Goal: Information Seeking & Learning: Learn about a topic

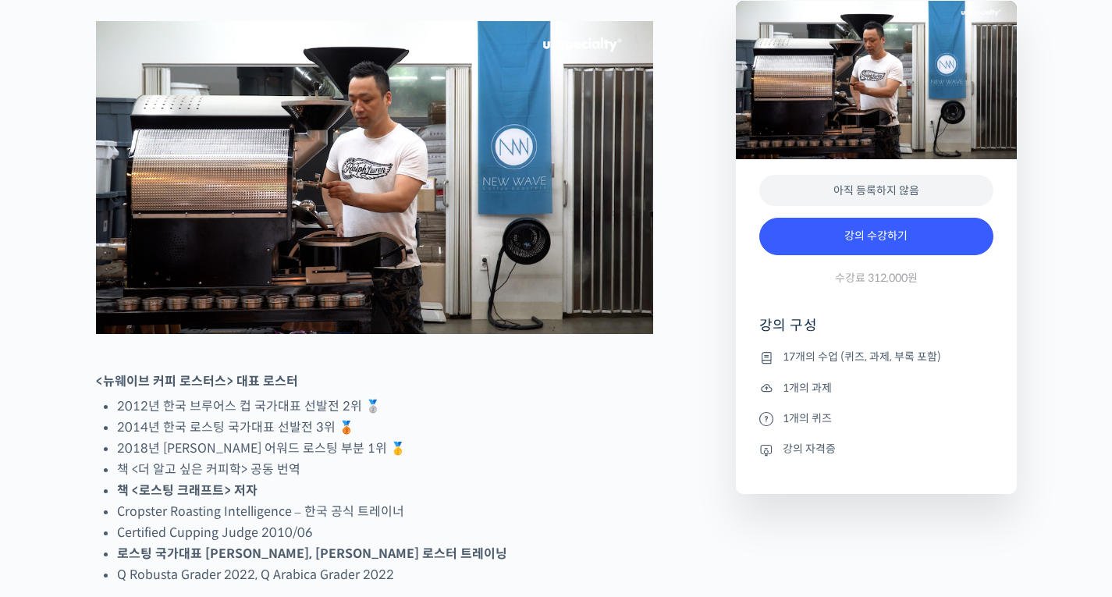
scroll to position [780, 0]
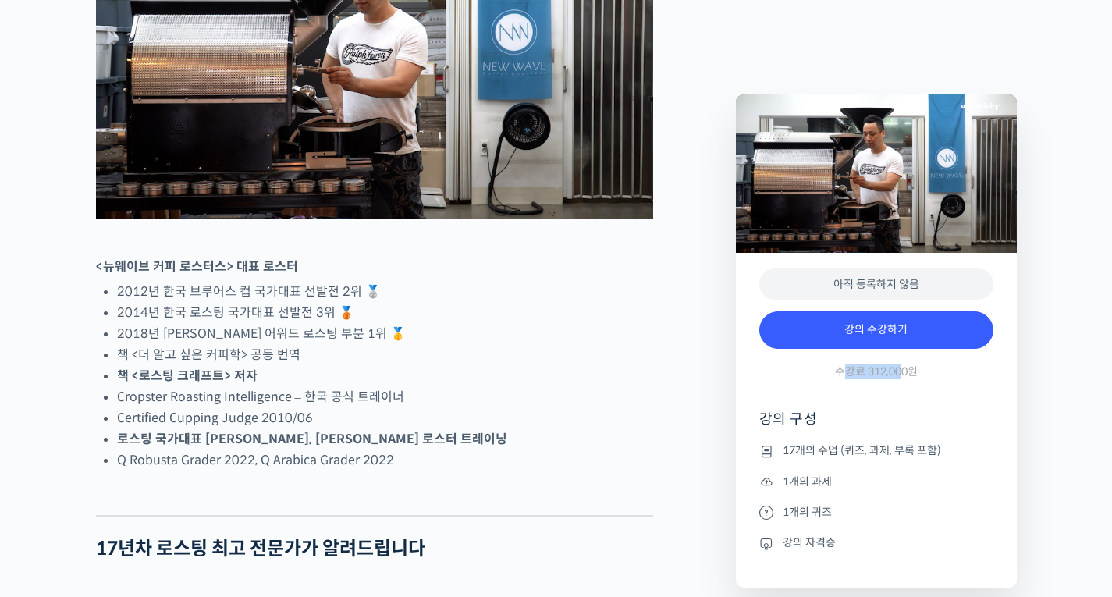
drag, startPoint x: 899, startPoint y: 371, endPoint x: 843, endPoint y: 372, distance: 56.2
click at [843, 372] on span "수강료 312,000원" at bounding box center [876, 371] width 83 height 15
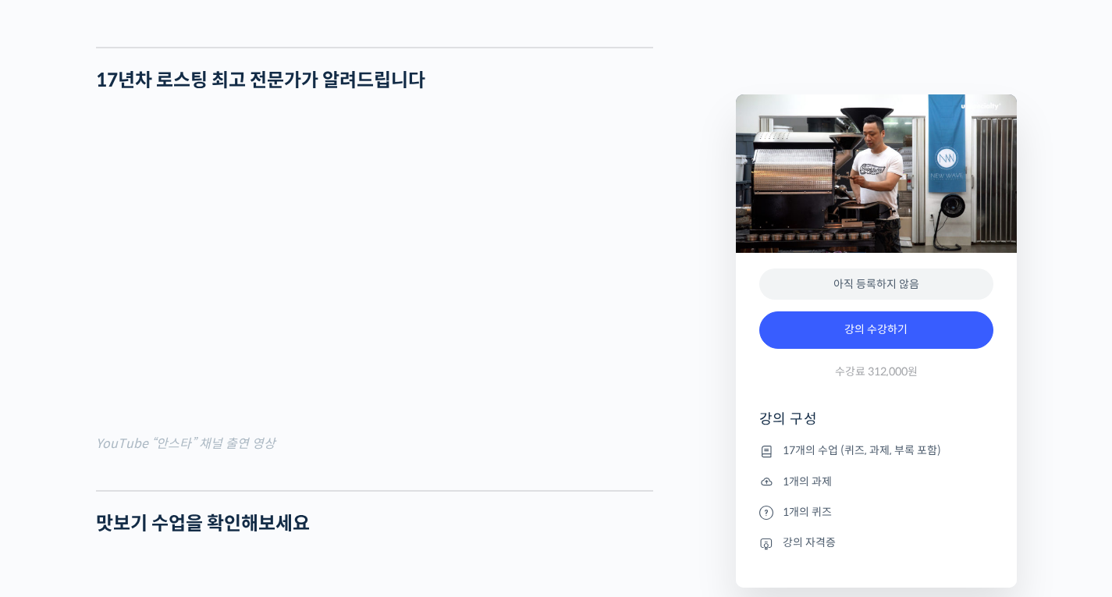
scroll to position [1093, 0]
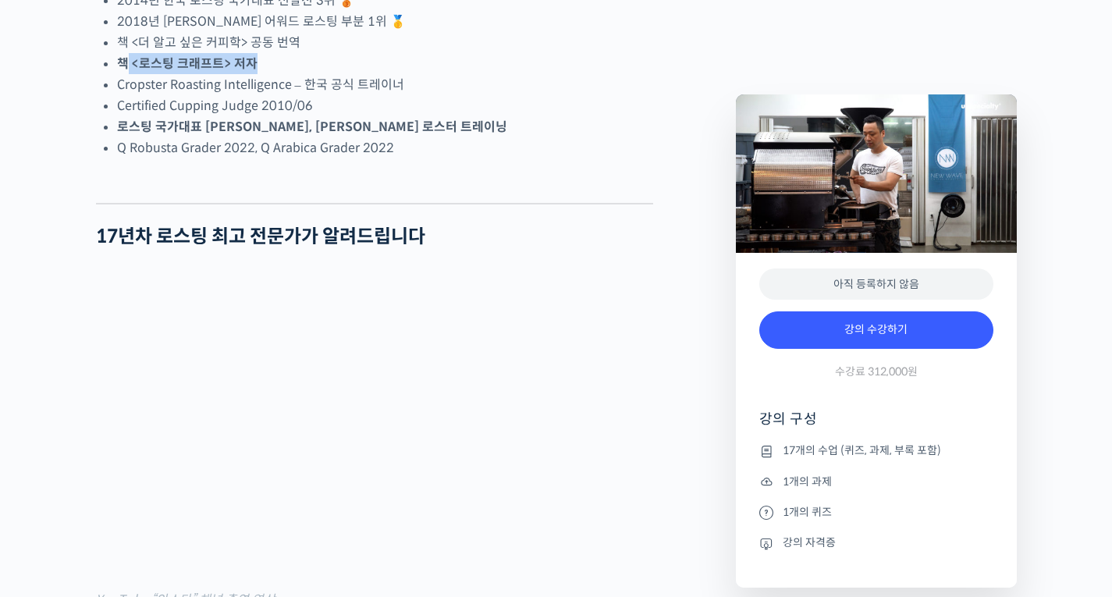
drag, startPoint x: 125, startPoint y: 121, endPoint x: 434, endPoint y: 149, distance: 310.3
click at [332, 137] on ul "2012년 한국 브루어스 컵 국가대표 선발전 2위 🥈 2014년 한국 로스팅 국가대표 선발전 3위 🥉 2018년 코리아 바리스타 어워드 로스팅…" at bounding box center [385, 64] width 536 height 190
click at [462, 95] on li "Cropster Roasting Intelligence – 한국 공식 트레이너" at bounding box center [385, 84] width 536 height 21
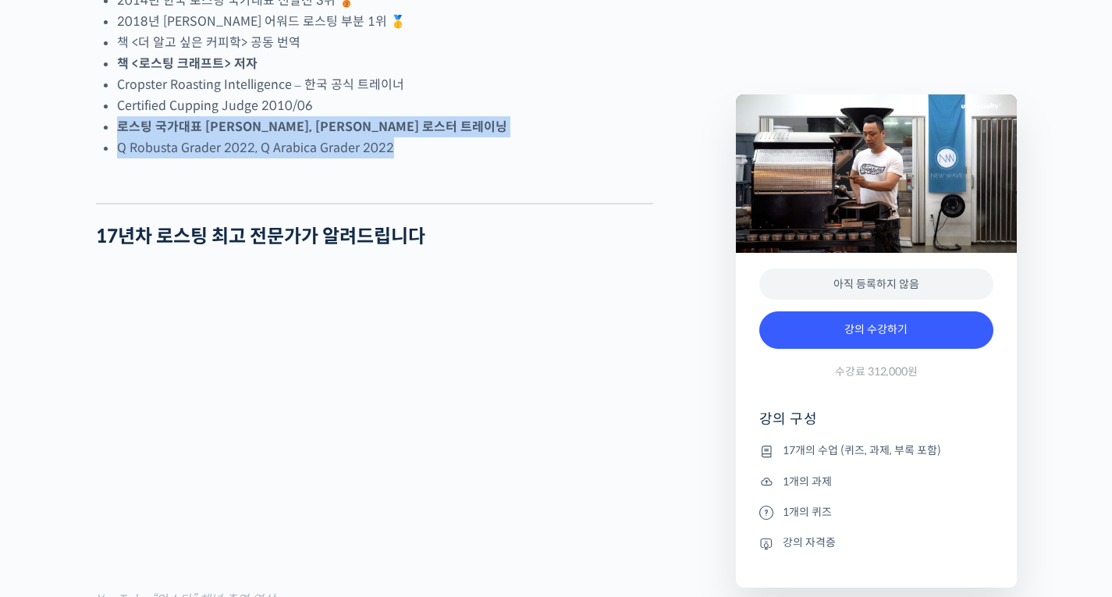
drag, startPoint x: 116, startPoint y: 189, endPoint x: 432, endPoint y: 205, distance: 316.5
click at [458, 158] on li "Q Robusta Grader 2022, Q Arabica Grader 2022" at bounding box center [385, 147] width 536 height 21
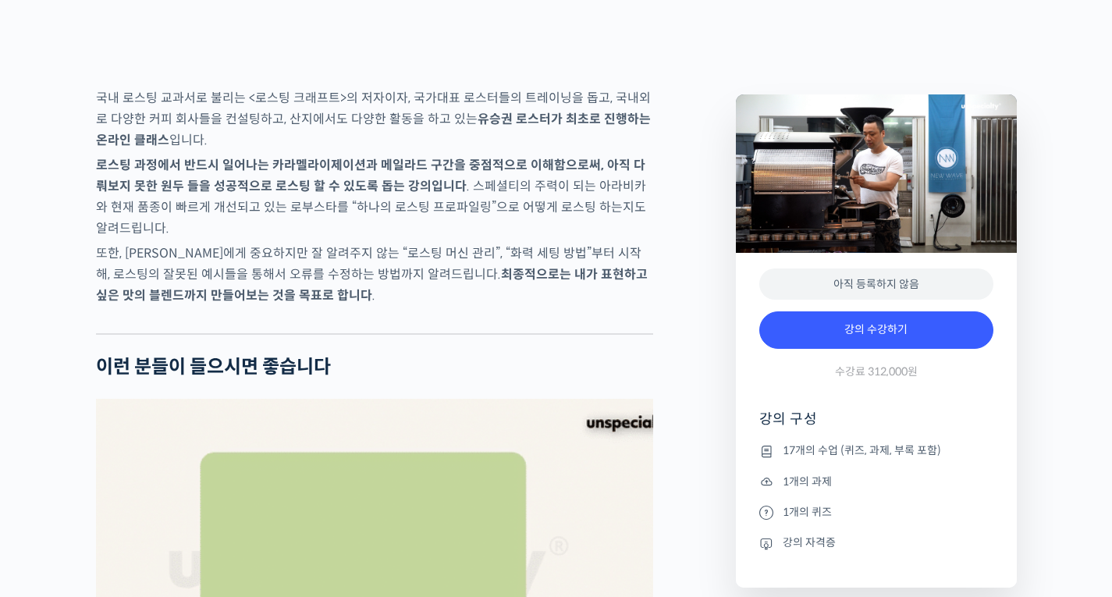
scroll to position [2966, 0]
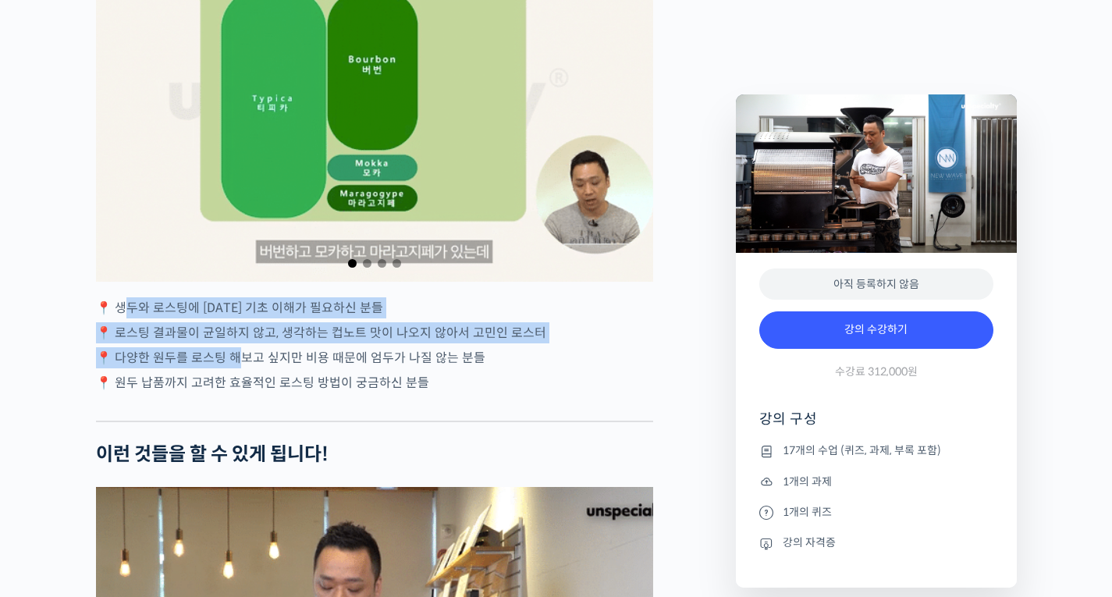
drag, startPoint x: 132, startPoint y: 363, endPoint x: 280, endPoint y: 414, distance: 156.7
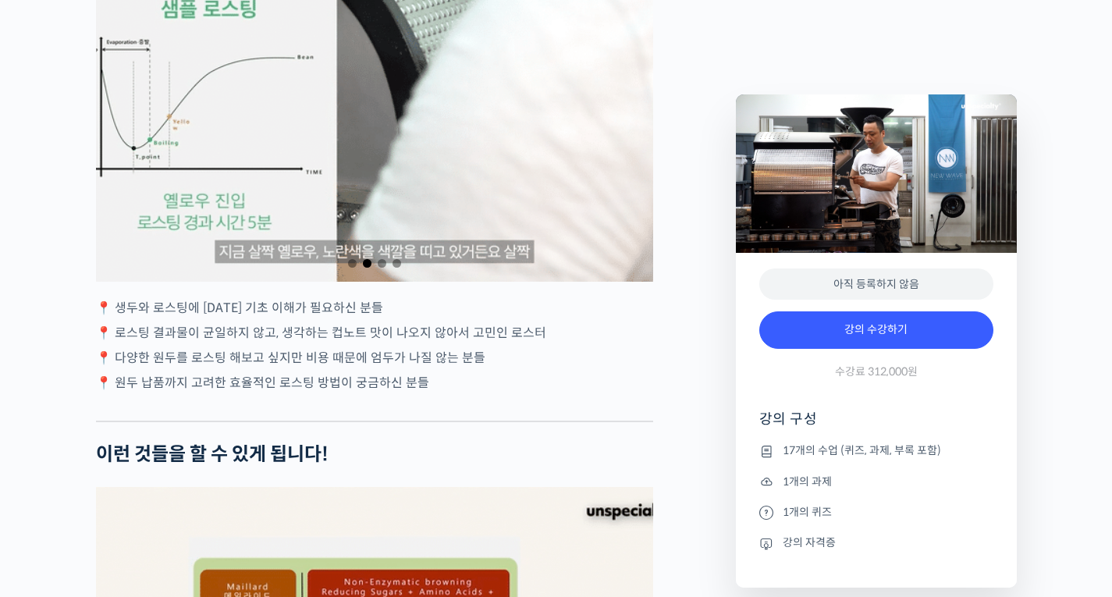
click at [352, 368] on p "📍 다양한 원두를 로스팅 해보고 싶지만 비용 때문에 엄두가 나질 않는 분들" at bounding box center [374, 357] width 557 height 21
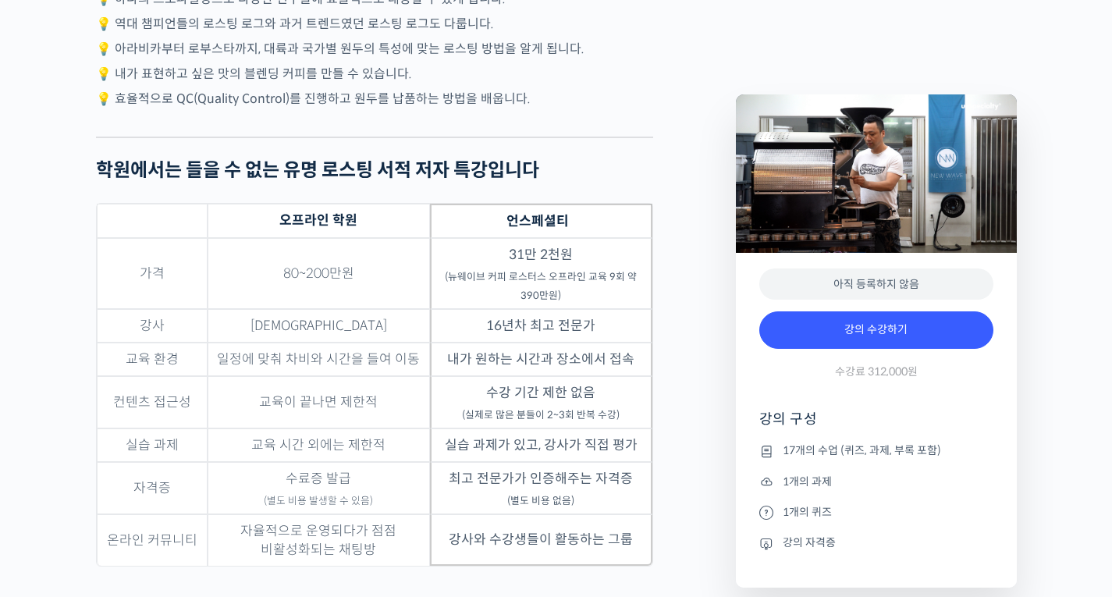
scroll to position [3902, 0]
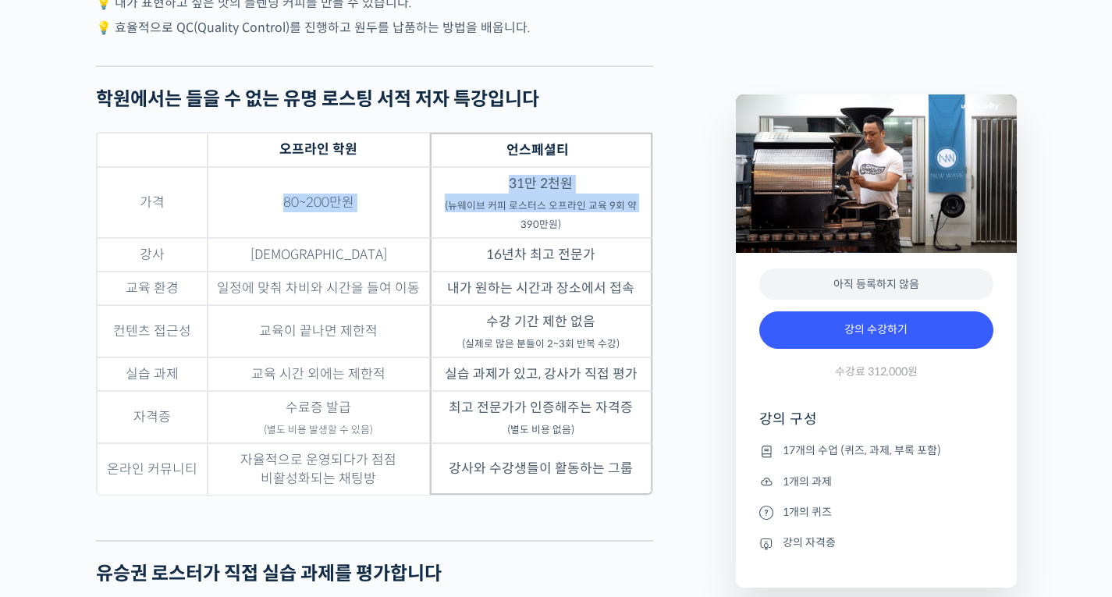
drag, startPoint x: 277, startPoint y: 262, endPoint x: 479, endPoint y: 276, distance: 202.6
click at [470, 238] on tr "가격 80~200만원 31만 2천원 (뉴웨이브 커피 로스터스 오프라인 교육 9회 약 390만원)" at bounding box center [375, 202] width 556 height 71
click at [510, 238] on td "31만 2천원 (뉴웨이브 커피 로스터스 오프라인 교육 9회 약 390만원)" at bounding box center [541, 202] width 222 height 71
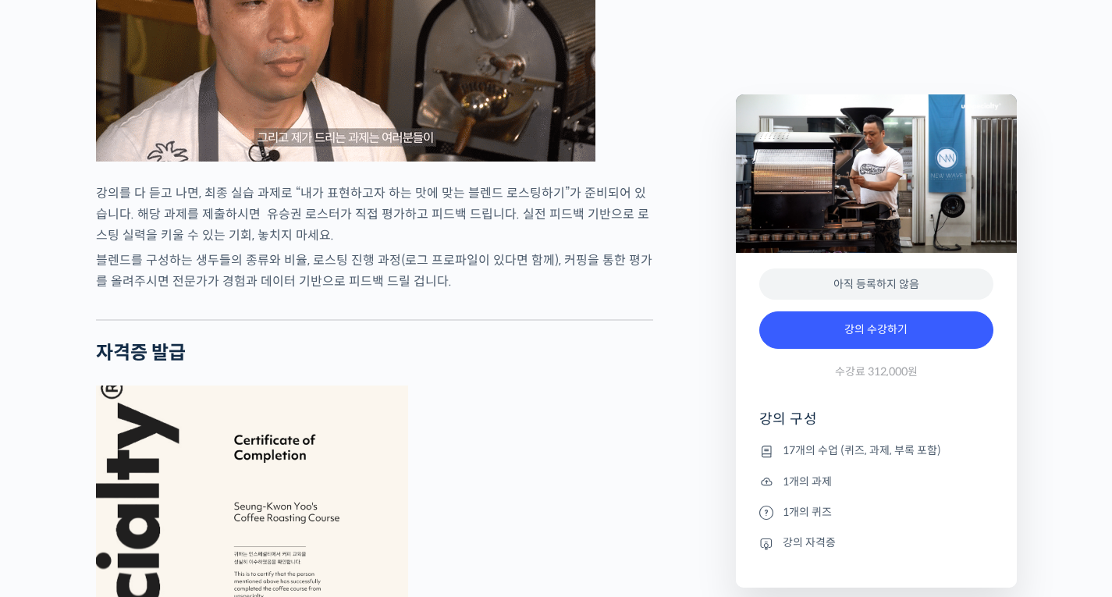
scroll to position [4761, 0]
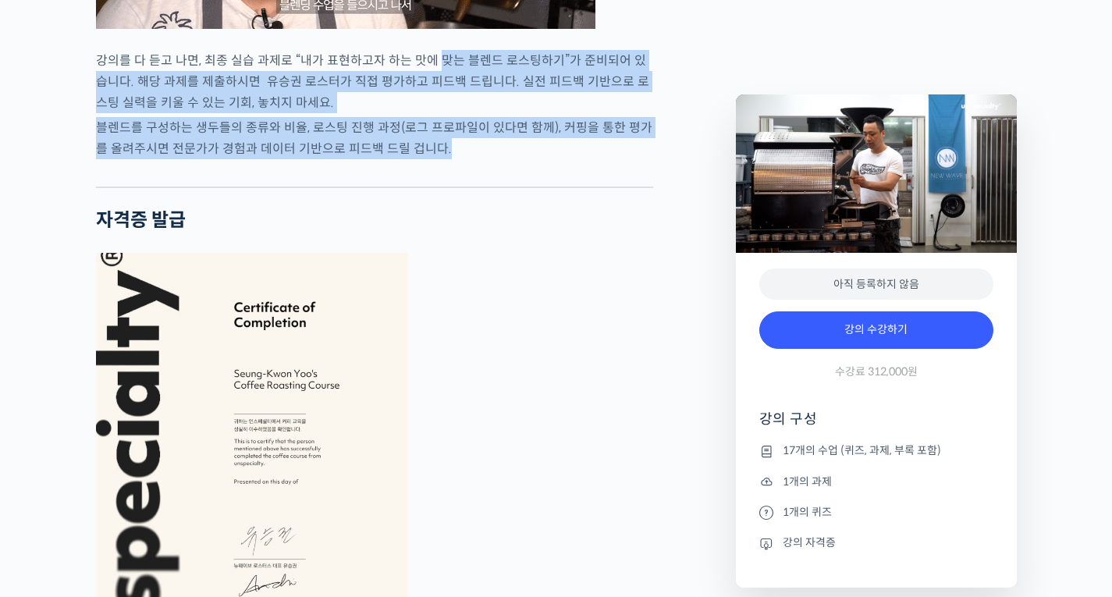
drag, startPoint x: 434, startPoint y: 119, endPoint x: 511, endPoint y: 205, distance: 116.1
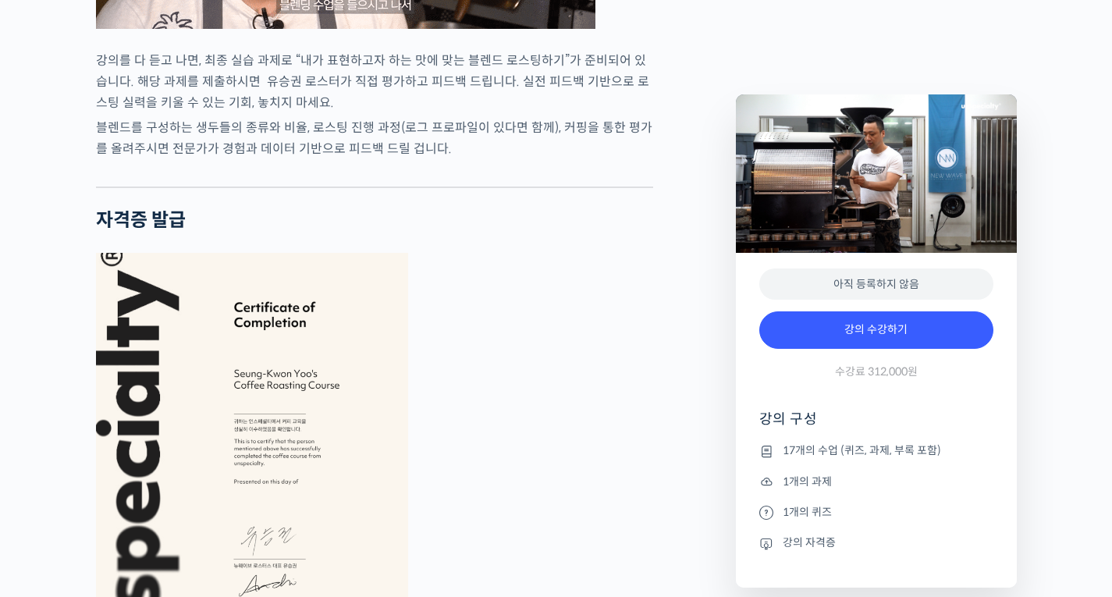
click at [566, 232] on h2 "자격증 발급" at bounding box center [374, 220] width 557 height 23
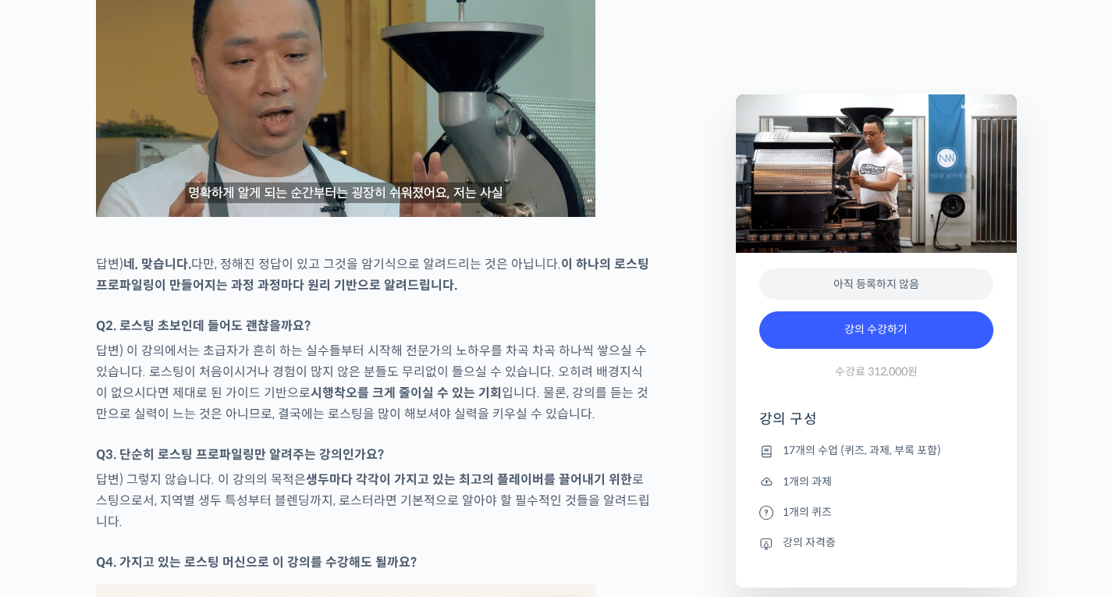
scroll to position [6634, 0]
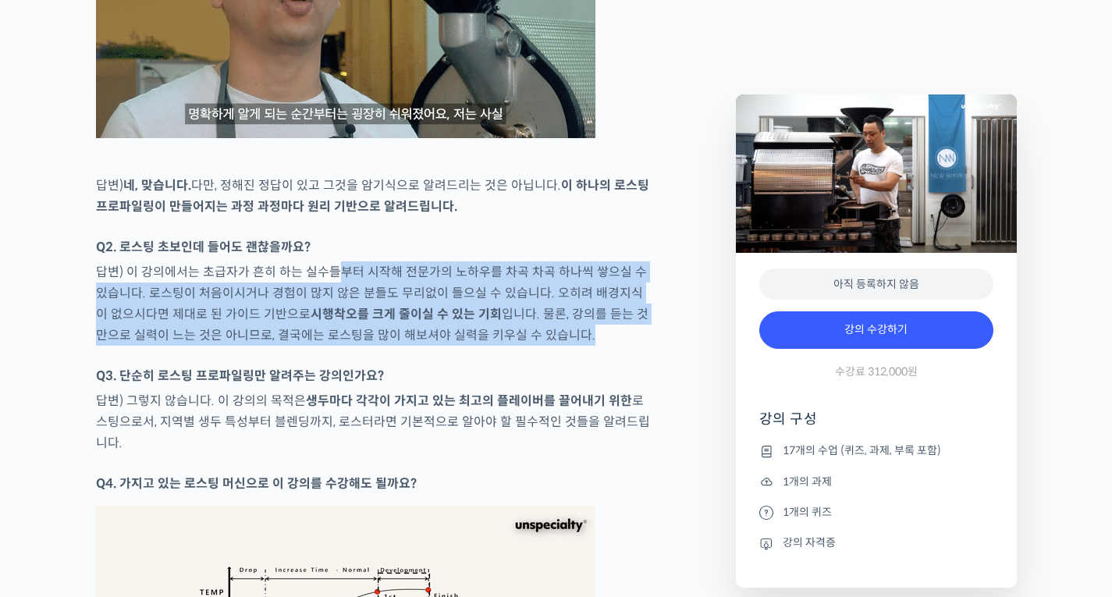
drag, startPoint x: 339, startPoint y: 307, endPoint x: 508, endPoint y: 388, distance: 187.5
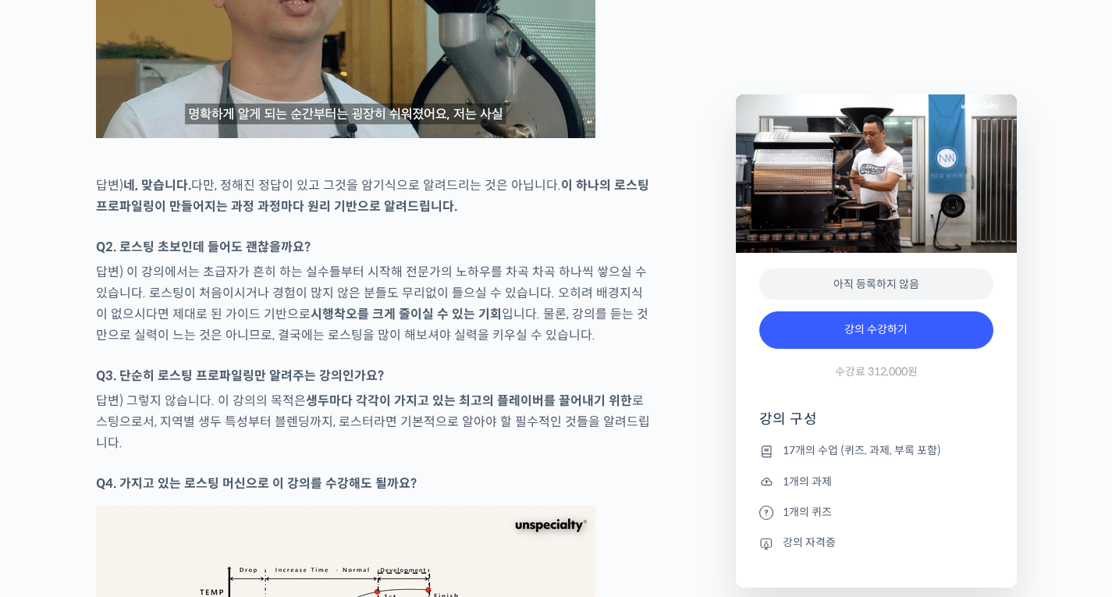
click at [521, 386] on p "Q3. 단순히 로스팅 프로파일링만 알려주는 강의인가요?" at bounding box center [374, 375] width 557 height 21
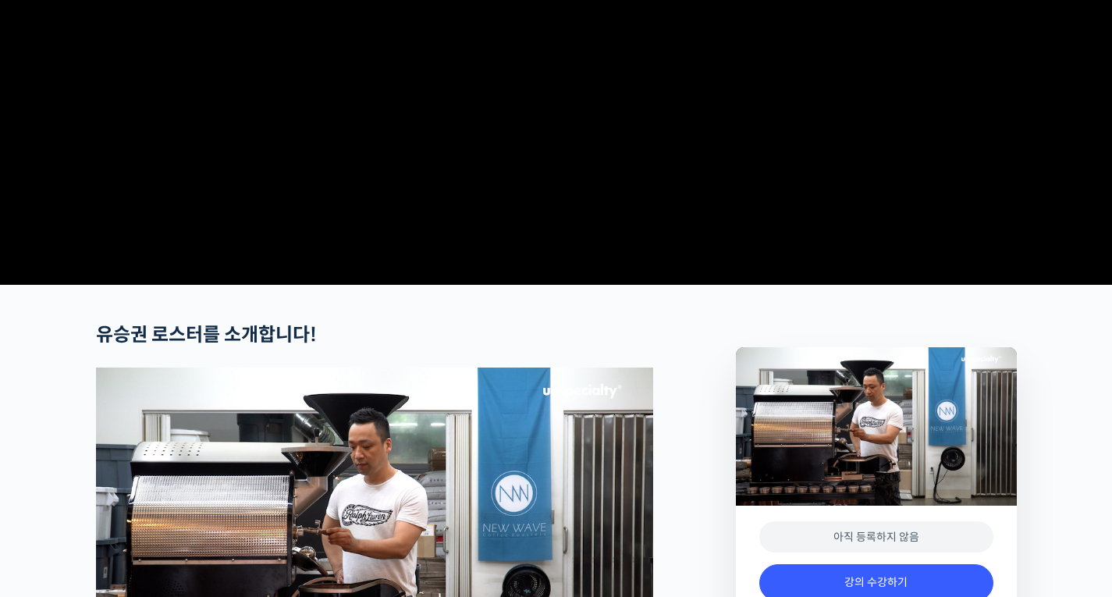
scroll to position [0, 0]
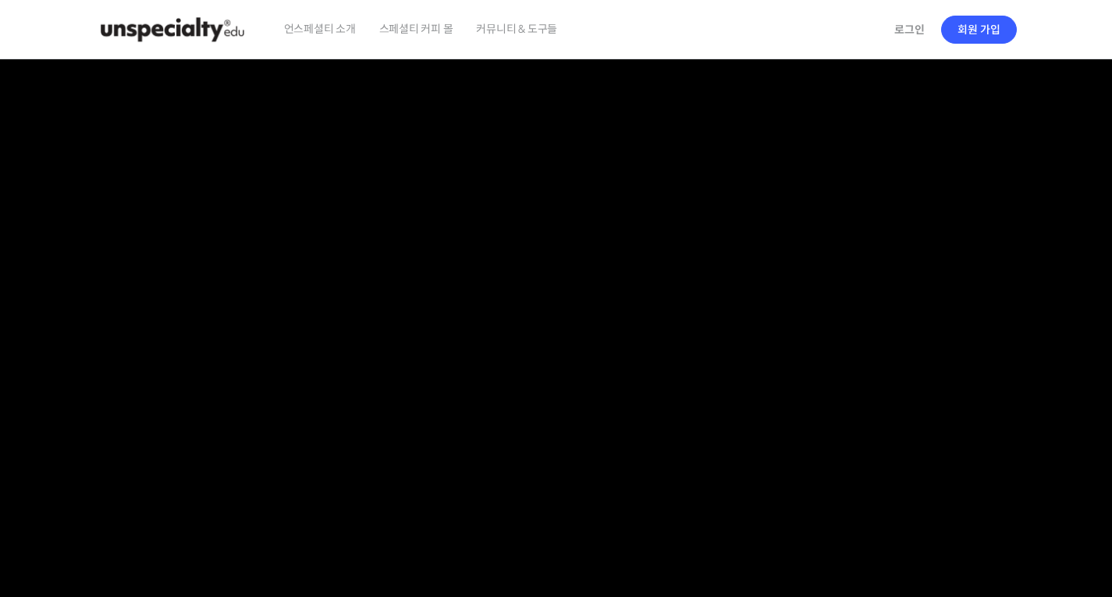
click at [218, 20] on img at bounding box center [172, 29] width 153 height 47
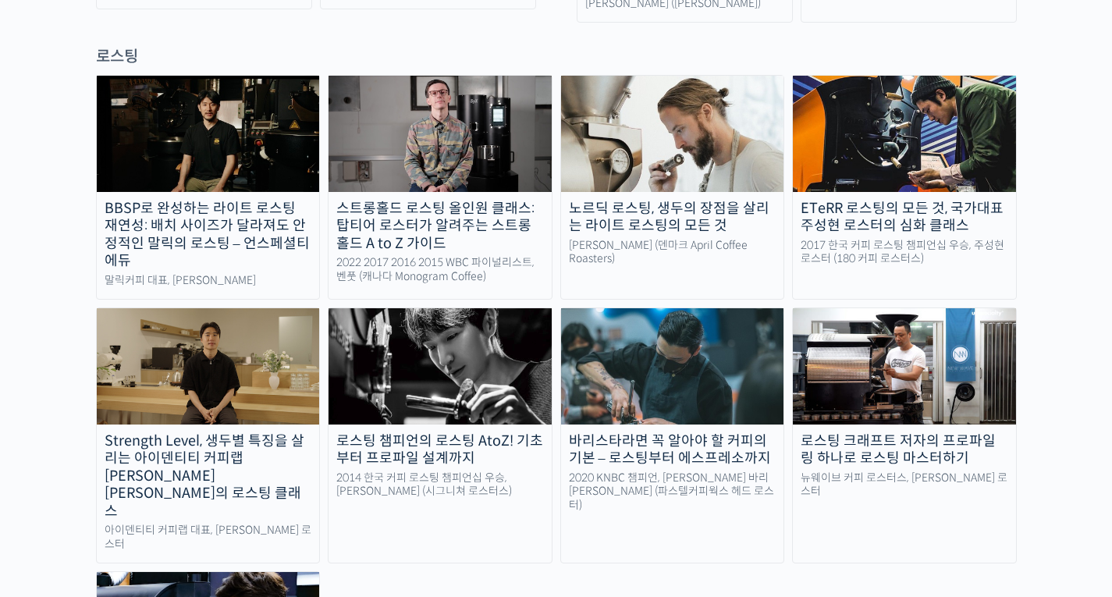
scroll to position [1483, 0]
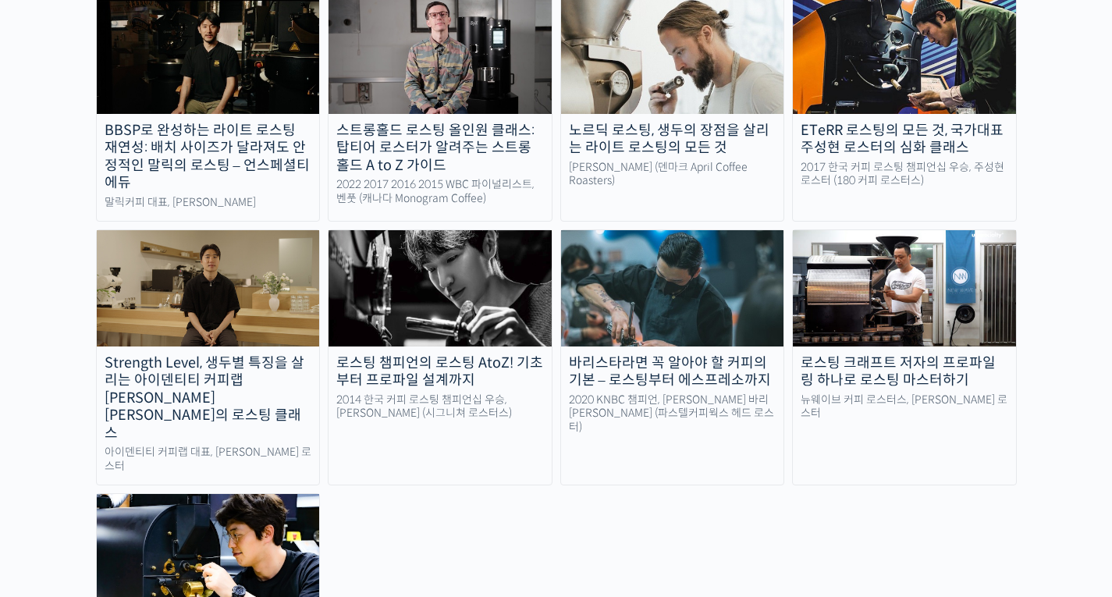
click at [494, 327] on link "로스팅 챔피언의 로스팅 AtoZ! 기초부터 프로파일 설계까지 2014 한국 커피 로스팅 챔피언십 우승, [PERSON_NAME] (시그니쳐 로…" at bounding box center [440, 357] width 225 height 256
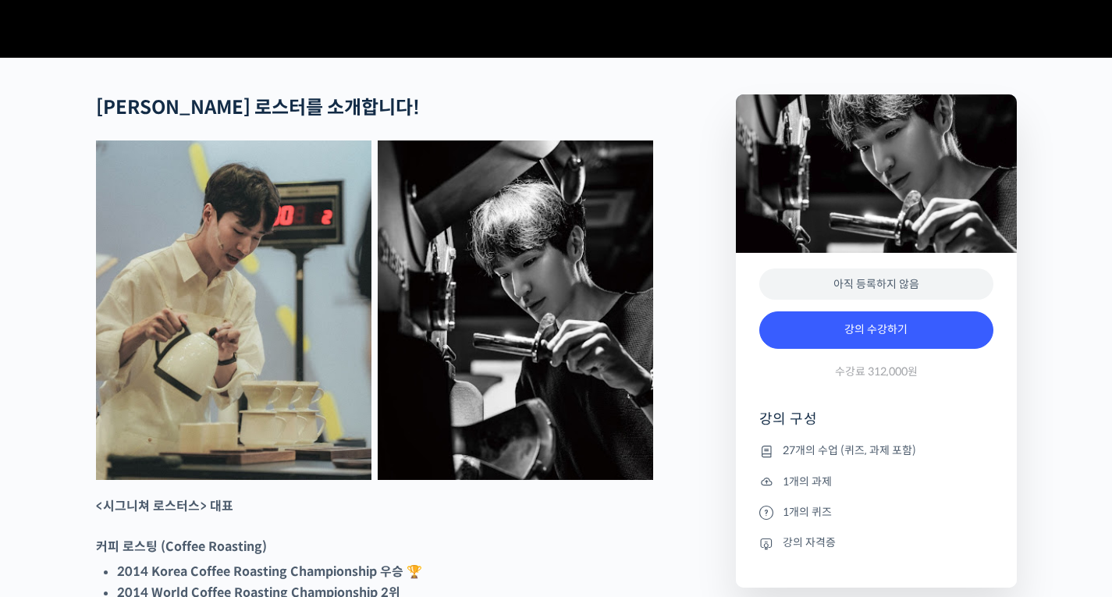
scroll to position [702, 0]
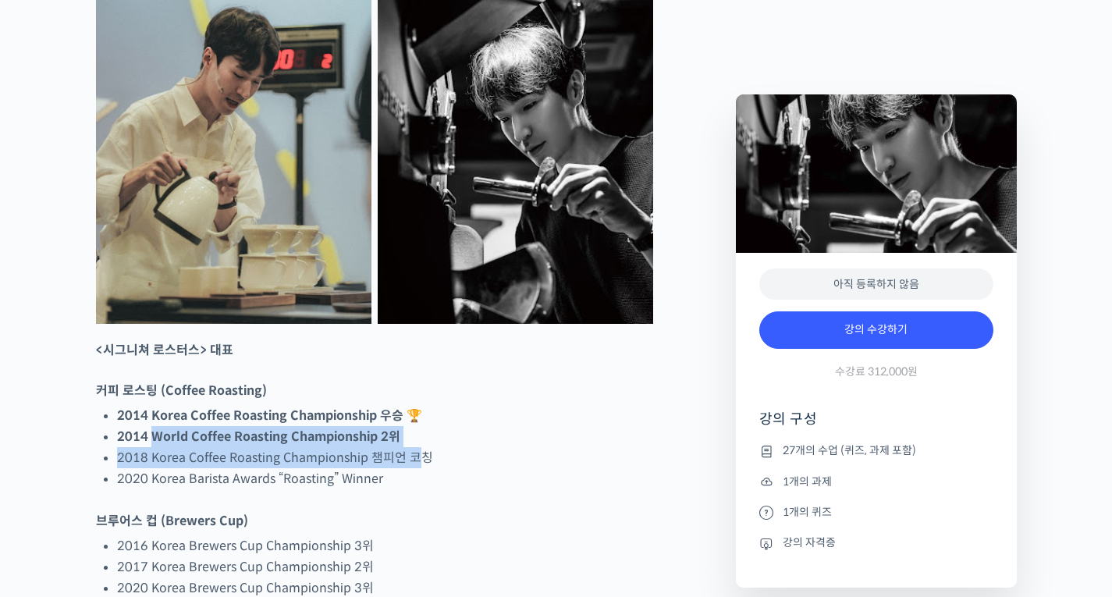
drag, startPoint x: 148, startPoint y: 498, endPoint x: 445, endPoint y: 514, distance: 297.0
click at [426, 489] on ul "2014 Korea Coffee Roasting Championship 우승 🏆 2014 World Coffee Roasting Champio…" at bounding box center [385, 447] width 536 height 84
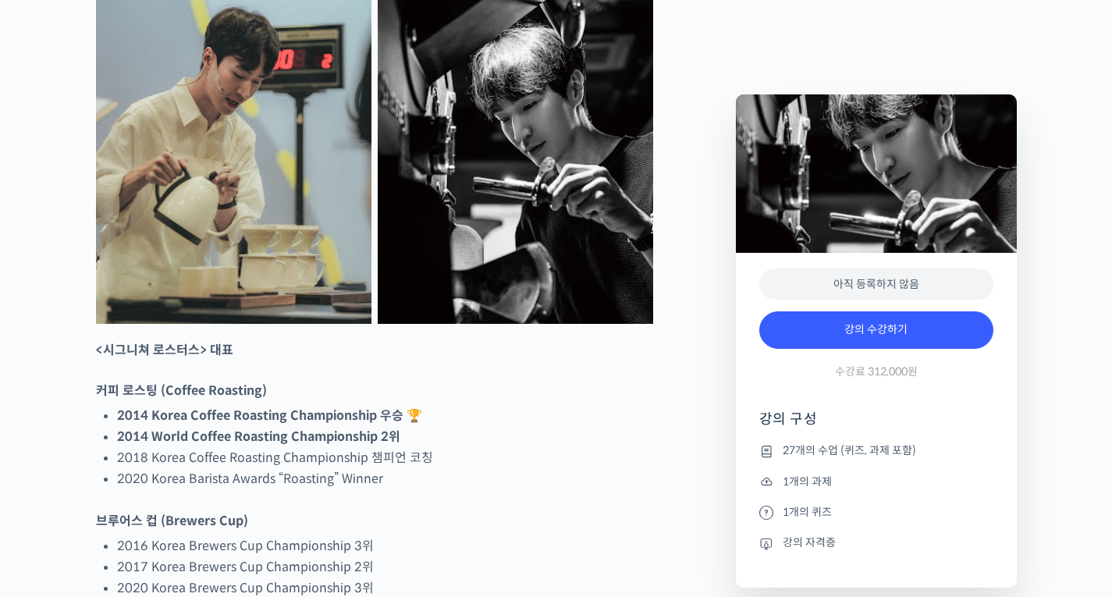
click at [479, 489] on li "2020 Korea Barista Awards “Roasting” Winner" at bounding box center [385, 478] width 536 height 21
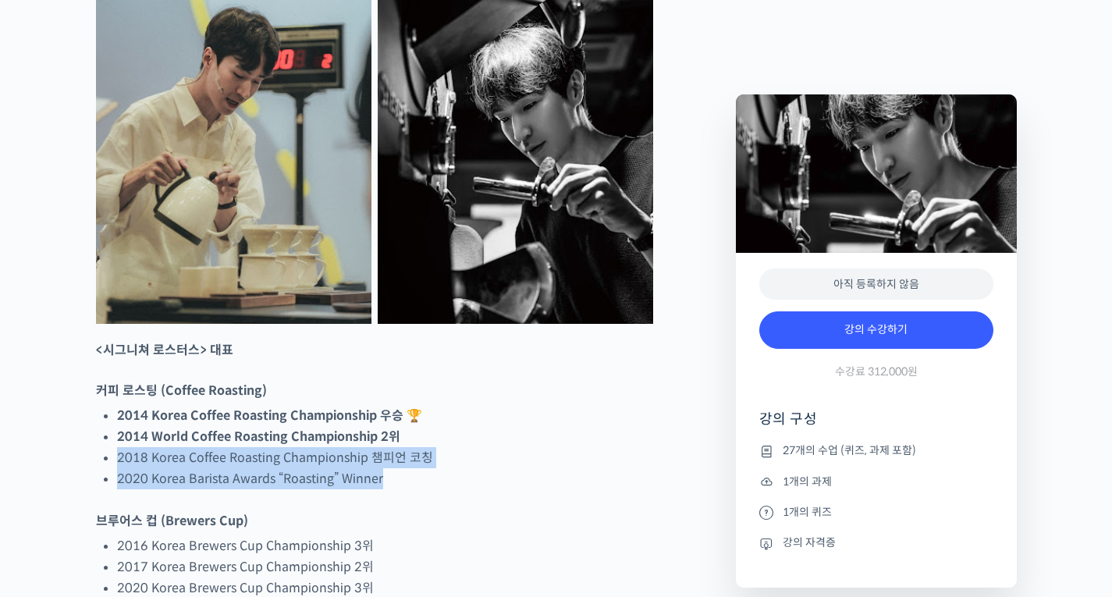
drag, startPoint x: 106, startPoint y: 519, endPoint x: 421, endPoint y: 528, distance: 314.6
click at [395, 489] on ul "2014 Korea Coffee Roasting Championship 우승 🏆 2014 World Coffee Roasting Champio…" at bounding box center [385, 447] width 536 height 84
click at [460, 489] on li "2020 Korea Barista Awards “Roasting” Winner" at bounding box center [385, 478] width 536 height 21
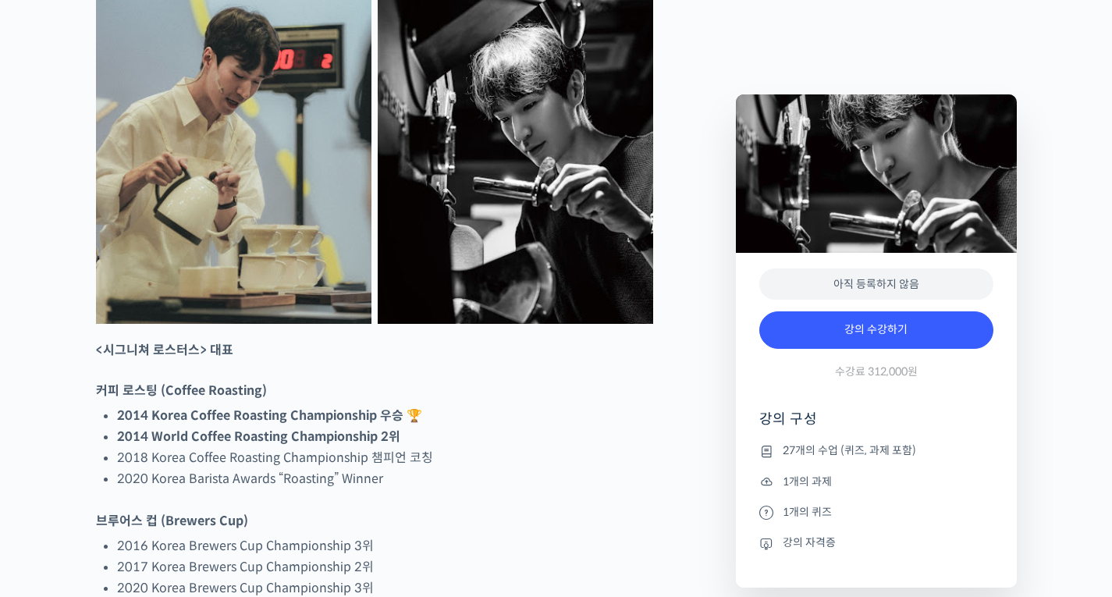
click at [430, 447] on li "2014 World Coffee Roasting Championship 2위" at bounding box center [385, 436] width 536 height 21
drag, startPoint x: 129, startPoint y: 536, endPoint x: 480, endPoint y: 527, distance: 351.3
click at [479, 489] on li "2020 Korea Barista Awards “Roasting” Winner" at bounding box center [385, 478] width 536 height 21
click at [488, 489] on li "2020 Korea Barista Awards “Roasting” Winner" at bounding box center [385, 478] width 536 height 21
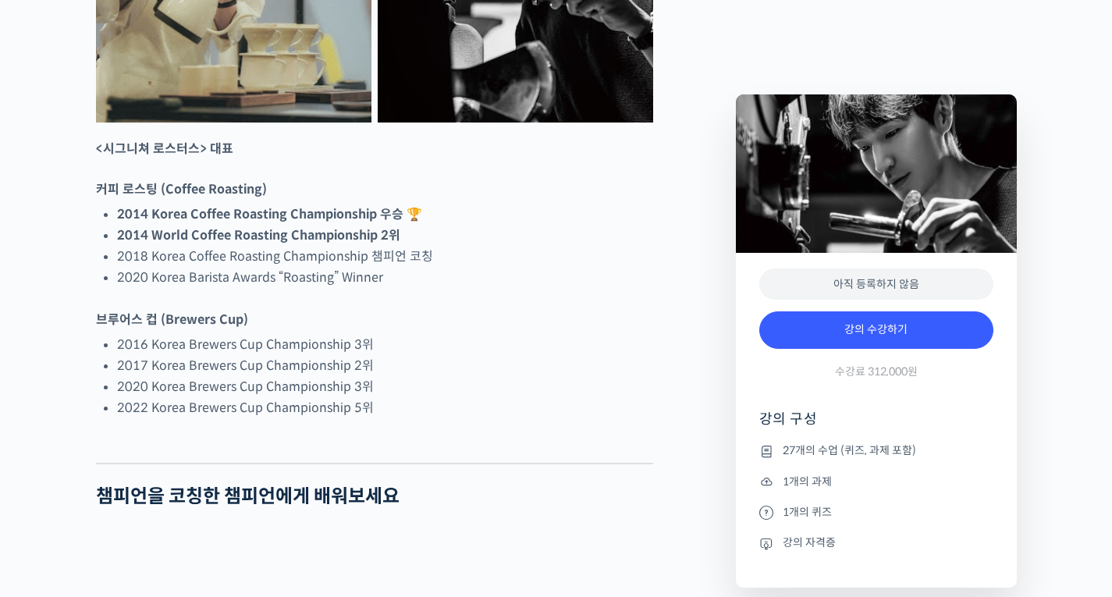
scroll to position [937, 0]
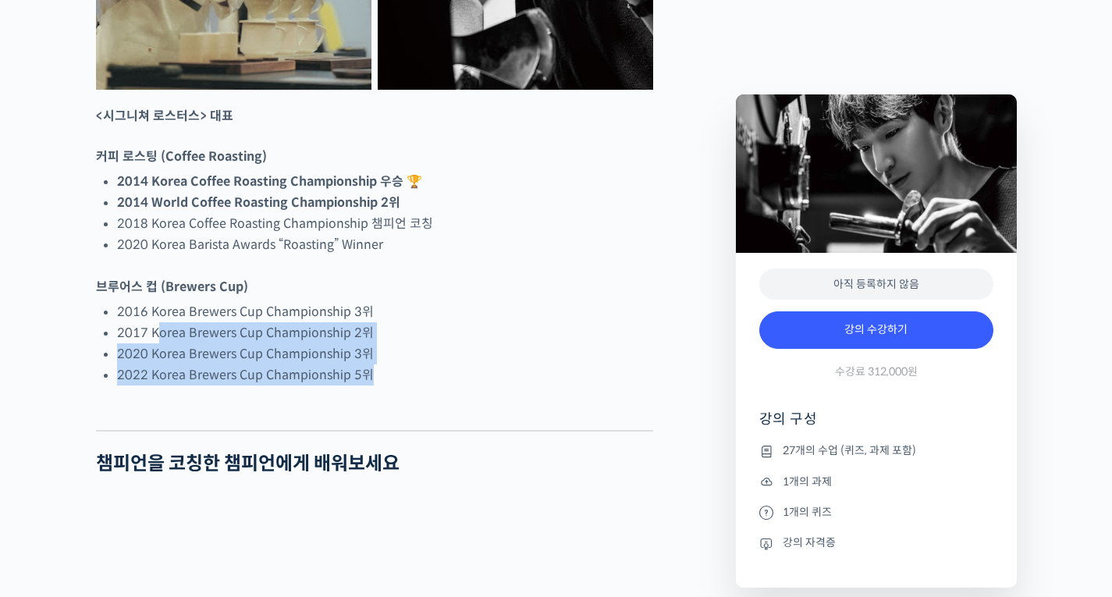
drag, startPoint x: 162, startPoint y: 383, endPoint x: 489, endPoint y: 464, distance: 336.9
click at [574, 364] on li "2020 Korea Brewers Cup Championship 3위" at bounding box center [385, 353] width 536 height 21
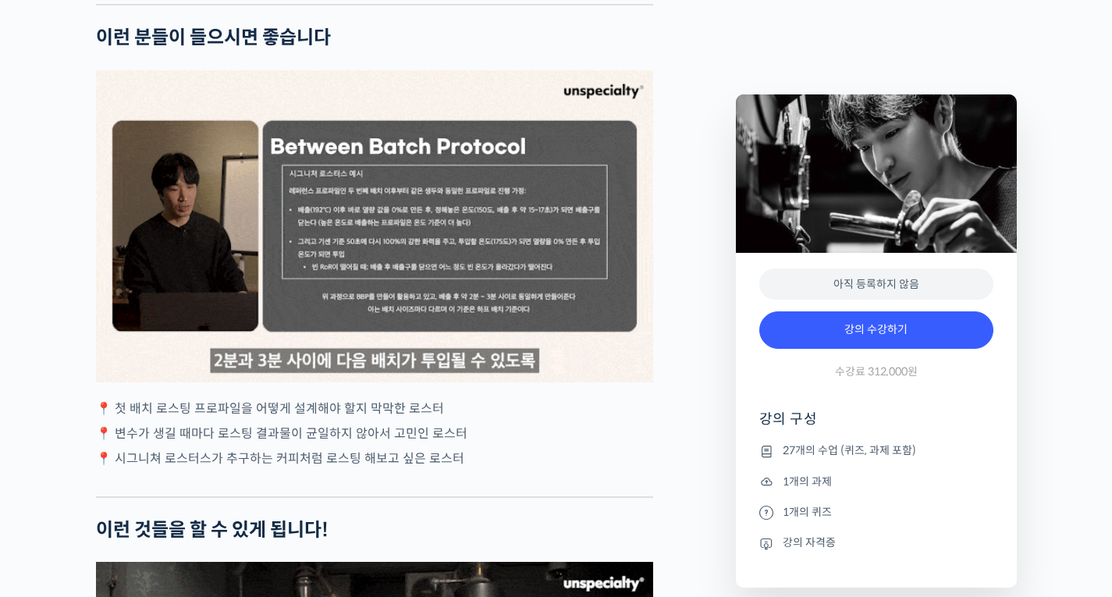
scroll to position [2888, 0]
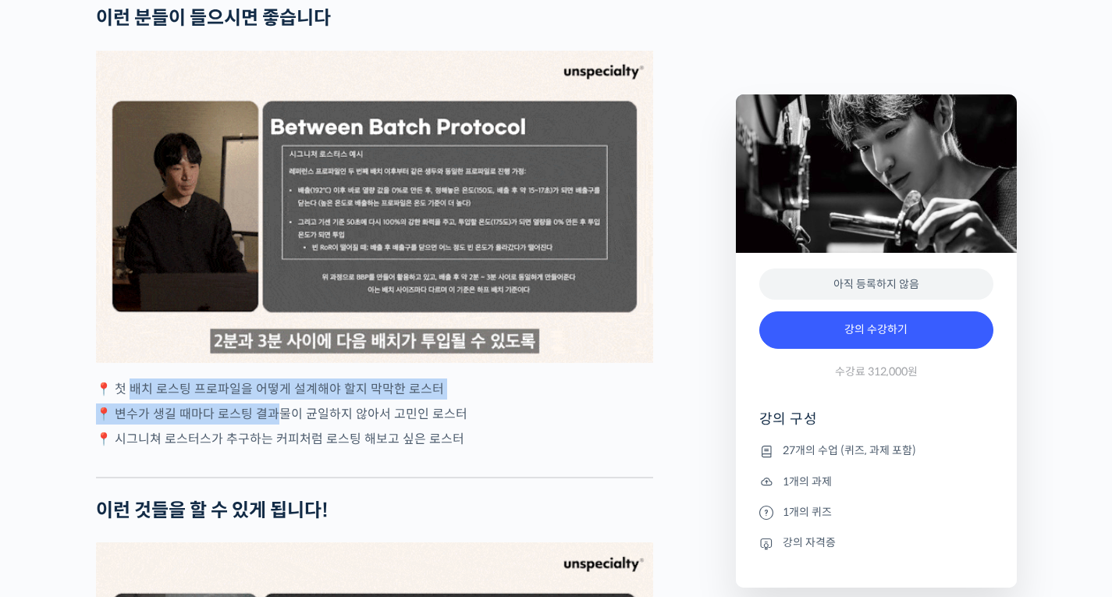
drag, startPoint x: 216, startPoint y: 453, endPoint x: 286, endPoint y: 459, distance: 69.7
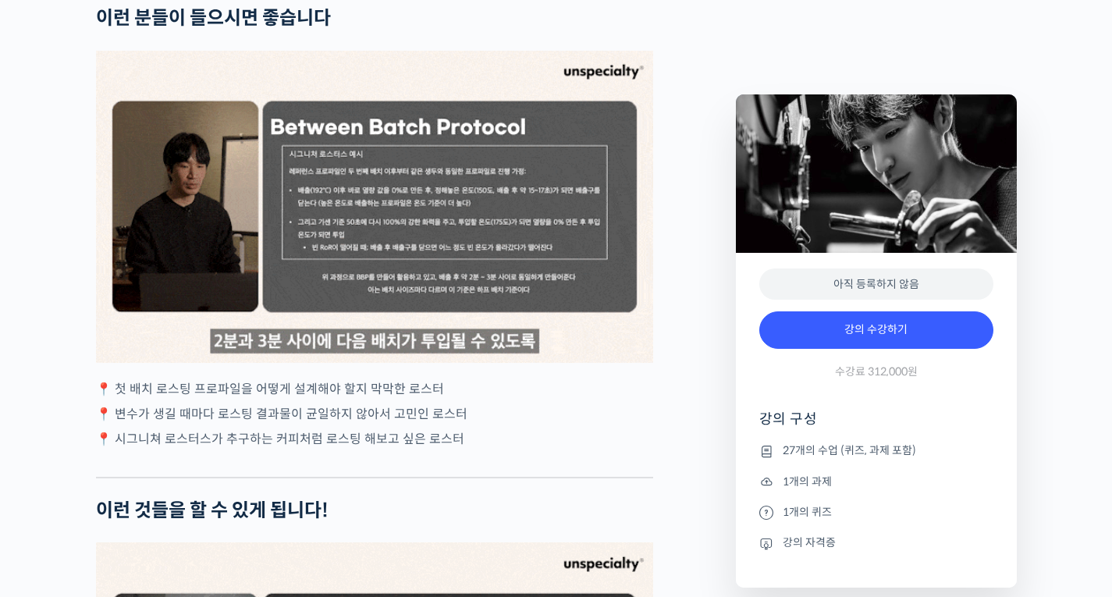
click at [373, 450] on p "📍 시그니쳐 로스터스가 추구하는 커피처럼 로스팅 해보고 싶은 로스터" at bounding box center [374, 438] width 557 height 21
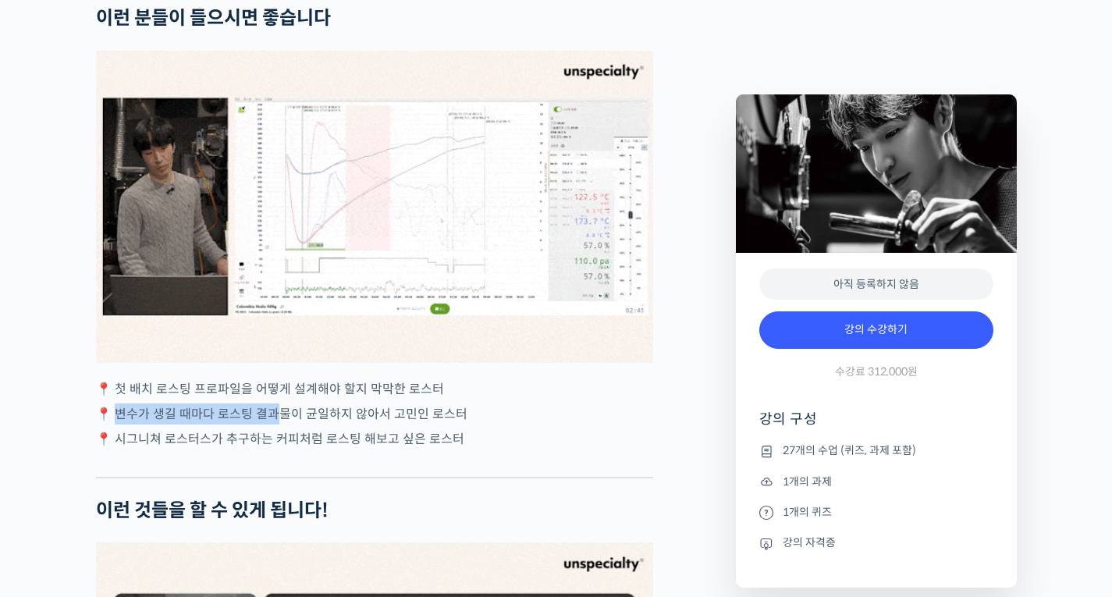
drag, startPoint x: 120, startPoint y: 468, endPoint x: 289, endPoint y: 480, distance: 169.0
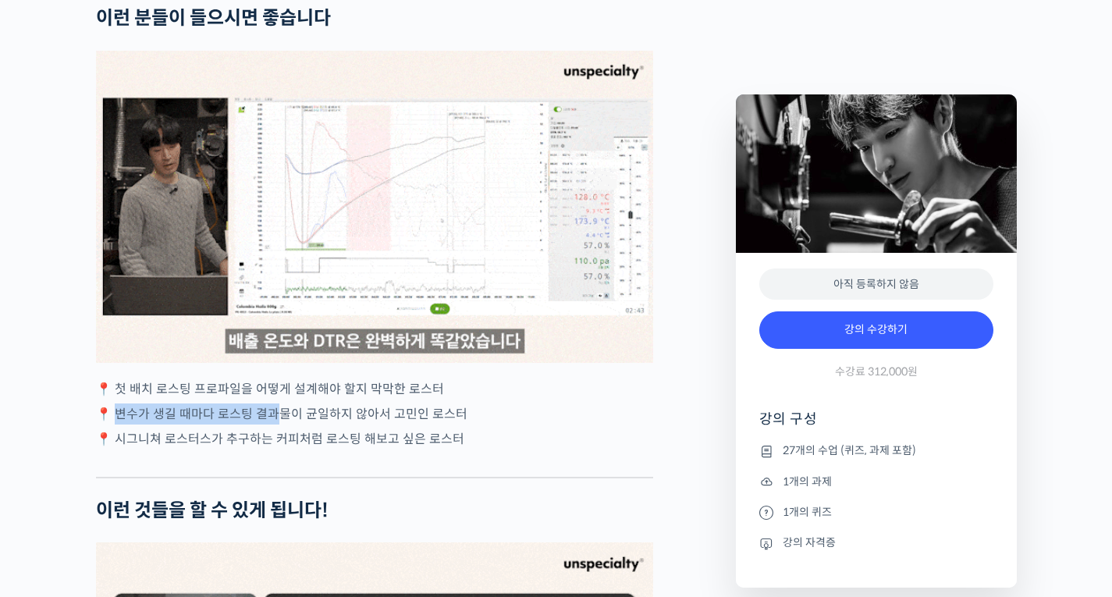
click at [281, 425] on p "📍 변수가 생길 때마다 로스팅 결과물이 균일하지 않아서 고민인 로스터" at bounding box center [374, 413] width 557 height 21
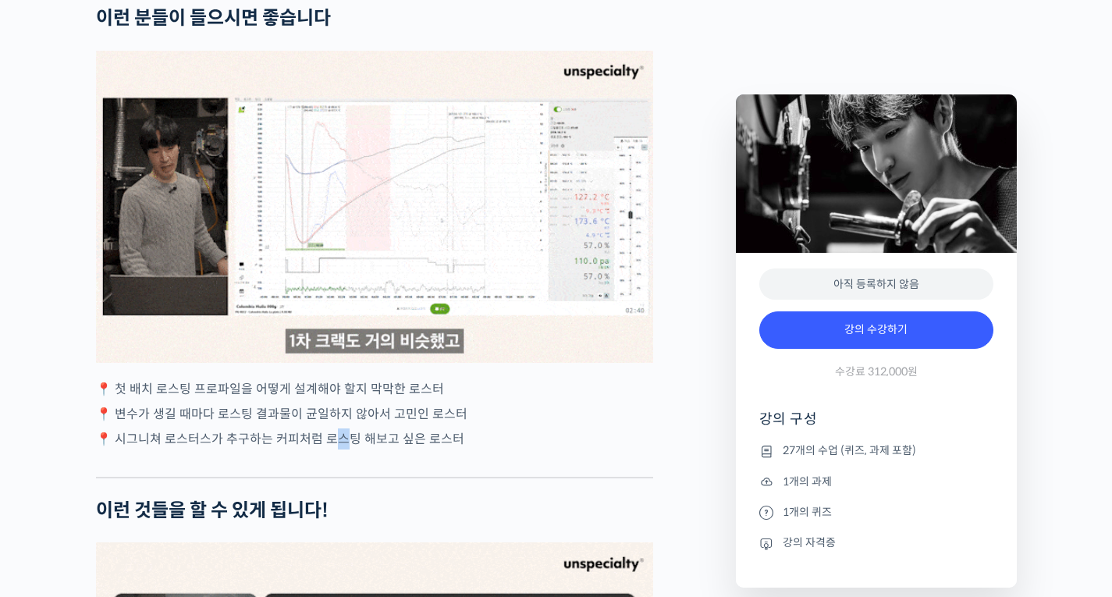
click at [339, 450] on p "📍 시그니쳐 로스터스가 추구하는 커피처럼 로스팅 해보고 싶은 로스터" at bounding box center [374, 438] width 557 height 21
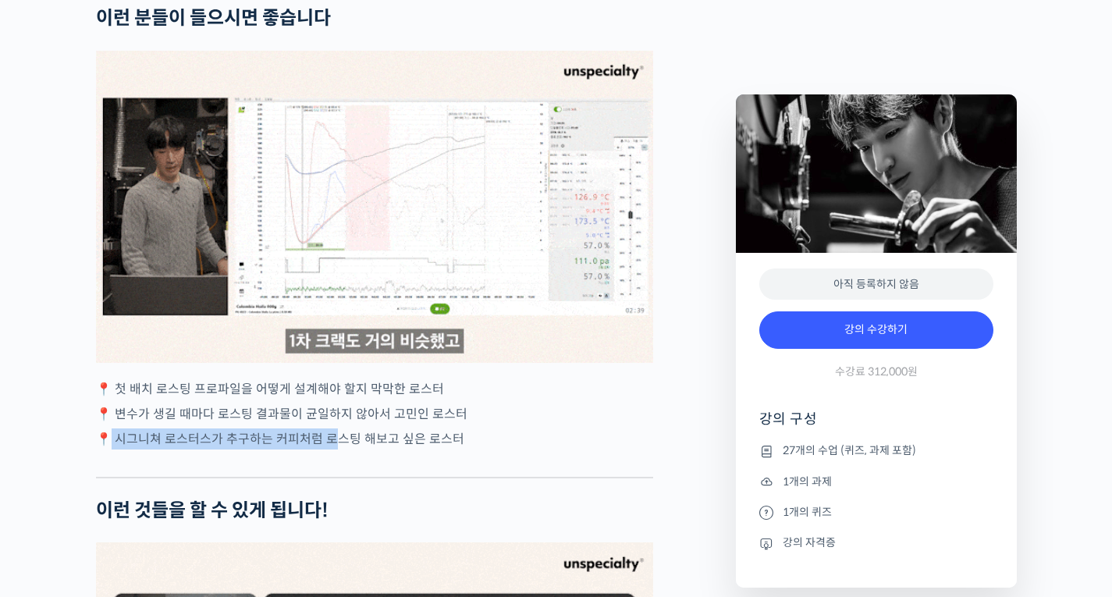
drag, startPoint x: 114, startPoint y: 503, endPoint x: 391, endPoint y: 505, distance: 277.1
click at [379, 450] on p "📍 시그니쳐 로스터스가 추구하는 커피처럼 로스팅 해보고 싶은 로스터" at bounding box center [374, 438] width 557 height 21
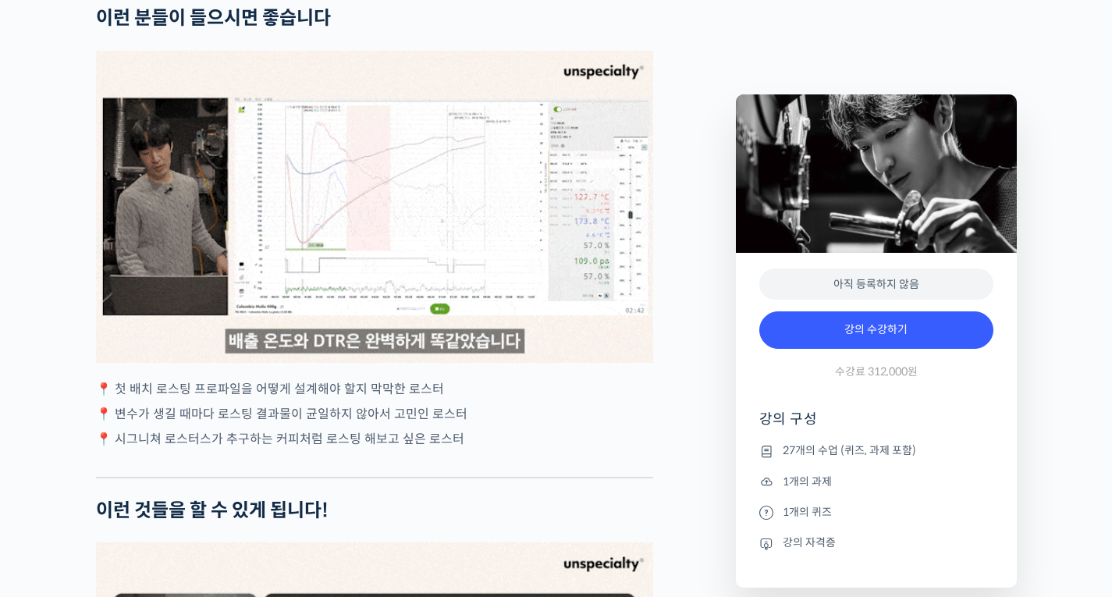
click at [494, 450] on p "📍 시그니쳐 로스터스가 추구하는 커피처럼 로스팅 해보고 싶은 로스터" at bounding box center [374, 438] width 557 height 21
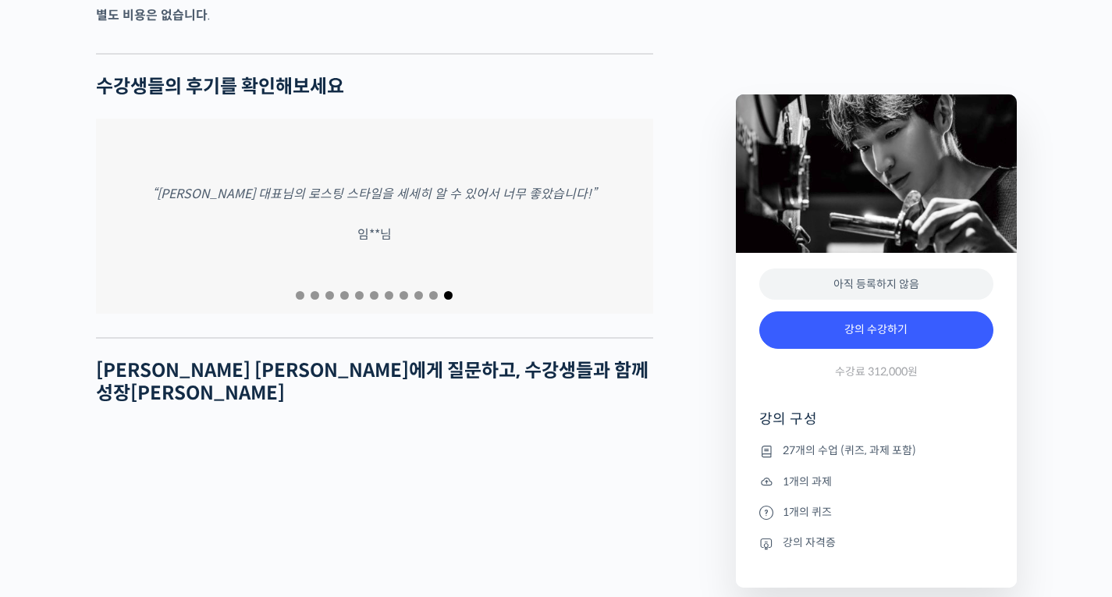
scroll to position [5619, 0]
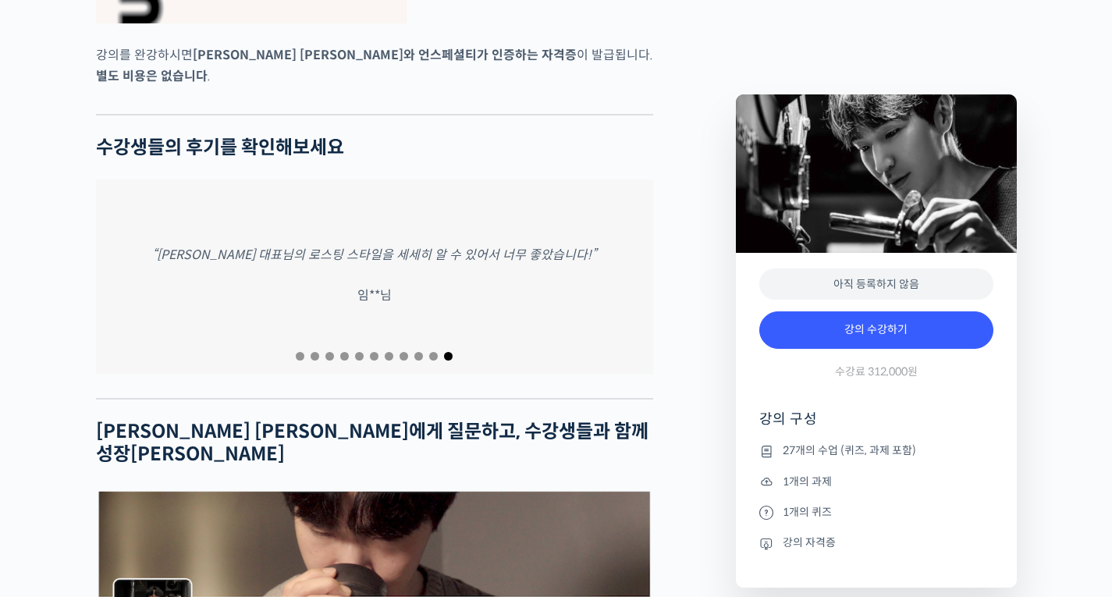
click at [300, 352] on span "Go to slide 1" at bounding box center [300, 356] width 9 height 9
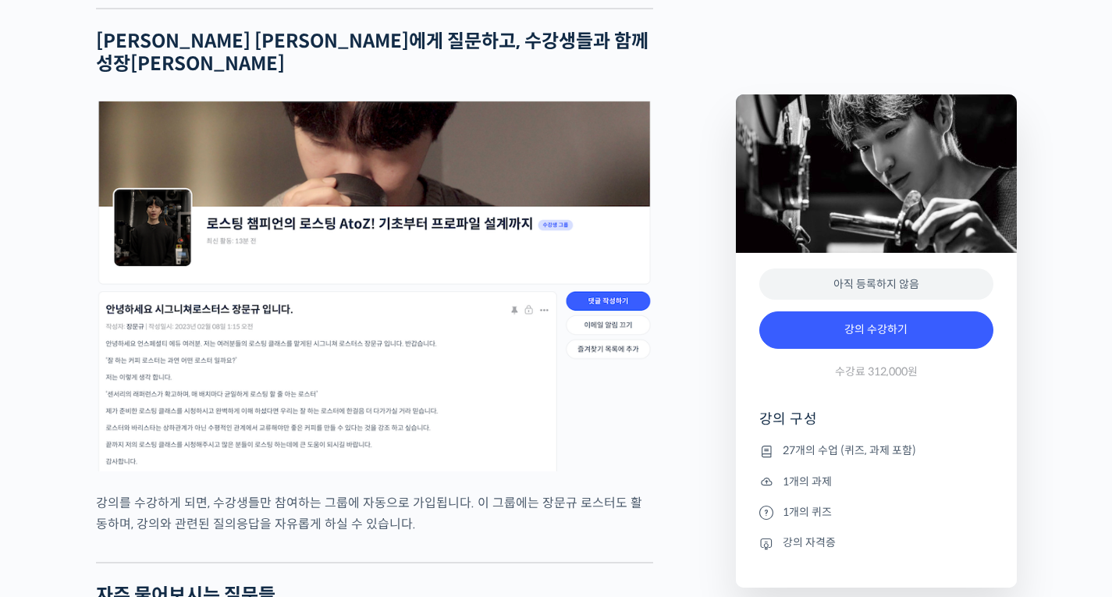
scroll to position [6322, 0]
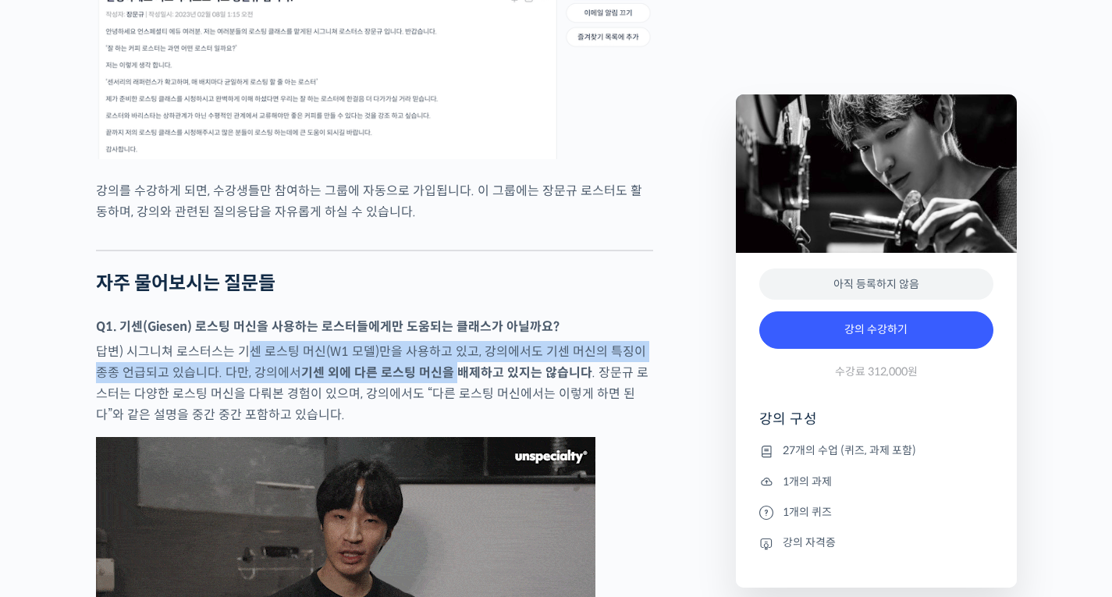
drag, startPoint x: 246, startPoint y: 301, endPoint x: 439, endPoint y: 322, distance: 193.8
click at [439, 341] on p "답변) 시그니쳐 로스터스는 기센 로스팅 머신(W1 모델)만을 사용하고 있고, 강의에서도 기센 머신의 특징이 종종 언급되고 있습니다. 다만, 강…" at bounding box center [374, 383] width 557 height 84
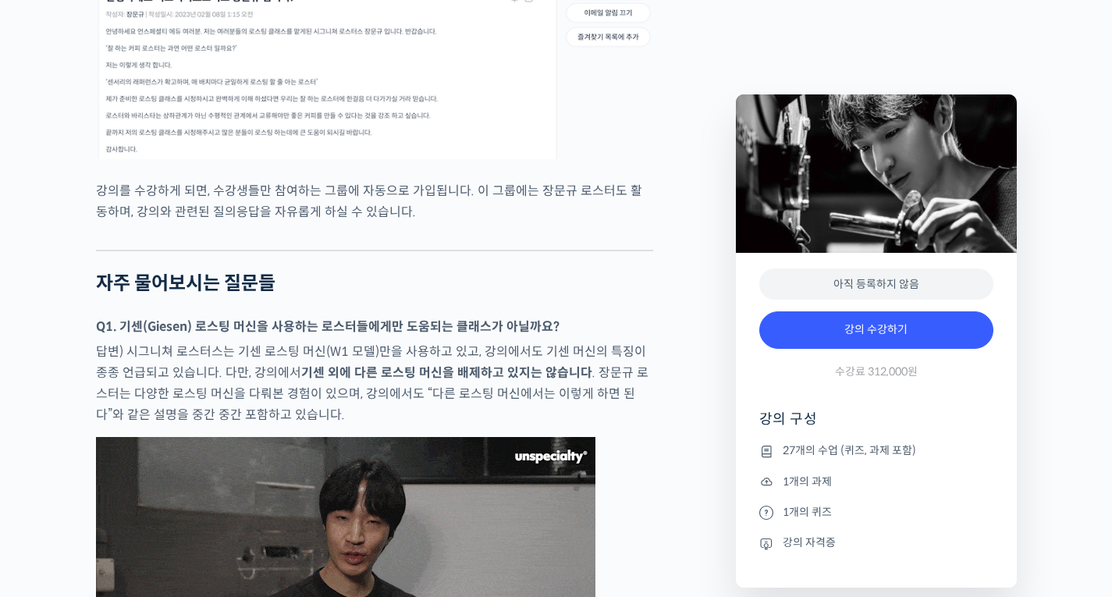
click at [445, 347] on p "답변) 시그니쳐 로스터스는 기센 로스팅 머신(W1 모델)만을 사용하고 있고, 강의에서도 기센 머신의 특징이 종종 언급되고 있습니다. 다만, 강…" at bounding box center [374, 383] width 557 height 84
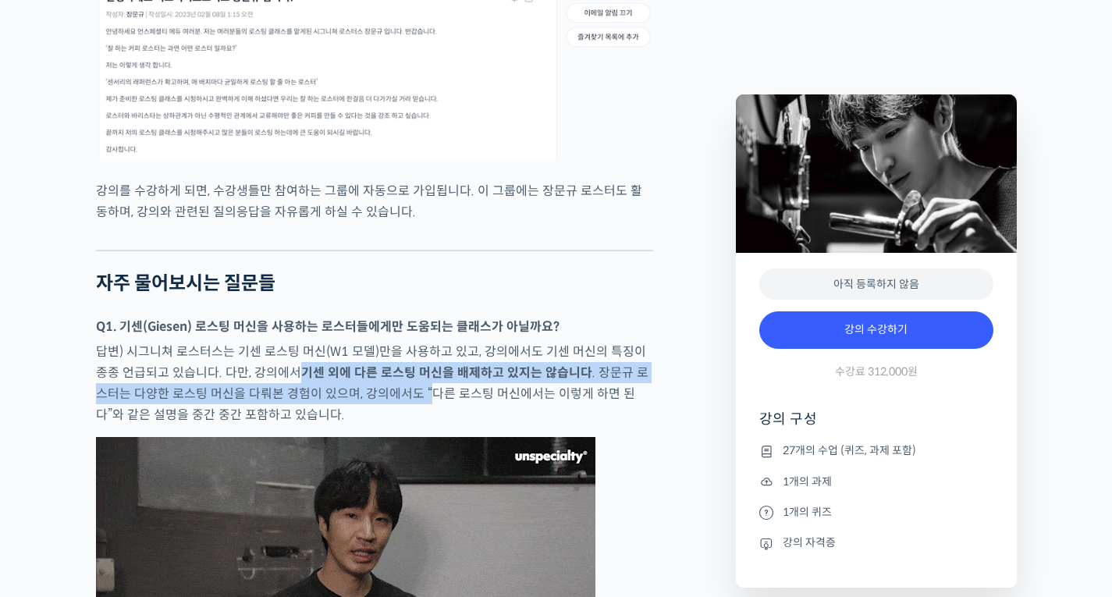
drag, startPoint x: 289, startPoint y: 329, endPoint x: 407, endPoint y: 345, distance: 118.9
click at [404, 343] on p "답변) 시그니쳐 로스터스는 기센 로스팅 머신(W1 모델)만을 사용하고 있고, 강의에서도 기센 머신의 특징이 종종 언급되고 있습니다. 다만, 강…" at bounding box center [374, 383] width 557 height 84
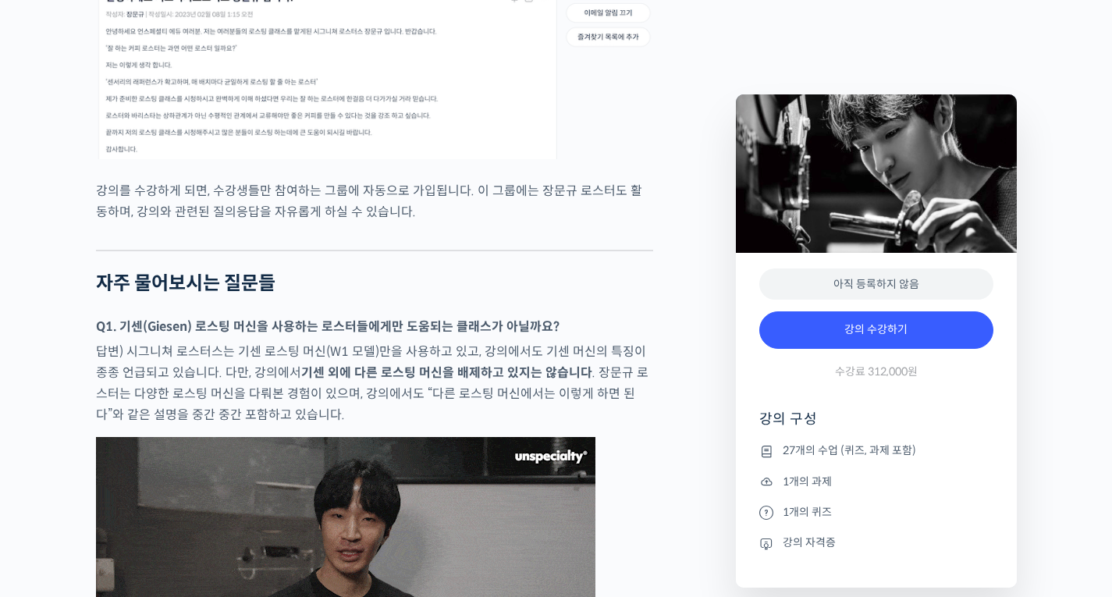
click at [426, 357] on p "답변) 시그니쳐 로스터스는 기센 로스팅 머신(W1 모델)만을 사용하고 있고, 강의에서도 기센 머신의 특징이 종종 언급되고 있습니다. 다만, 강…" at bounding box center [374, 383] width 557 height 84
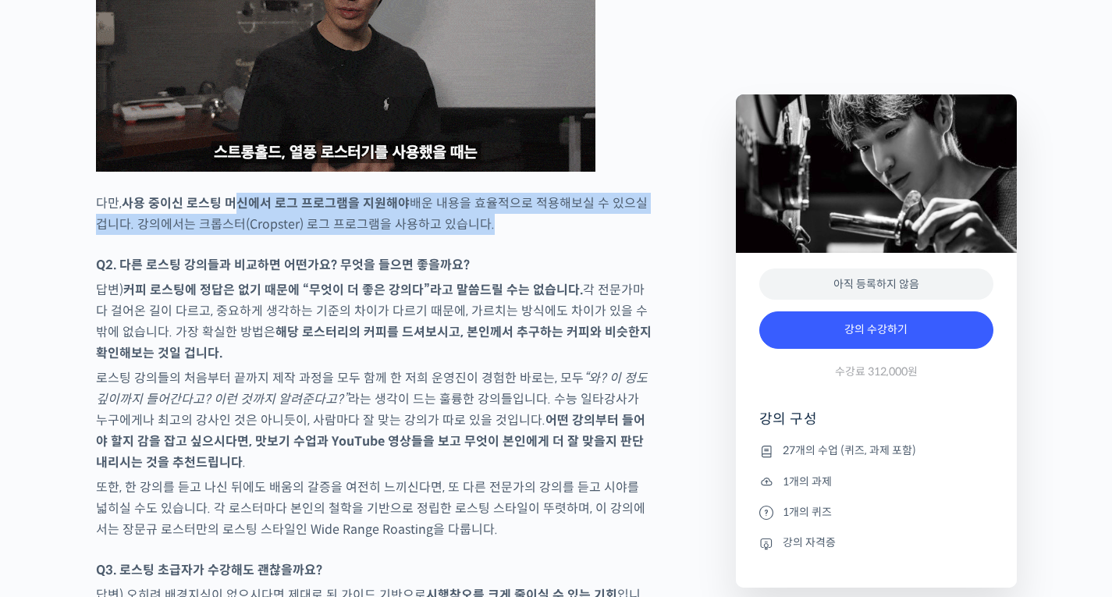
drag, startPoint x: 246, startPoint y: 159, endPoint x: 314, endPoint y: 190, distance: 74.7
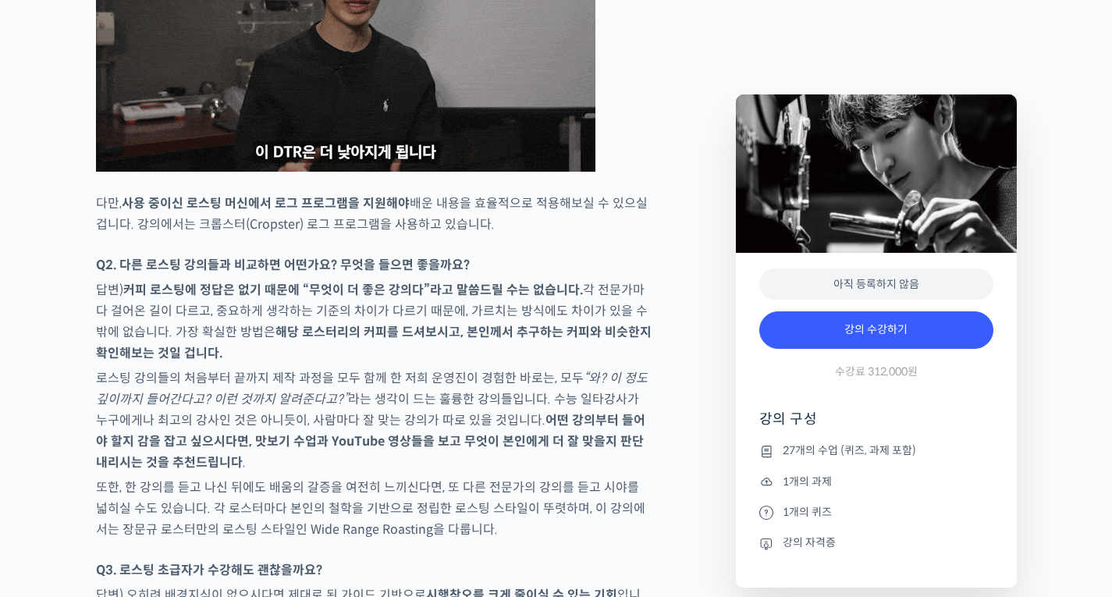
click at [143, 279] on p "답변) 커피 로스팅에 정답은 없기 때문에 “무엇이 더 좋은 강의다”라고 말씀드릴 수는 없습니다. 각 전문가마다 걸어온 길이 다르고, 중요하게 …" at bounding box center [374, 321] width 557 height 84
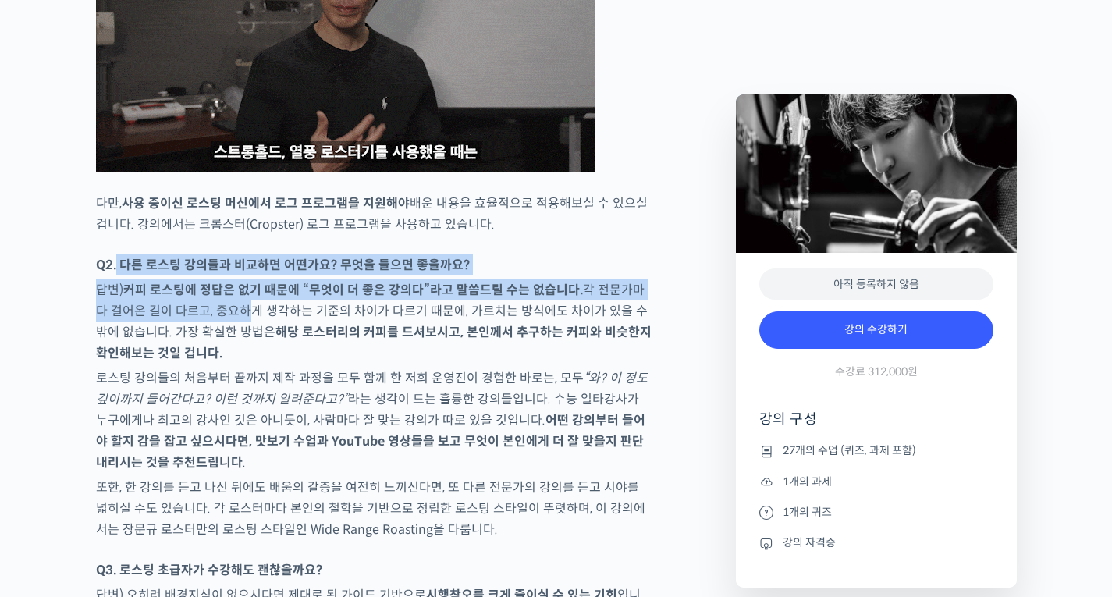
drag, startPoint x: 175, startPoint y: 240, endPoint x: 256, endPoint y: 305, distance: 103.8
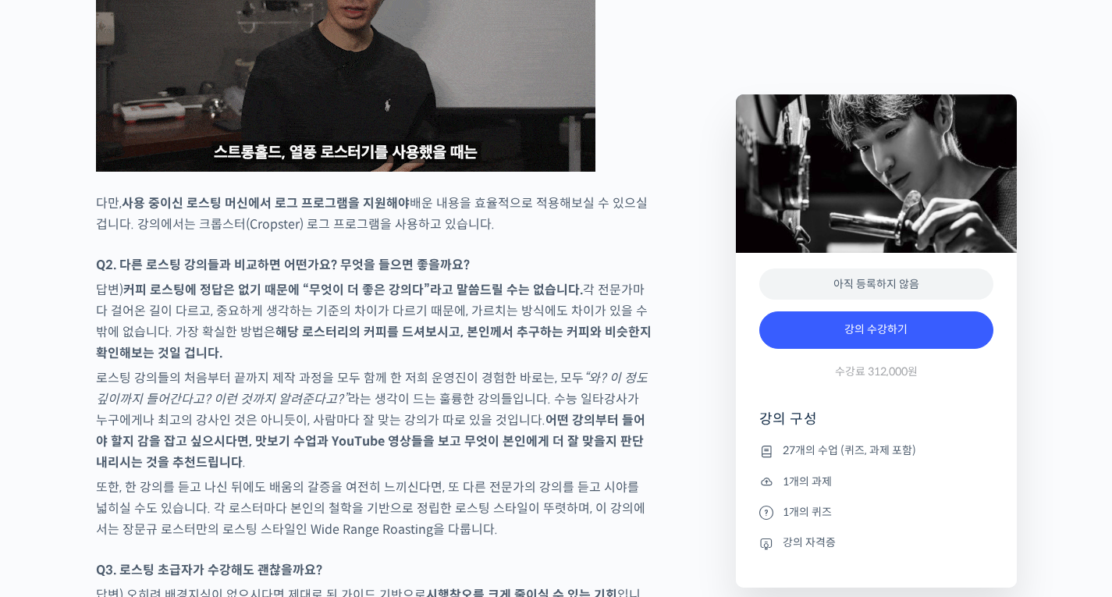
click at [279, 368] on p "로스팅 강의들의 처음부터 끝까지 제작 과정을 모두 함께 한 저희 운영진이 경험한 바로는, 모두 “와? 이 정도 깊이까지 들어간다고? 이런 것까…" at bounding box center [374, 420] width 557 height 105
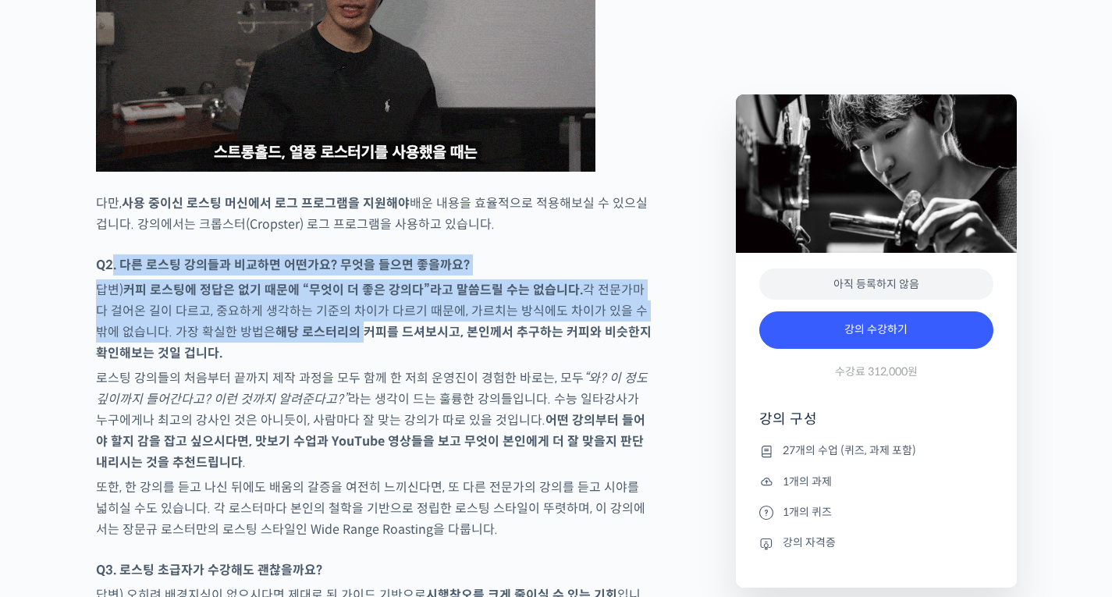
drag, startPoint x: 124, startPoint y: 217, endPoint x: 396, endPoint y: 317, distance: 289.4
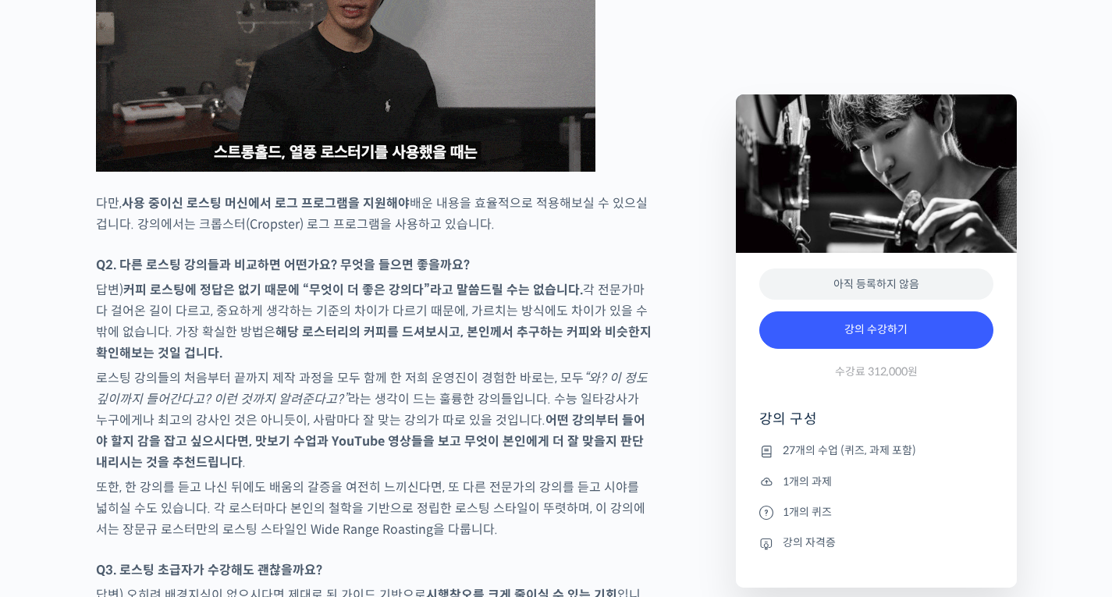
click at [400, 368] on p "로스팅 강의들의 처음부터 끝까지 제작 과정을 모두 함께 한 저희 운영진이 경험한 바로는, 모두 “와? 이 정도 깊이까지 들어간다고? 이런 것까…" at bounding box center [374, 420] width 557 height 105
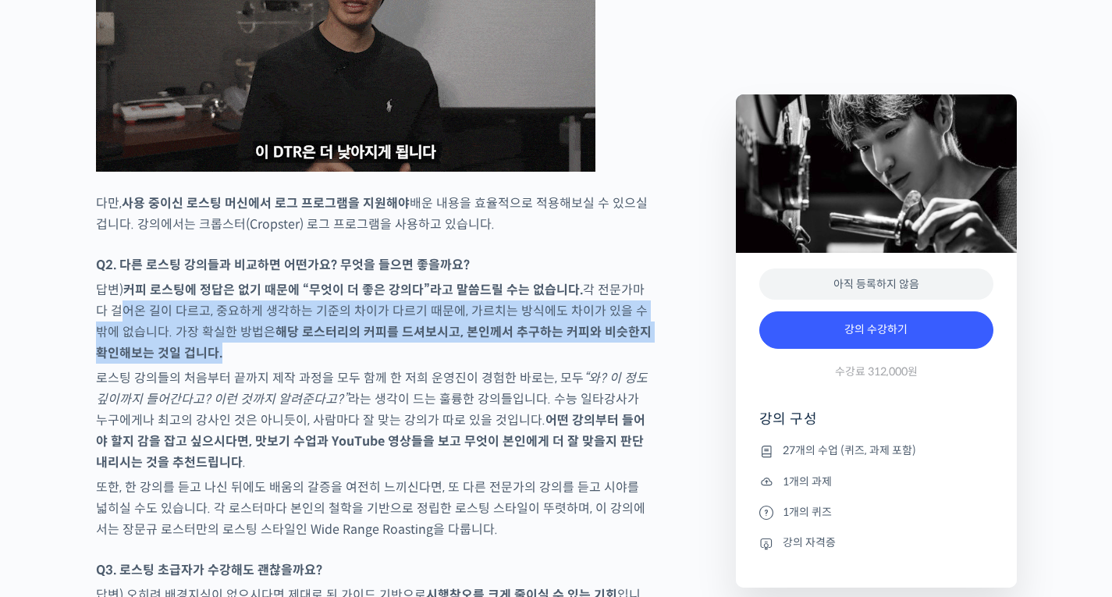
drag, startPoint x: 93, startPoint y: 272, endPoint x: 307, endPoint y: 309, distance: 217.0
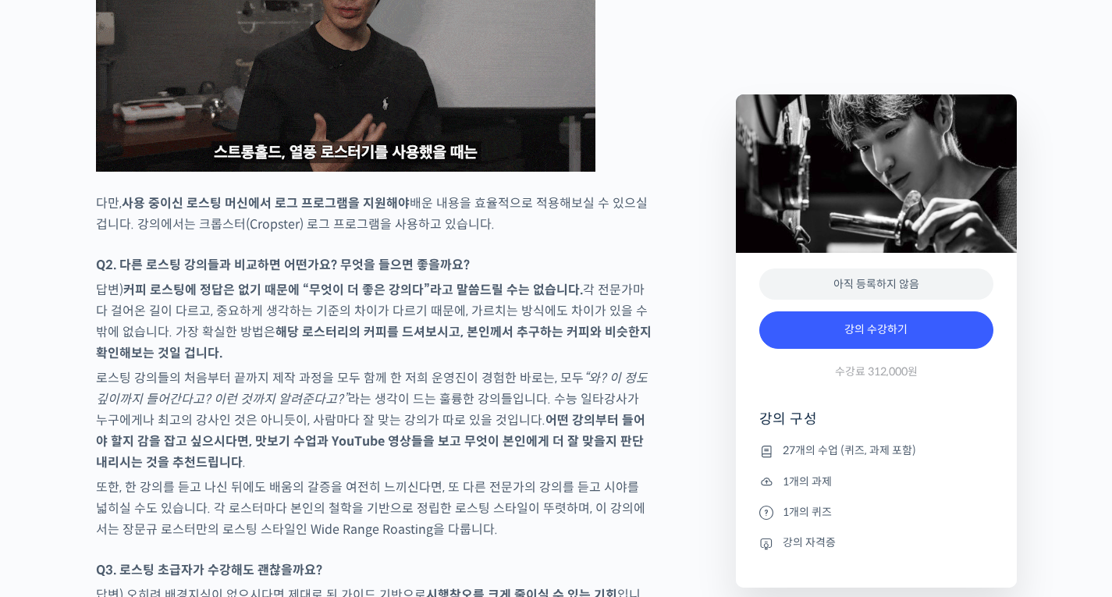
click at [332, 368] on p "로스팅 강의들의 처음부터 끝까지 제작 과정을 모두 함께 한 저희 운영진이 경험한 바로는, 모두 “와? 이 정도 깊이까지 들어간다고? 이런 것까…" at bounding box center [374, 420] width 557 height 105
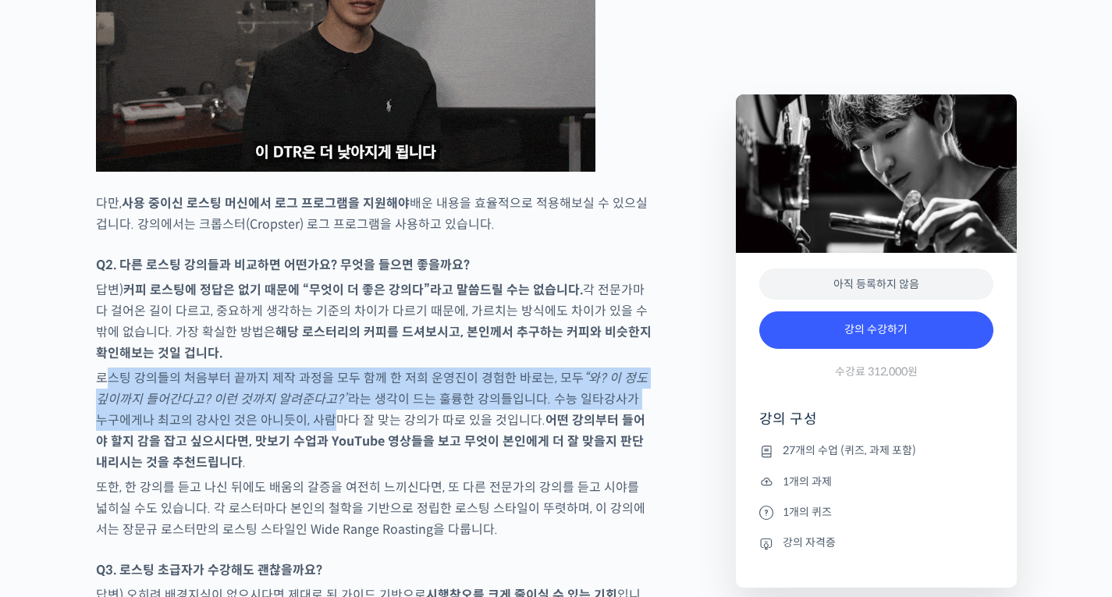
drag, startPoint x: 108, startPoint y: 325, endPoint x: 334, endPoint y: 413, distance: 242.9
click at [299, 373] on p "로스팅 강의들의 처음부터 끝까지 제작 과정을 모두 함께 한 저희 운영진이 경험한 바로는, 모두 “와? 이 정도 깊이까지 들어간다고? 이런 것까…" at bounding box center [374, 420] width 557 height 105
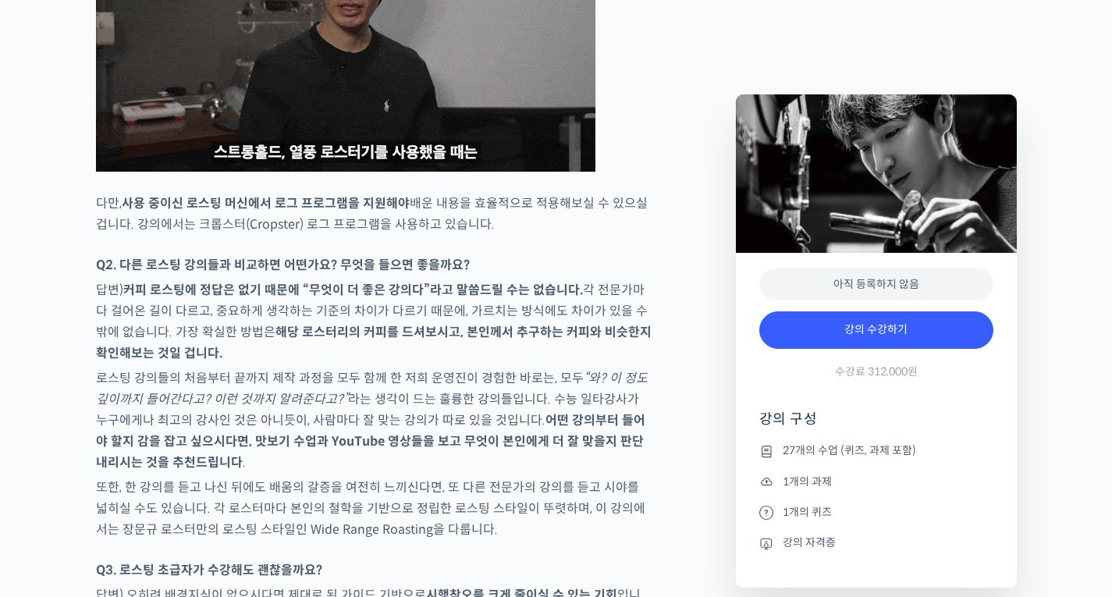
click at [386, 477] on p "또한, 한 강의를 듣고 나신 뒤에도 배움의 갈증을 여전히 느끼신다면, 또 다른 전문가의 강의를 듣고 시야를 넓히실 수도 있습니다. 각 로스터마…" at bounding box center [374, 508] width 557 height 63
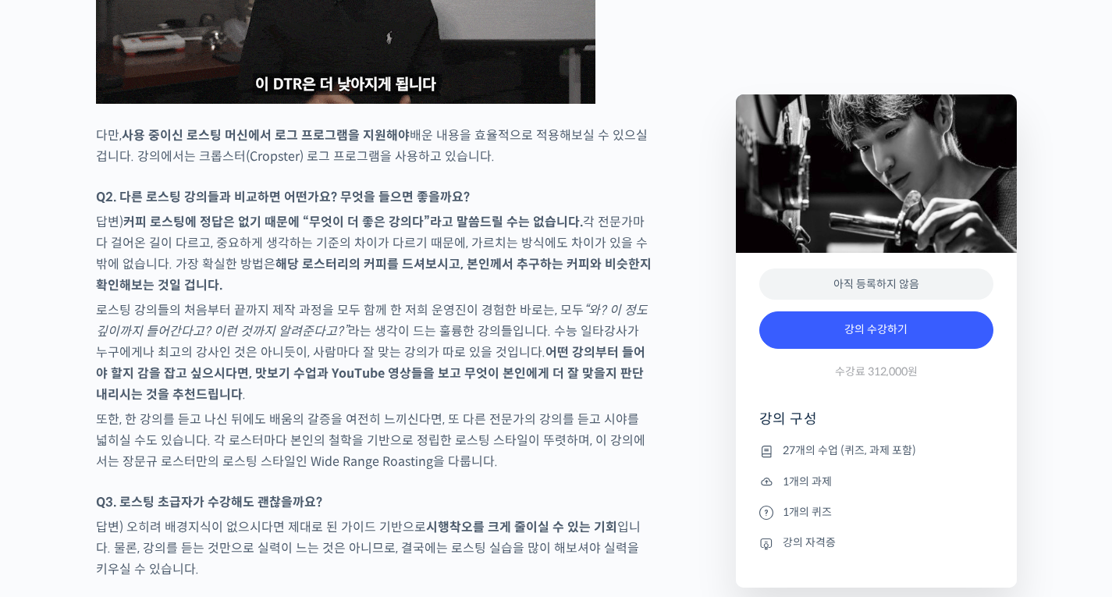
scroll to position [7024, 0]
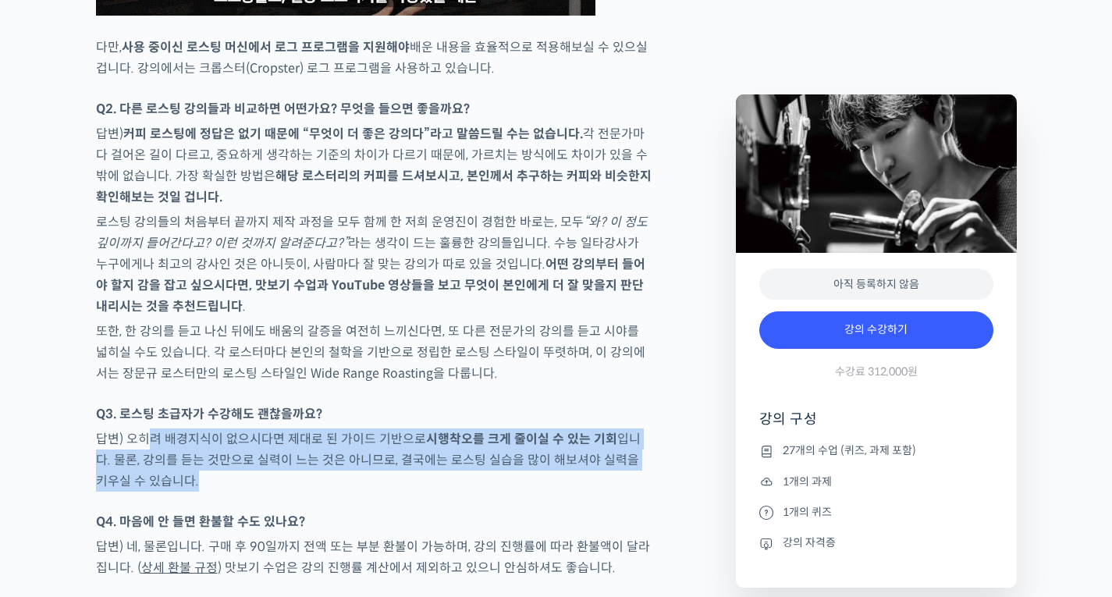
drag, startPoint x: 144, startPoint y: 391, endPoint x: 313, endPoint y: 443, distance: 176.5
click at [307, 439] on p "답변) 오히려 배경지식이 없으시다면 제대로 된 가이드 기반으로 시행착오를 크게 줄이실 수 있는 기회 입니다. 물론, 강의를 듣는 것만으로 실력…" at bounding box center [374, 459] width 557 height 63
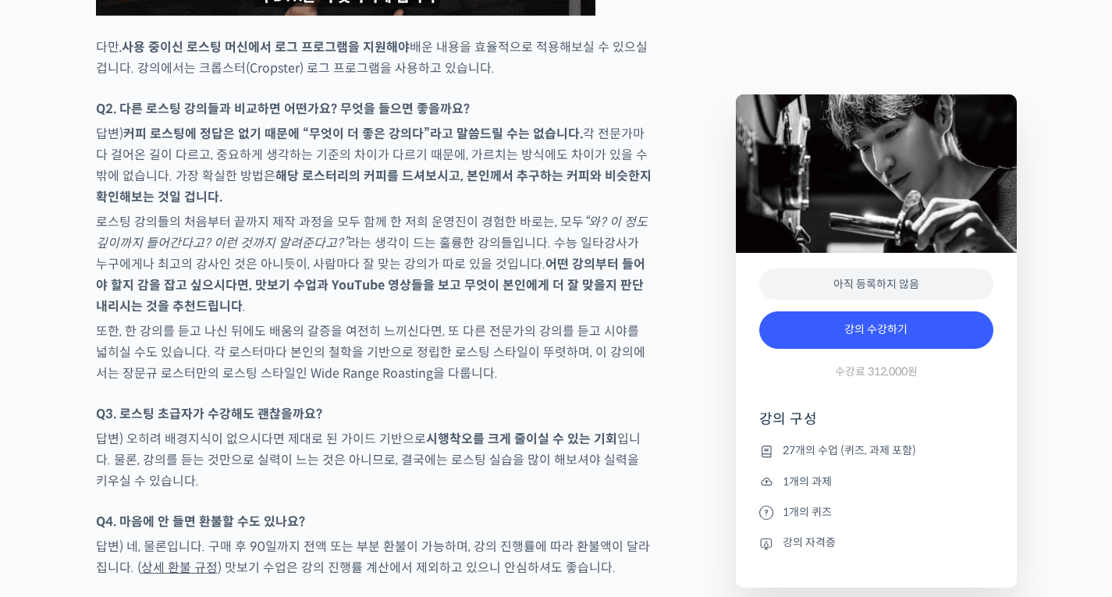
click at [347, 511] on p "Q4. 마음에 안 들면 환불할 수도 있나요?" at bounding box center [374, 521] width 557 height 21
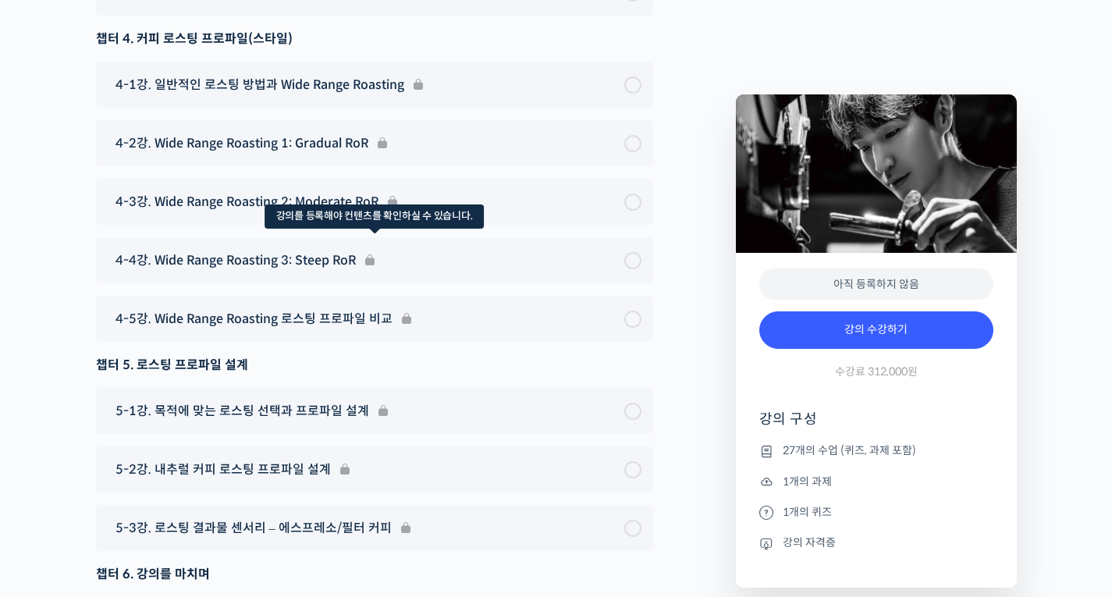
scroll to position [8741, 0]
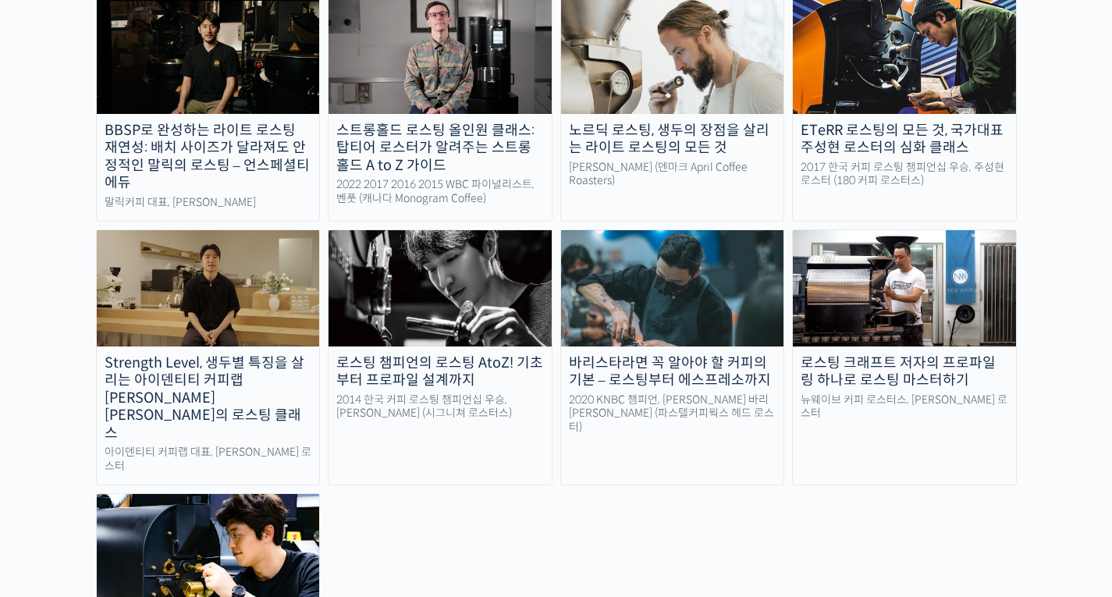
scroll to position [1327, 0]
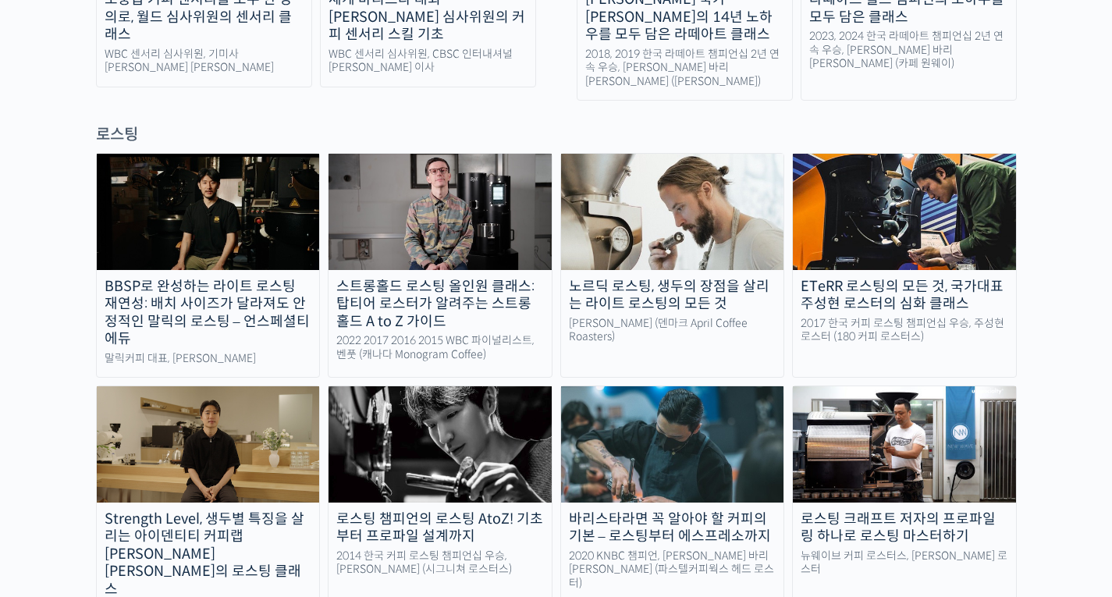
click at [676, 278] on div "노르딕 로스팅, 생두의 장점을 살리는 라이트 로스팅의 모든 것" at bounding box center [672, 295] width 223 height 35
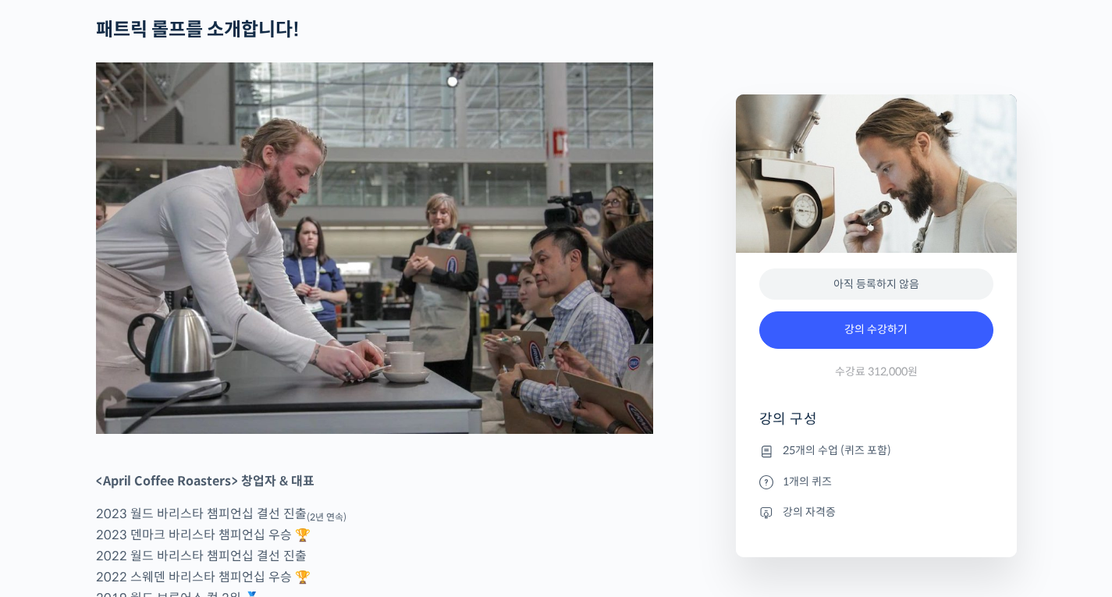
scroll to position [780, 0]
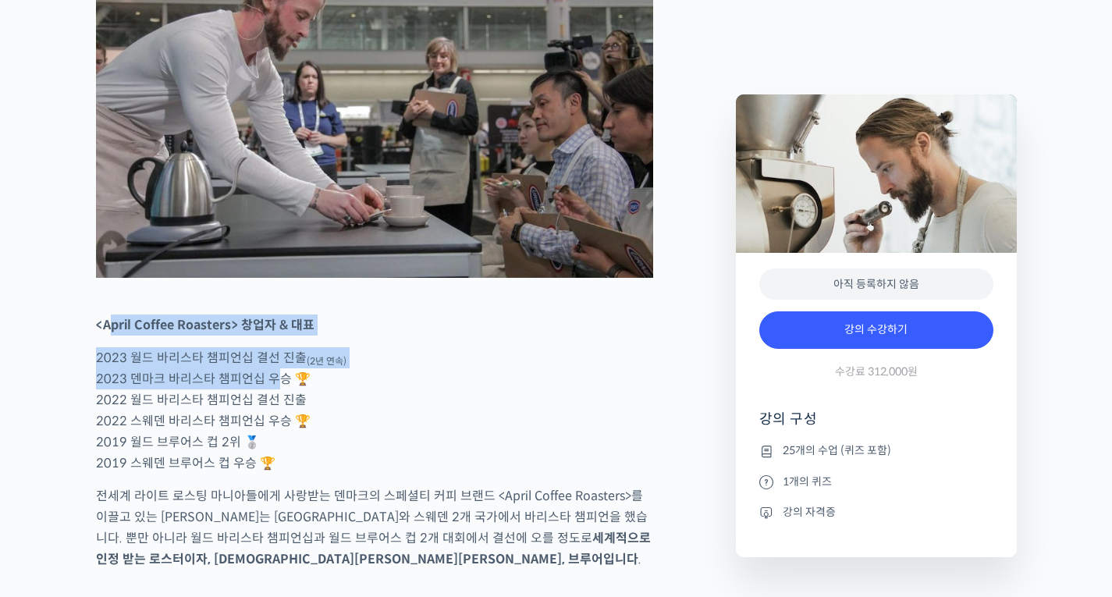
drag, startPoint x: 107, startPoint y: 379, endPoint x: 302, endPoint y: 448, distance: 206.8
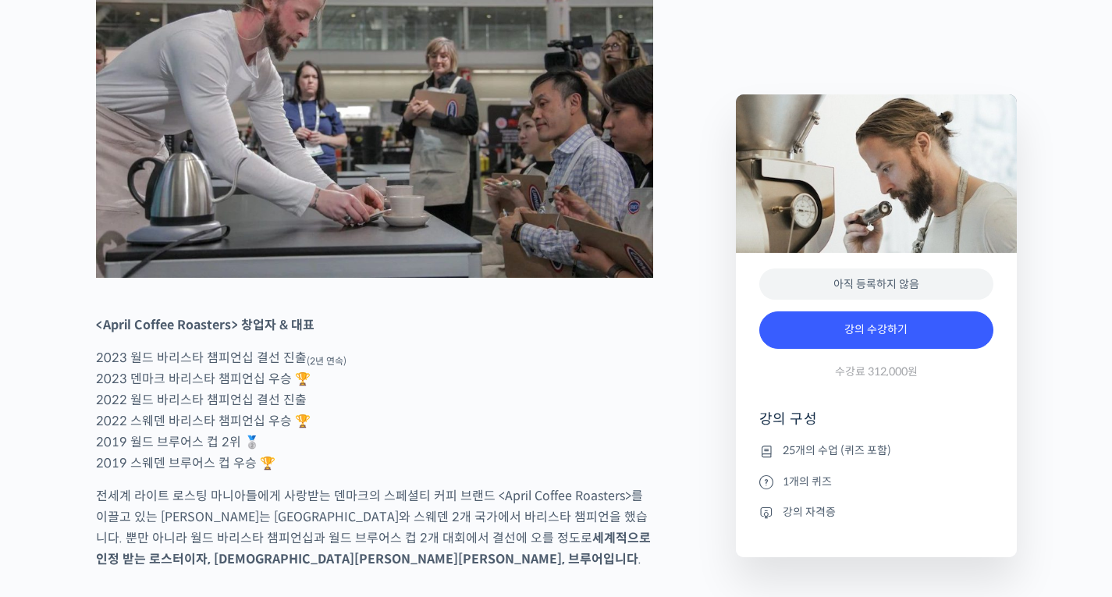
click at [336, 474] on p "2023 월드 바리스타 챔피언십 결선 진출 (2년 연속) 2023 덴마크 바리스타 챔피언십 우승 🏆 2022 월드 바리스타 챔피언십 결선 진출…" at bounding box center [374, 410] width 557 height 126
drag, startPoint x: 98, startPoint y: 416, endPoint x: 306, endPoint y: 411, distance: 208.5
click at [306, 411] on p "2023 월드 바리스타 챔피언십 결선 진출 (2년 연속) 2023 덴마크 바리스타 챔피언십 우승 🏆 2022 월드 바리스타 챔피언십 결선 진출…" at bounding box center [374, 410] width 557 height 126
click at [360, 474] on p "2023 월드 바리스타 챔피언십 결선 진출 (2년 연속) 2023 덴마크 바리스타 챔피언십 우승 🏆 2022 월드 바리스타 챔피언십 결선 진출…" at bounding box center [374, 410] width 557 height 126
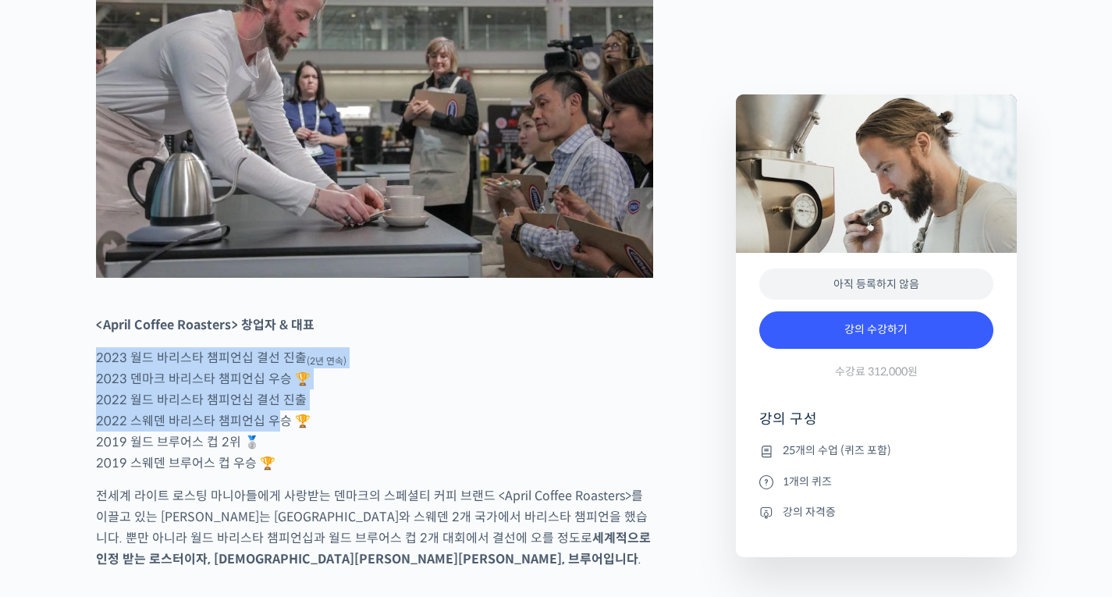
drag, startPoint x: 114, startPoint y: 421, endPoint x: 288, endPoint y: 496, distance: 189.8
click at [283, 474] on p "2023 월드 바리스타 챔피언십 결선 진출 (2년 연속) 2023 덴마크 바리스타 챔피언십 우승 🏆 2022 월드 바리스타 챔피언십 결선 진출…" at bounding box center [374, 410] width 557 height 126
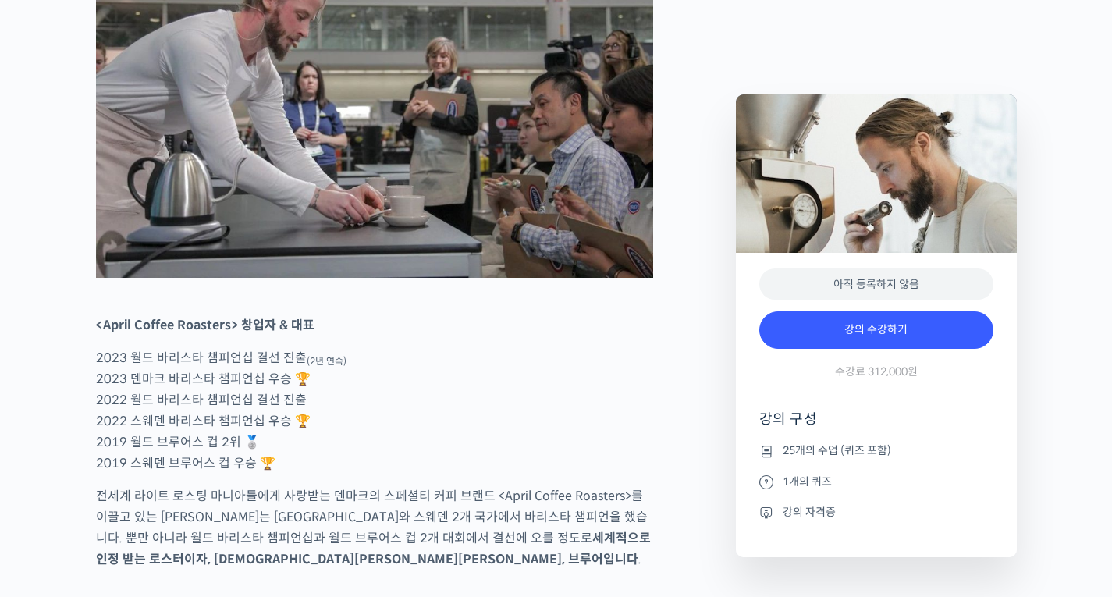
click at [315, 474] on p "2023 월드 바리스타 챔피언십 결선 진출 (2년 연속) 2023 덴마크 바리스타 챔피언십 우승 🏆 2022 월드 바리스타 챔피언십 결선 진출…" at bounding box center [374, 410] width 557 height 126
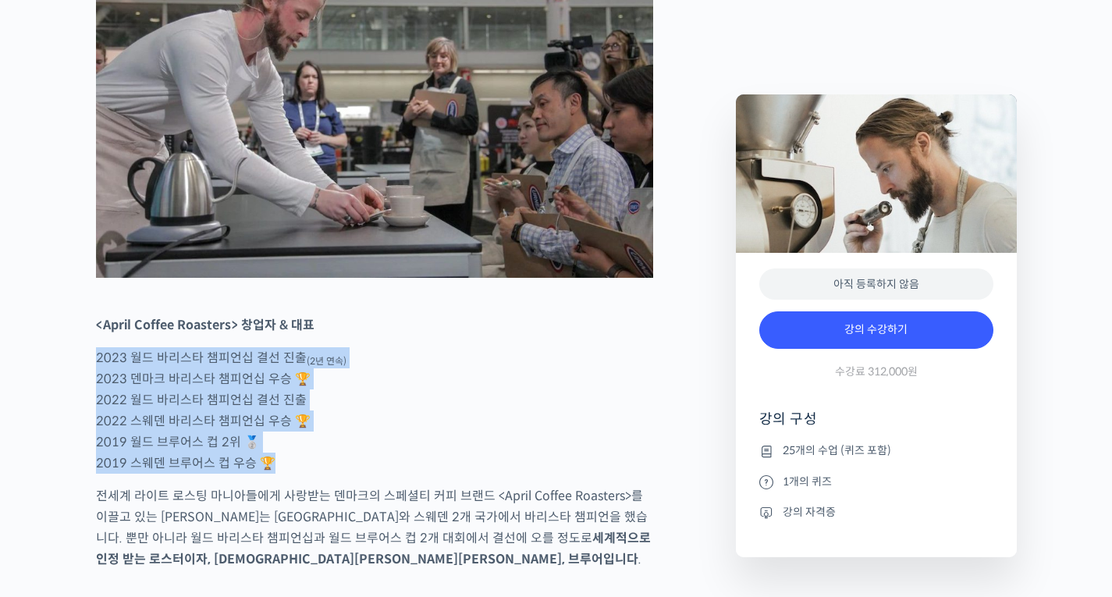
drag, startPoint x: 259, startPoint y: 524, endPoint x: 86, endPoint y: 399, distance: 214.0
click at [301, 474] on p "2023 월드 바리스타 챔피언십 결선 진출 (2년 연속) 2023 덴마크 바리스타 챔피언십 우승 🏆 2022 월드 바리스타 챔피언십 결선 진출…" at bounding box center [374, 410] width 557 height 126
click at [386, 474] on p "2023 월드 바리스타 챔피언십 결선 진출 (2년 연속) 2023 덴마크 바리스타 챔피언십 우승 🏆 2022 월드 바리스타 챔피언십 결선 진출…" at bounding box center [374, 410] width 557 height 126
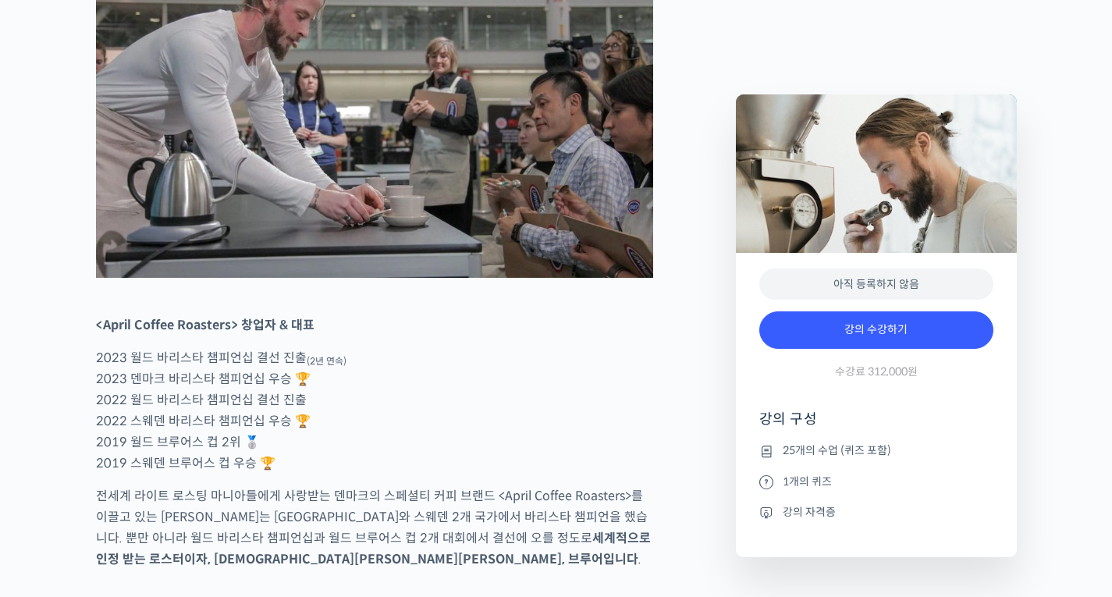
click at [160, 563] on p "전세계 라이트 로스팅 마니아들에게 사랑받는 덴마크의 스페셜티 커피 브랜드 <April Coffee Roasters>를 이끌고 있는 패트릭 롤프…" at bounding box center [374, 527] width 557 height 84
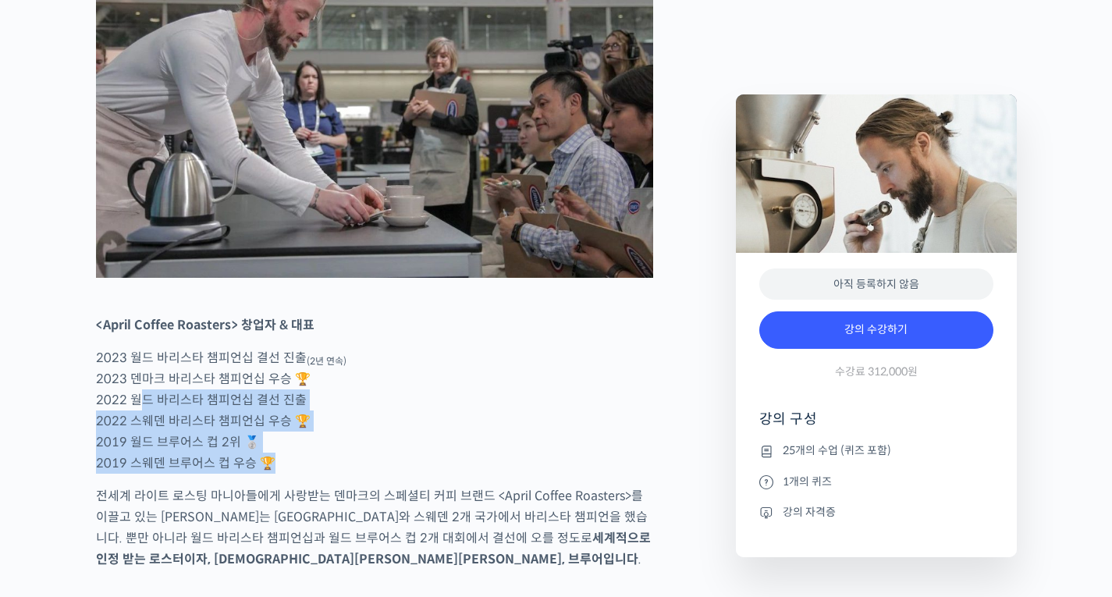
drag, startPoint x: 140, startPoint y: 457, endPoint x: 301, endPoint y: 536, distance: 180.1
click at [417, 474] on p "2023 월드 바리스타 챔피언십 결선 진출 (2년 연속) 2023 덴마크 바리스타 챔피언십 우승 🏆 2022 월드 바리스타 챔피언십 결선 진출…" at bounding box center [374, 410] width 557 height 126
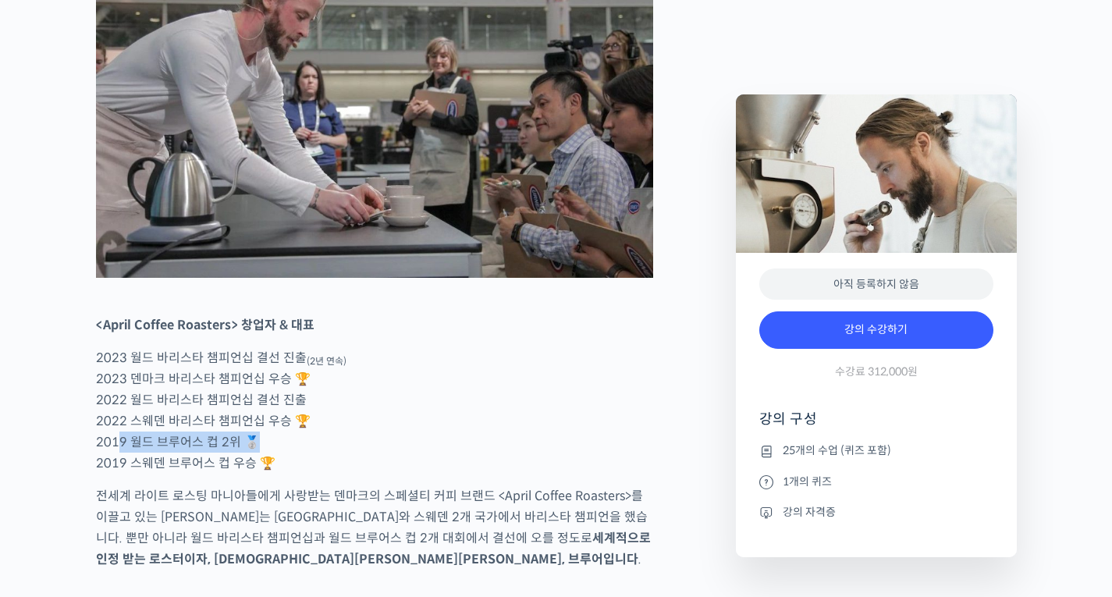
drag, startPoint x: 118, startPoint y: 493, endPoint x: 280, endPoint y: 510, distance: 163.2
click at [280, 474] on p "2023 월드 바리스타 챔피언십 결선 진출 (2년 연속) 2023 덴마크 바리스타 챔피언십 우승 🏆 2022 월드 바리스타 챔피언십 결선 진출…" at bounding box center [374, 410] width 557 height 126
click at [332, 474] on p "2023 월드 바리스타 챔피언십 결선 진출 (2년 연속) 2023 덴마크 바리스타 챔피언십 우승 🏆 2022 월드 바리스타 챔피언십 결선 진출…" at bounding box center [374, 410] width 557 height 126
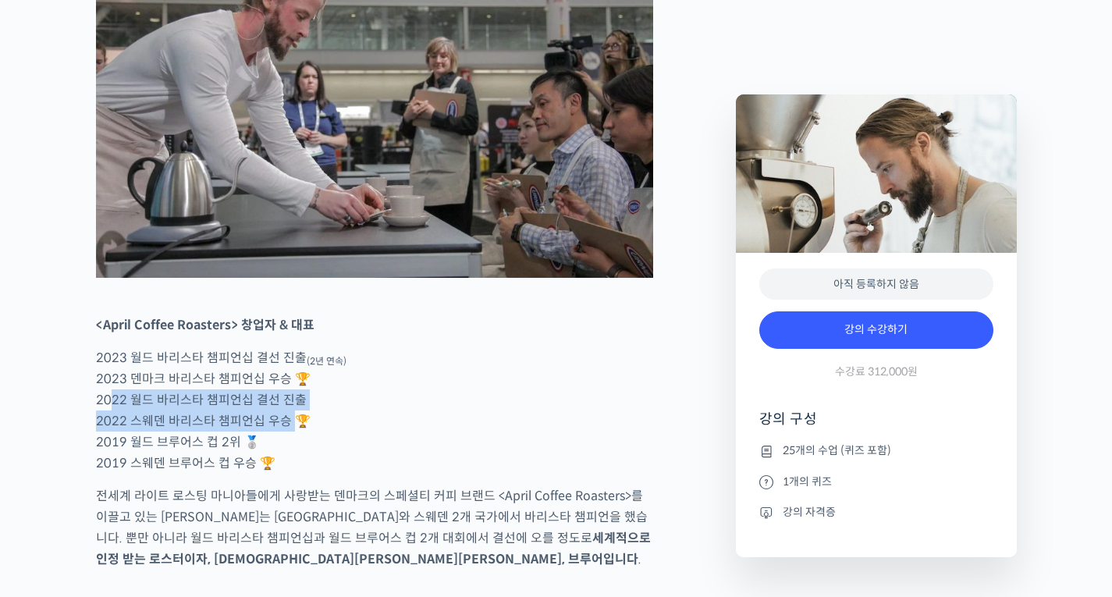
drag, startPoint x: 285, startPoint y: 475, endPoint x: 110, endPoint y: 448, distance: 176.9
click at [110, 448] on p "2023 월드 바리스타 챔피언십 결선 진출 (2년 연속) 2023 덴마크 바리스타 챔피언십 우승 🏆 2022 월드 바리스타 챔피언십 결선 진출…" at bounding box center [374, 410] width 557 height 126
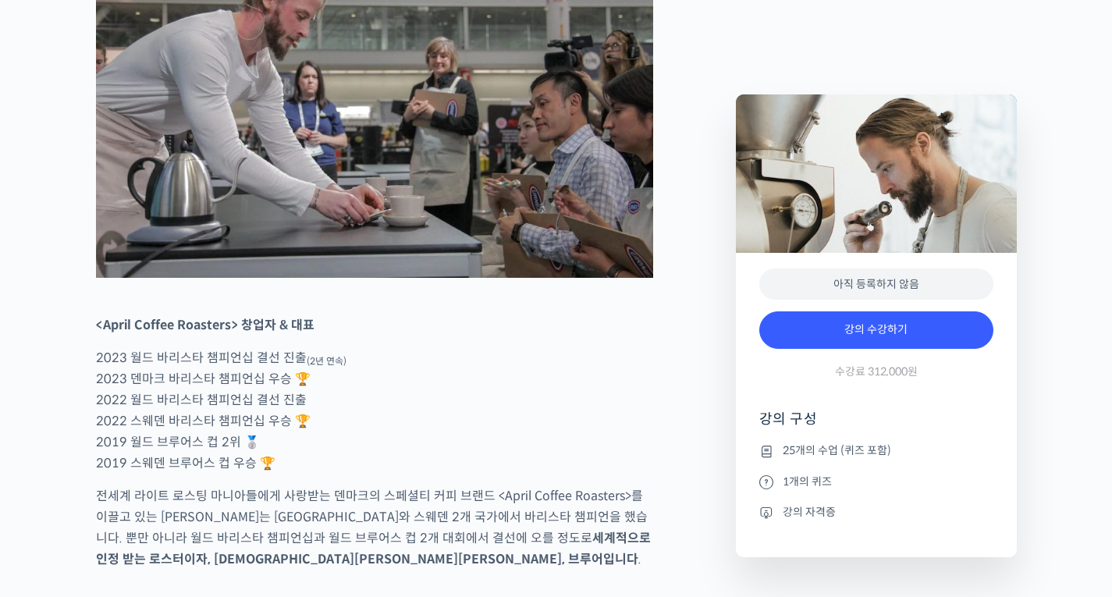
click at [441, 474] on p "2023 월드 바리스타 챔피언십 결선 진출 (2년 연속) 2023 덴마크 바리스타 챔피언십 우승 🏆 2022 월드 바리스타 챔피언십 결선 진출…" at bounding box center [374, 410] width 557 height 126
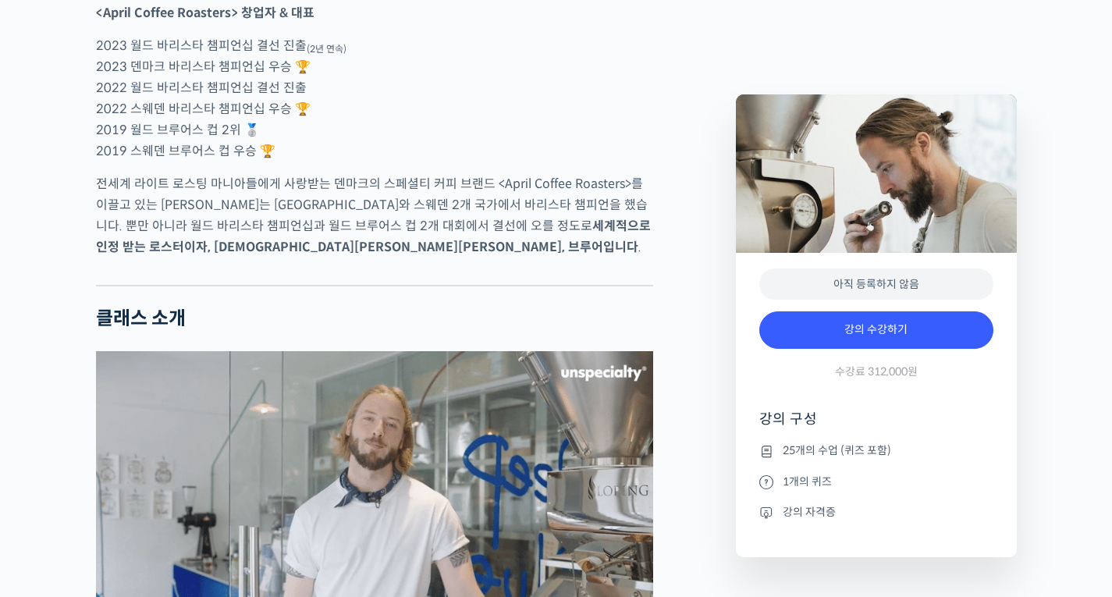
scroll to position [1561, 0]
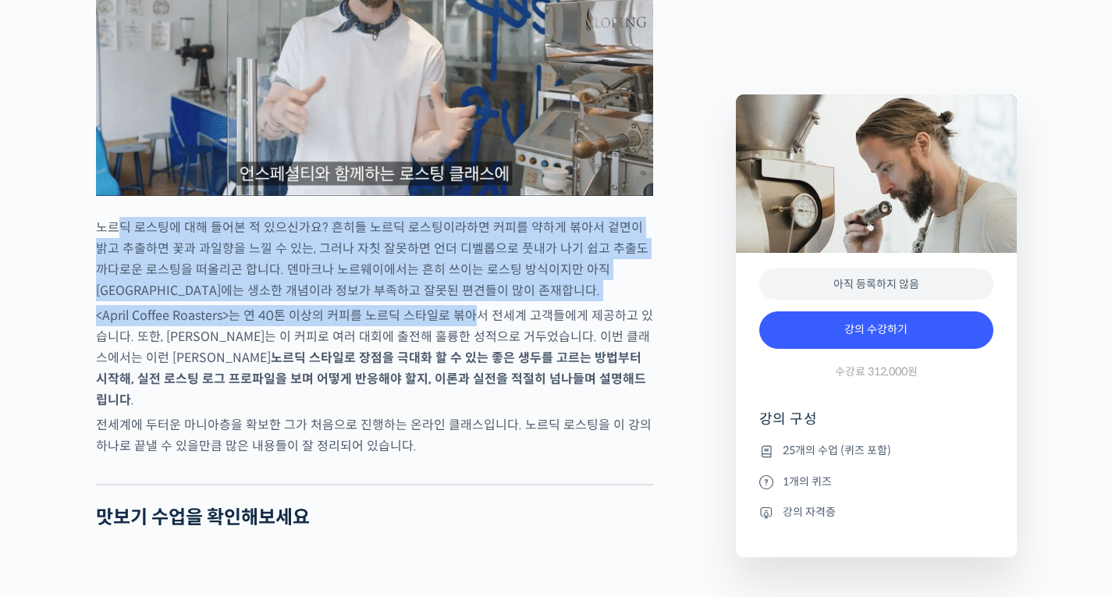
drag, startPoint x: 116, startPoint y: 273, endPoint x: 466, endPoint y: 375, distance: 364.8
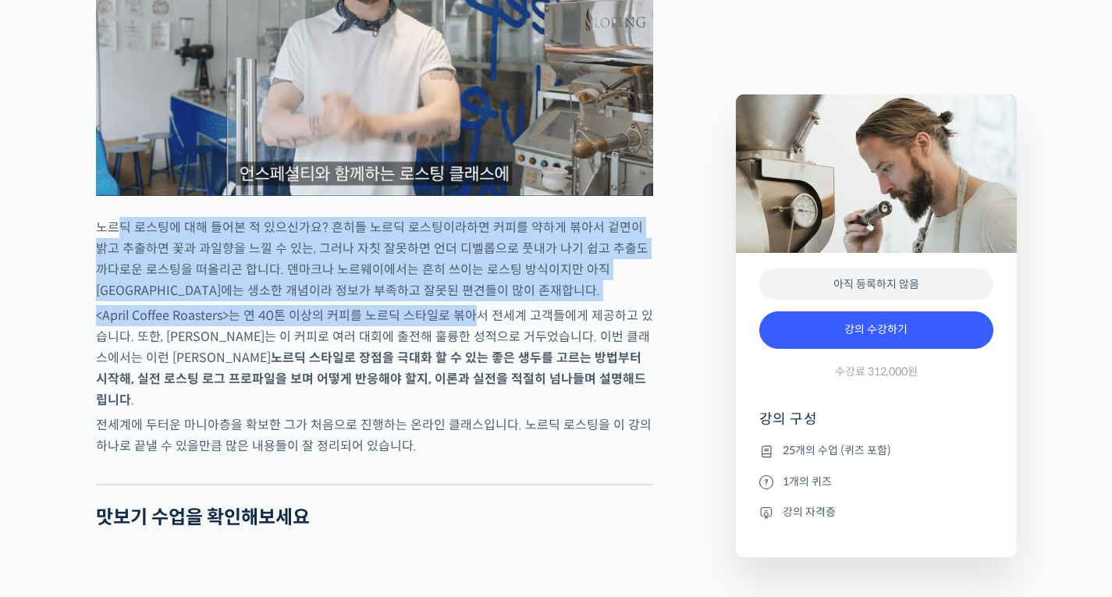
click at [471, 301] on p "노르딕 로스팅에 대해 들어본 적 있으신가요? 흔히들 노르딕 로스팅이라하면 커피를 약하게 볶아서 겉면이 밝고 추출하면 꽃과 과일향을 느낄 수 있…" at bounding box center [374, 259] width 557 height 84
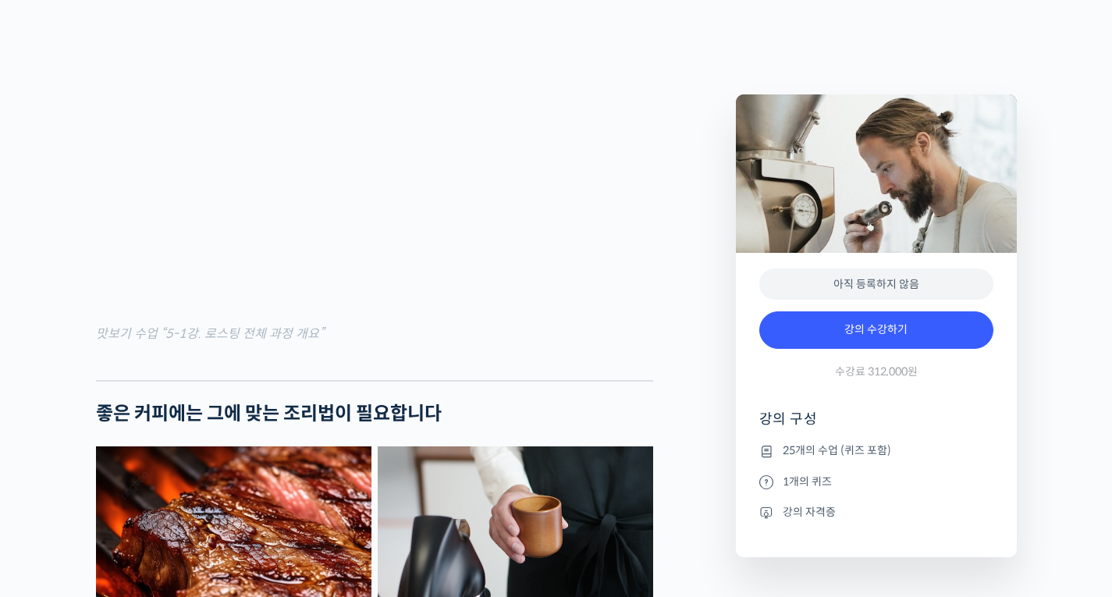
scroll to position [2497, 0]
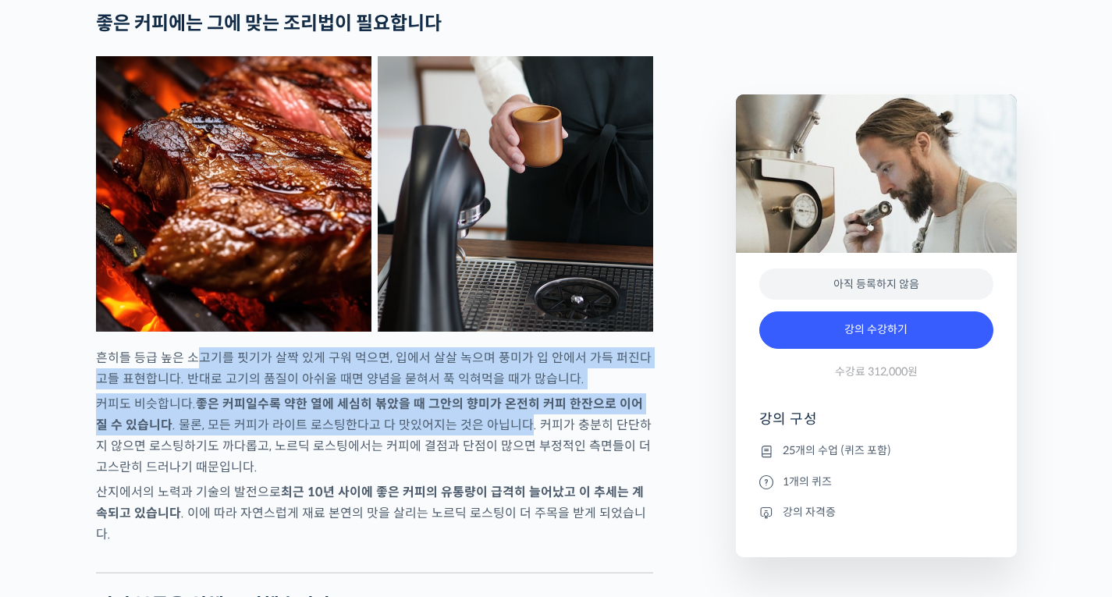
drag, startPoint x: 201, startPoint y: 397, endPoint x: 504, endPoint y: 462, distance: 310.4
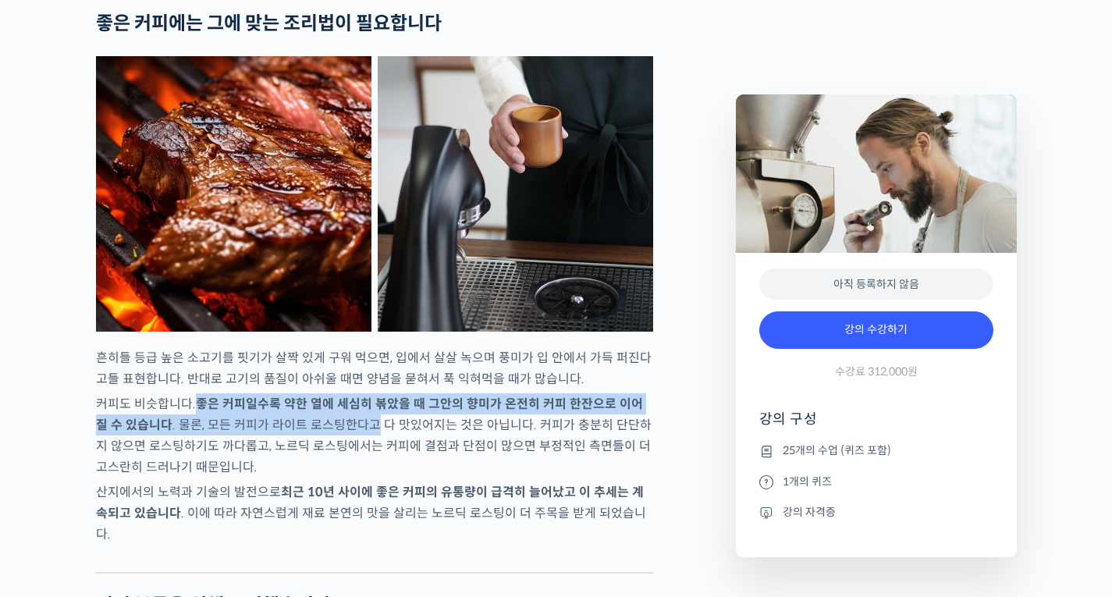
drag, startPoint x: 197, startPoint y: 437, endPoint x: 356, endPoint y: 467, distance: 161.2
click at [356, 467] on p "커피도 비슷합니다. 좋은 커피일수록 약한 열에 세심히 볶았을 때 그안의 향미가 온전히 커피 한잔으로 이어질 수 있습니다 . 물론, 모든 커피가…" at bounding box center [374, 435] width 557 height 84
click at [421, 450] on p "커피도 비슷합니다. 좋은 커피일수록 약한 열에 세심히 볶았을 때 그안의 향미가 온전히 커피 한잔으로 이어질 수 있습니다 . 물론, 모든 커피가…" at bounding box center [374, 435] width 557 height 84
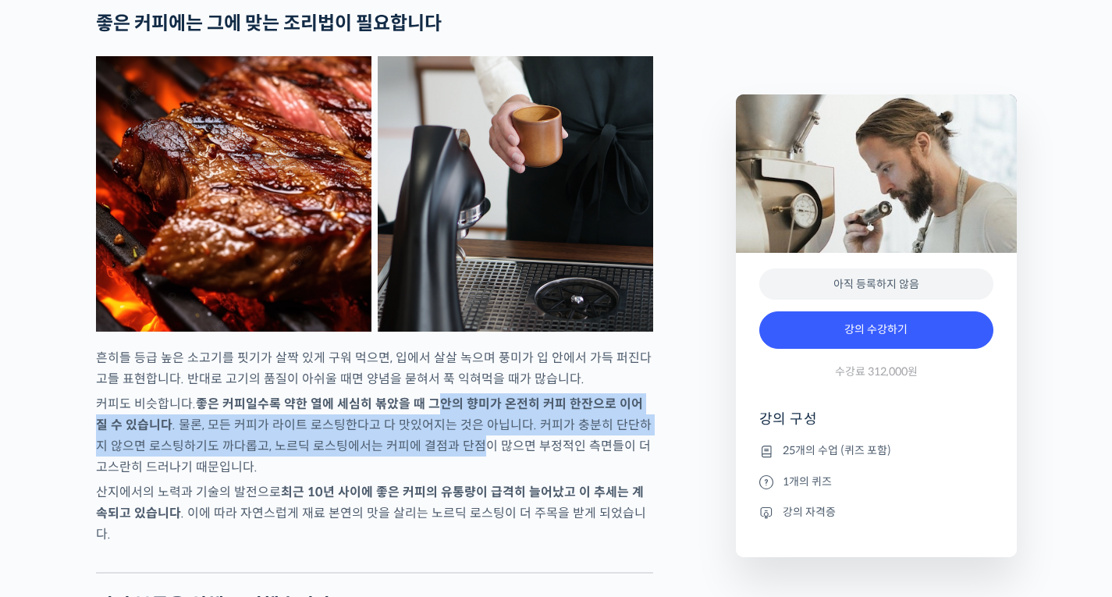
drag, startPoint x: 437, startPoint y: 444, endPoint x: 448, endPoint y: 486, distance: 43.5
click at [447, 478] on p "커피도 비슷합니다. 좋은 커피일수록 약한 열에 세심히 볶았을 때 그안의 향미가 온전히 커피 한잔으로 이어질 수 있습니다 . 물론, 모든 커피가…" at bounding box center [374, 435] width 557 height 84
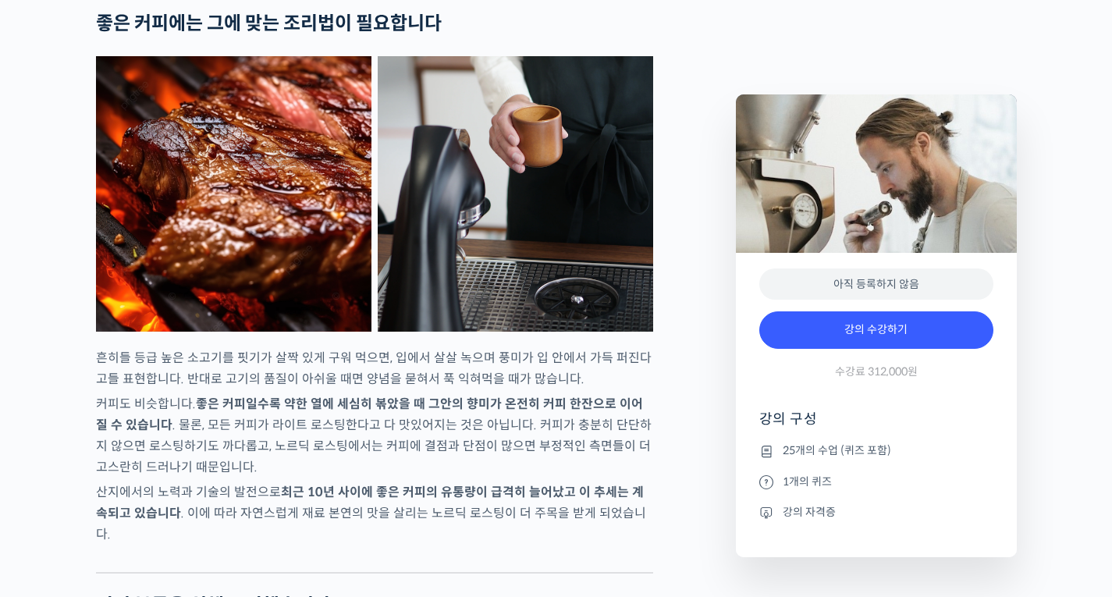
click at [451, 478] on p "커피도 비슷합니다. 좋은 커피일수록 약한 열에 세심히 볶았을 때 그안의 향미가 온전히 커피 한잔으로 이어질 수 있습니다 . 물론, 모든 커피가…" at bounding box center [374, 435] width 557 height 84
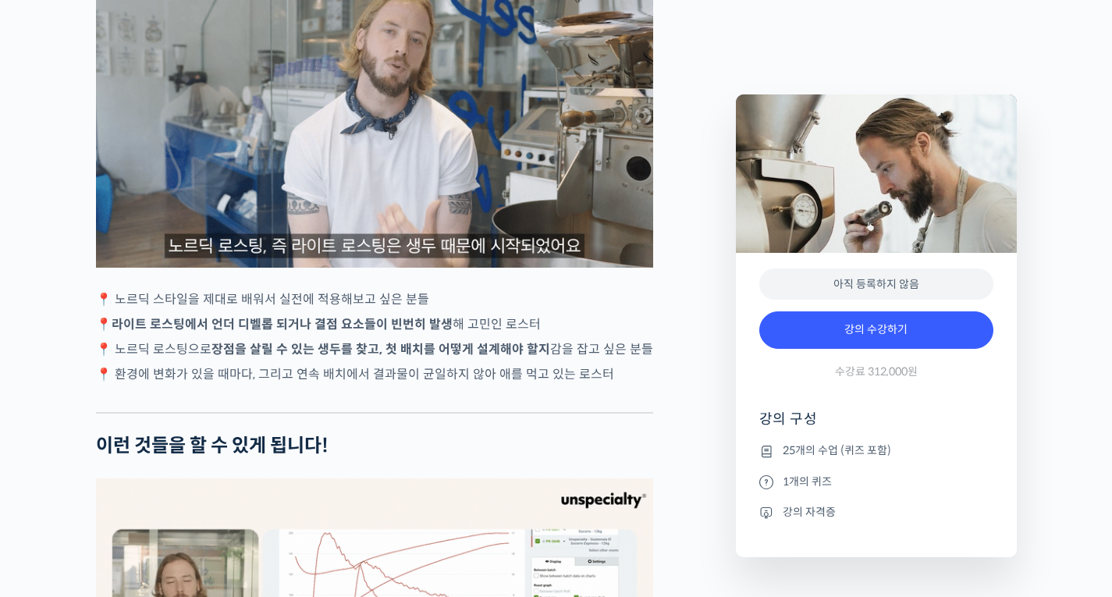
scroll to position [3200, 0]
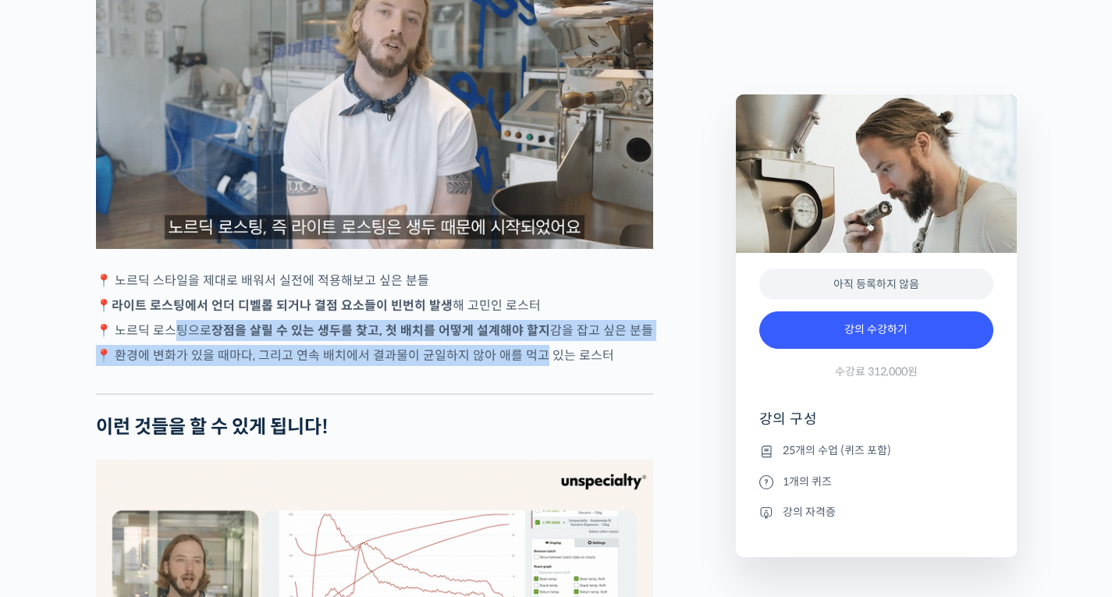
drag, startPoint x: 176, startPoint y: 343, endPoint x: 539, endPoint y: 367, distance: 362.9
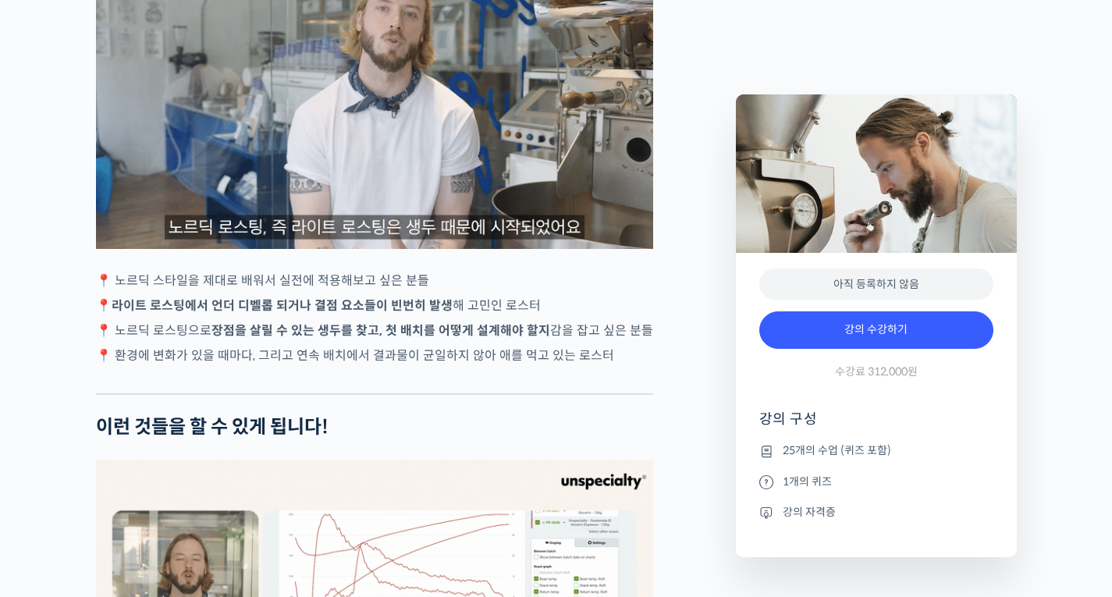
click at [555, 387] on div at bounding box center [374, 381] width 557 height 23
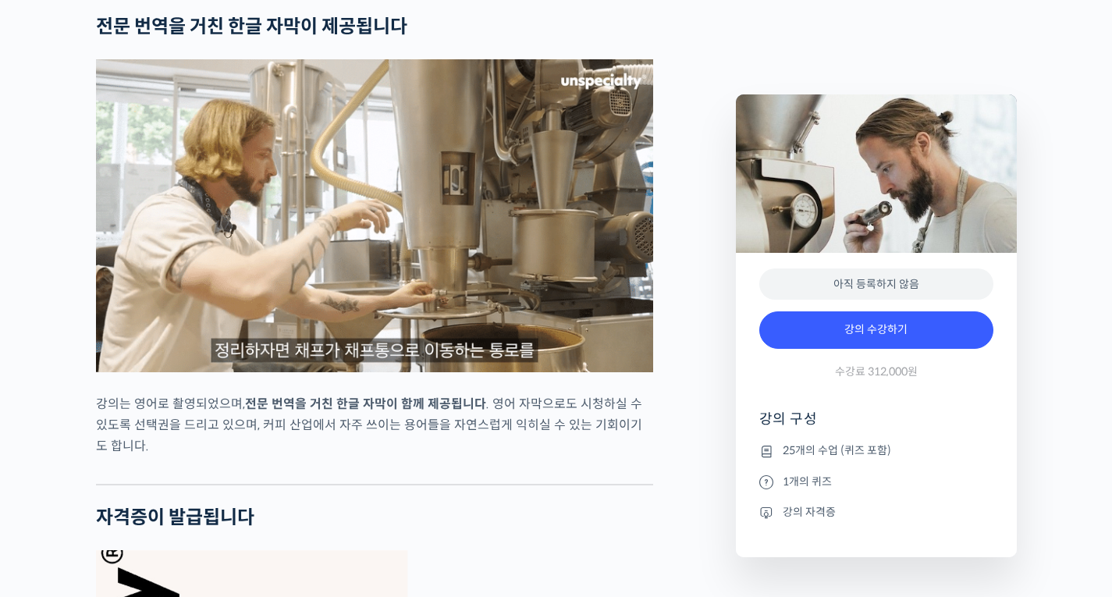
scroll to position [4995, 0]
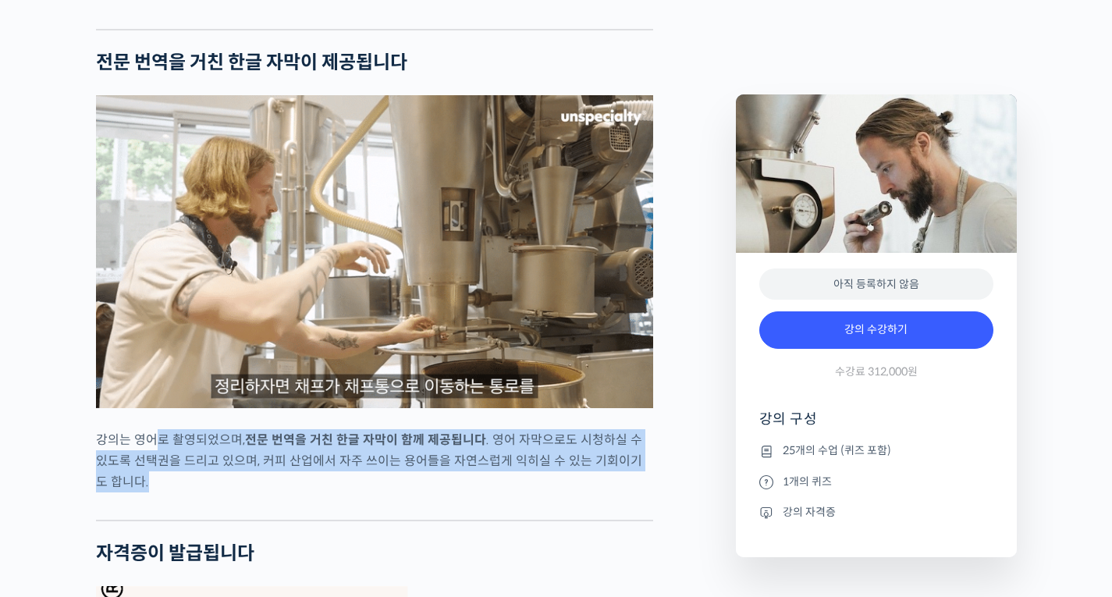
drag, startPoint x: 153, startPoint y: 449, endPoint x: 433, endPoint y: 492, distance: 283.5
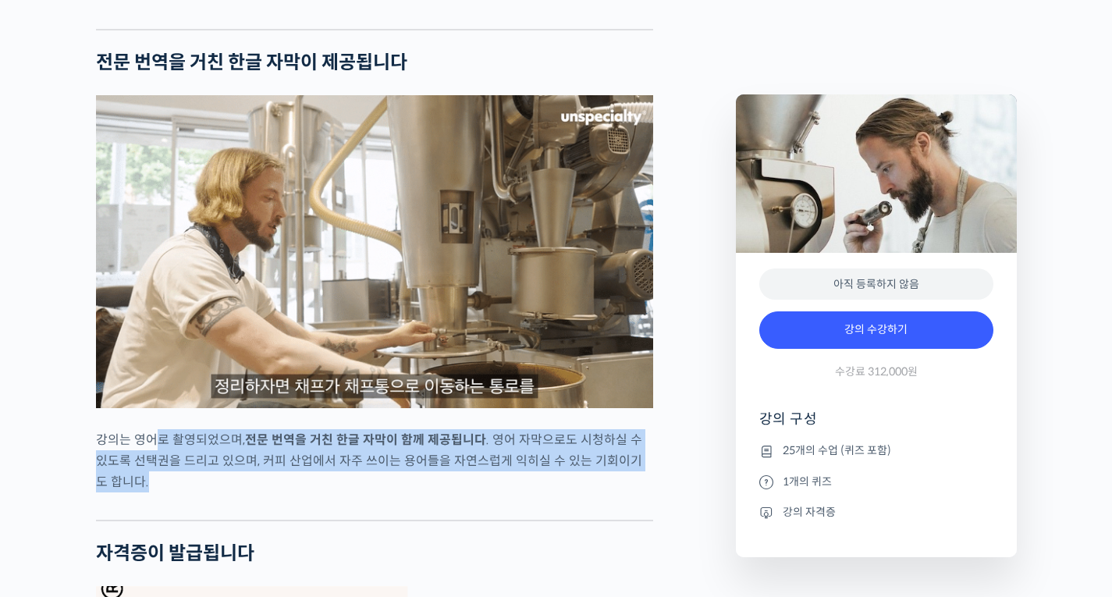
click at [430, 490] on p "강의는 영어로 촬영되었으며, 전문 번역을 거친 한글 자막이 함께 제공됩니다 . 영어 자막으로도 시청하실 수 있도록 선택권을 드리고 있으며, 커…" at bounding box center [374, 460] width 557 height 63
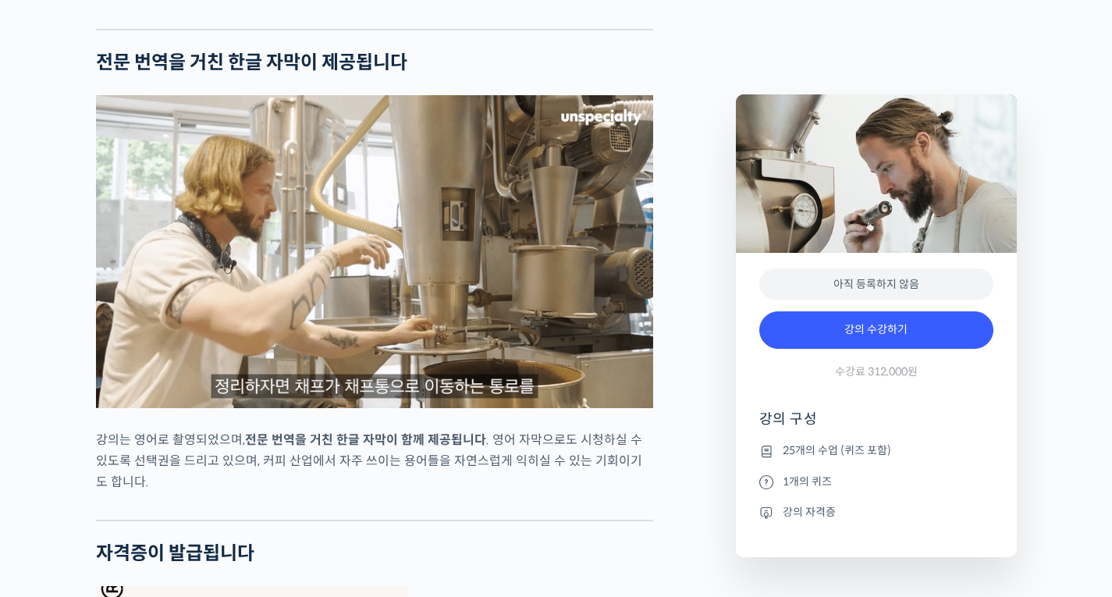
click at [490, 520] on div at bounding box center [374, 507] width 557 height 23
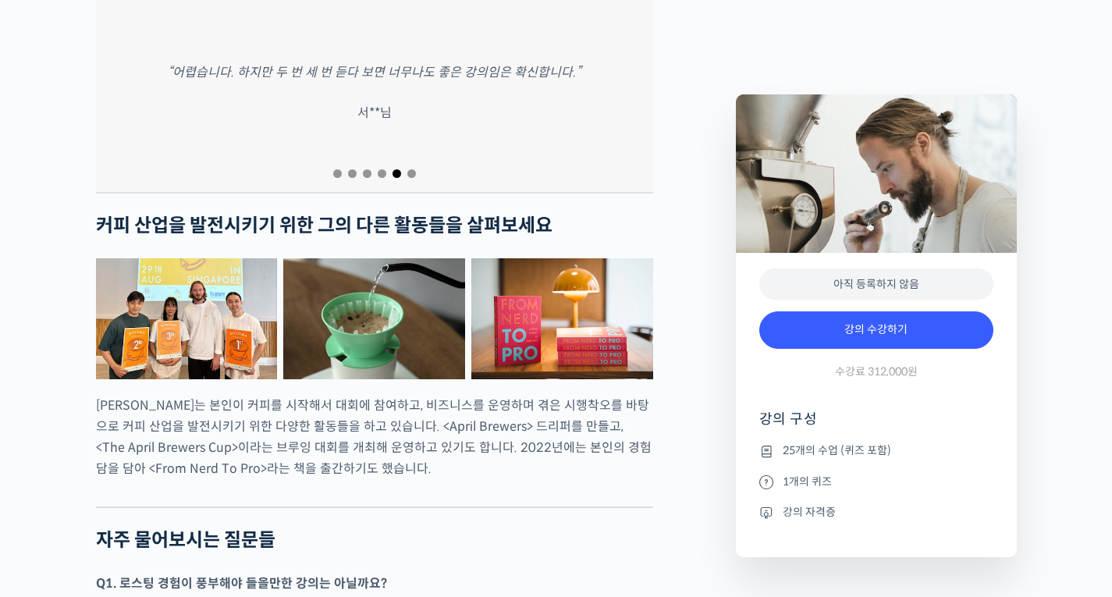
scroll to position [6166, 0]
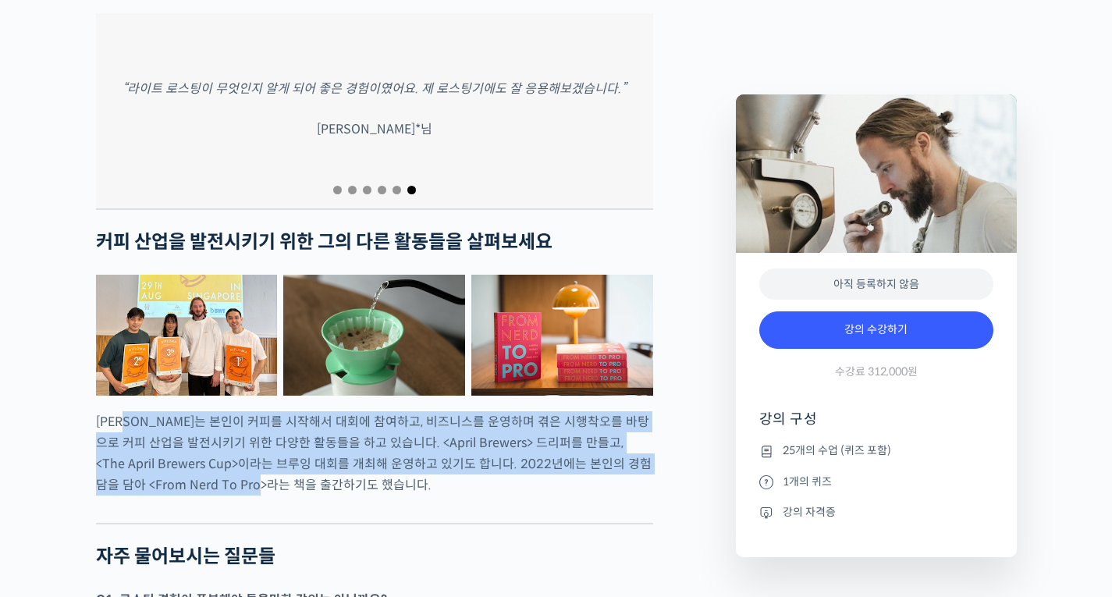
drag, startPoint x: 133, startPoint y: 416, endPoint x: 297, endPoint y: 478, distance: 175.1
click at [278, 474] on p "패트릭 롤프는 본인이 커피를 시작해서 대회에 참여하고, 비즈니스를 운영하며 겪은 시행착오를 바탕으로 커피 산업을 발전시키기 위한 다양한 활동들…" at bounding box center [374, 453] width 557 height 84
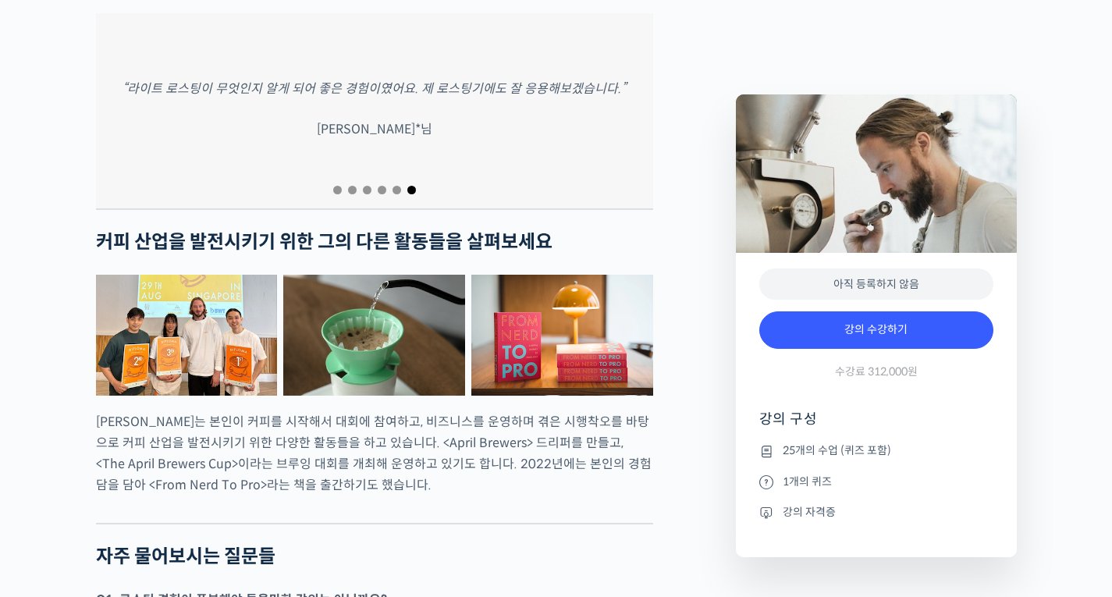
click at [411, 503] on div at bounding box center [374, 510] width 557 height 23
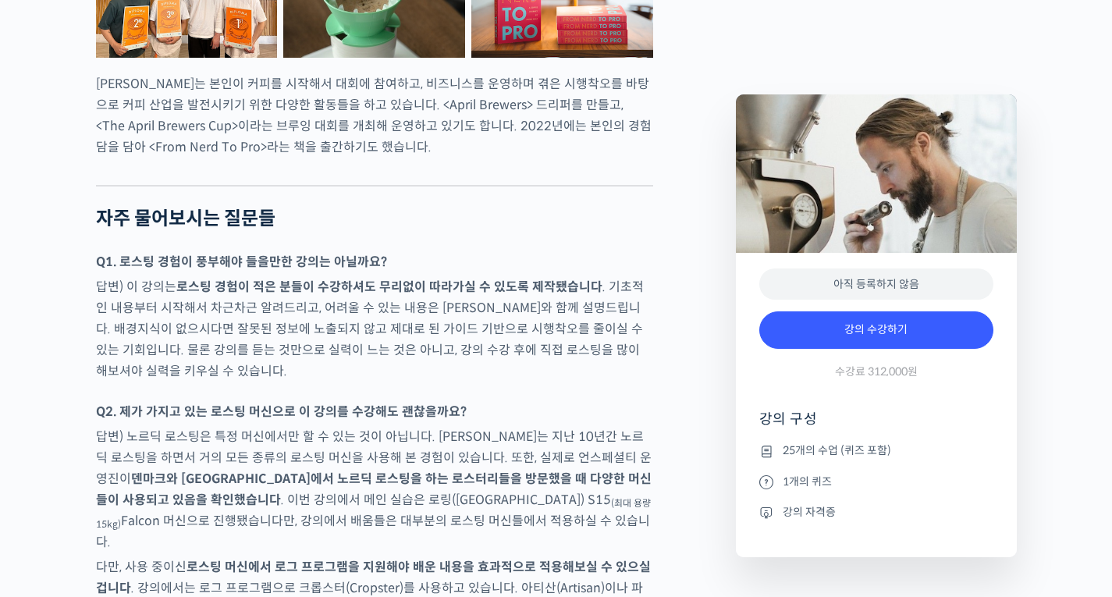
scroll to position [6634, 0]
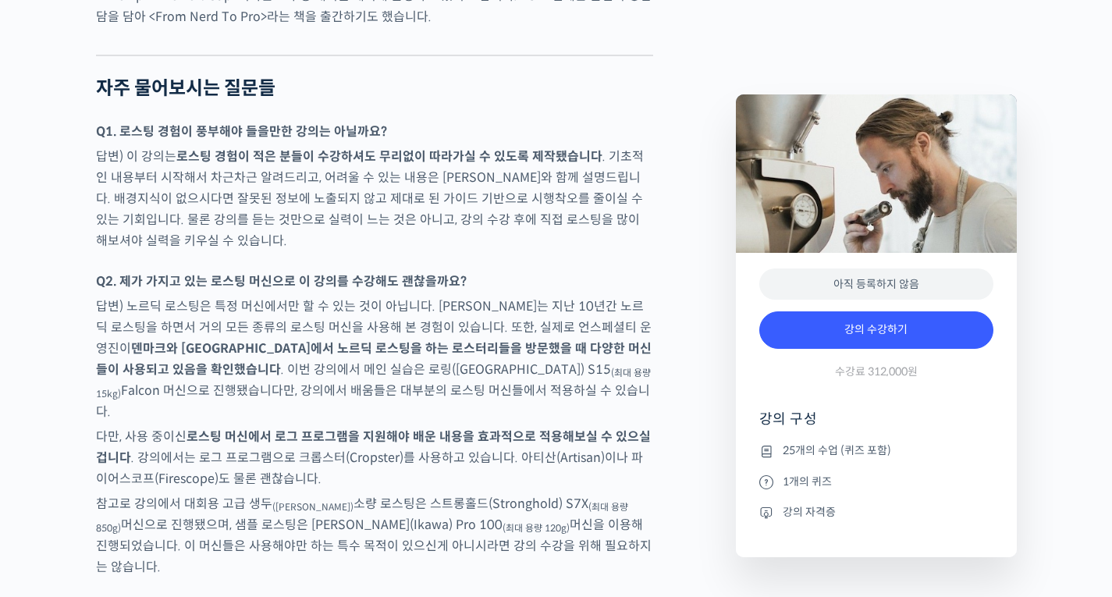
drag, startPoint x: 119, startPoint y: 150, endPoint x: 438, endPoint y: 410, distance: 411.6
click at [474, 459] on p "다만, 사용 중이신 로스팅 머신에서 로그 프로그램을 지원해야 배운 내용을 효과적으로 적용해보실 수 있으실 겁니다 . 강의에서는 로그 프로그램으…" at bounding box center [374, 457] width 557 height 63
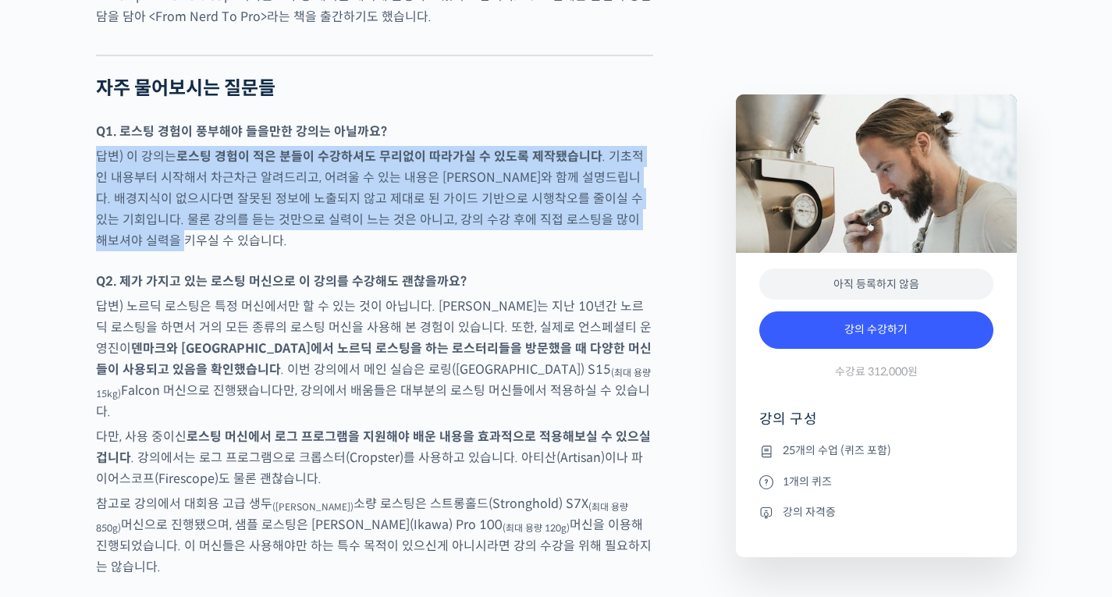
drag, startPoint x: 94, startPoint y: 150, endPoint x: 350, endPoint y: 245, distance: 273.1
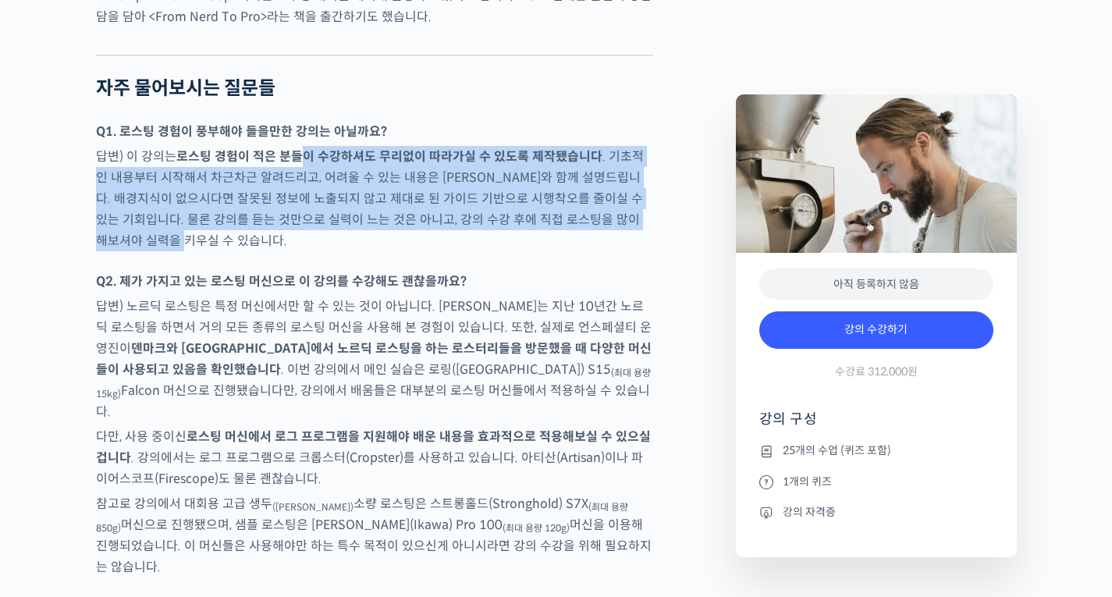
drag, startPoint x: 301, startPoint y: 151, endPoint x: 408, endPoint y: 236, distance: 137.1
click at [405, 229] on p "답변) 이 강의는 로스팅 경험이 적은 분들이 수강하셔도 무리없이 따라가실 수 있도록 제작됐습니다 . 기초적인 내용부터 시작해서 차근차근 알려드…" at bounding box center [374, 198] width 557 height 105
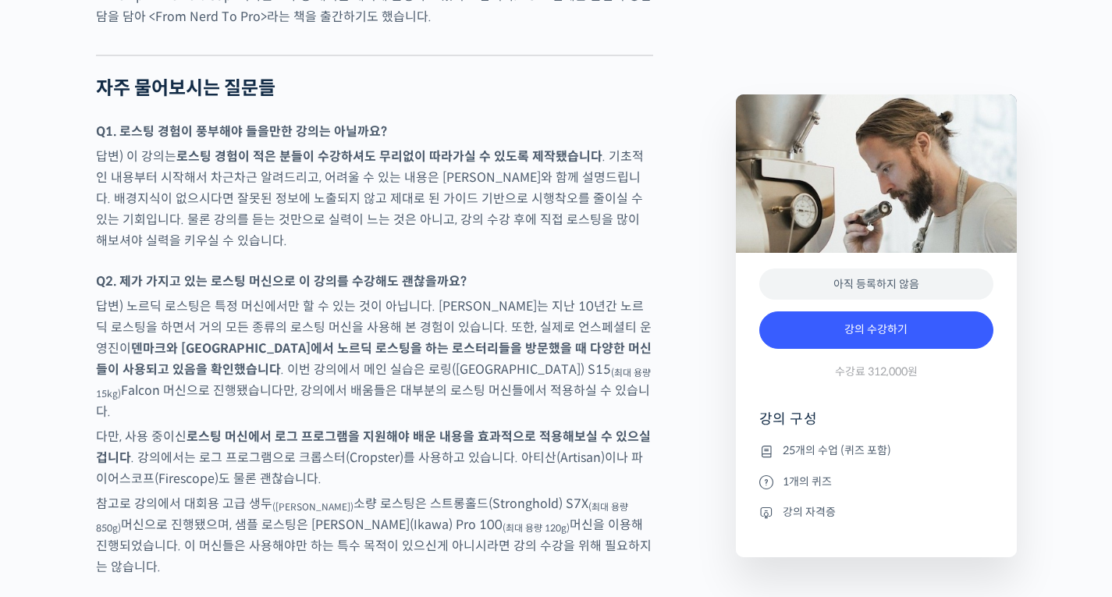
click at [433, 283] on strong "Q2. 제가 가지고 있는 로스팅 머신으로 이 강의를 수강해도 괜찮을까요?" at bounding box center [281, 281] width 371 height 16
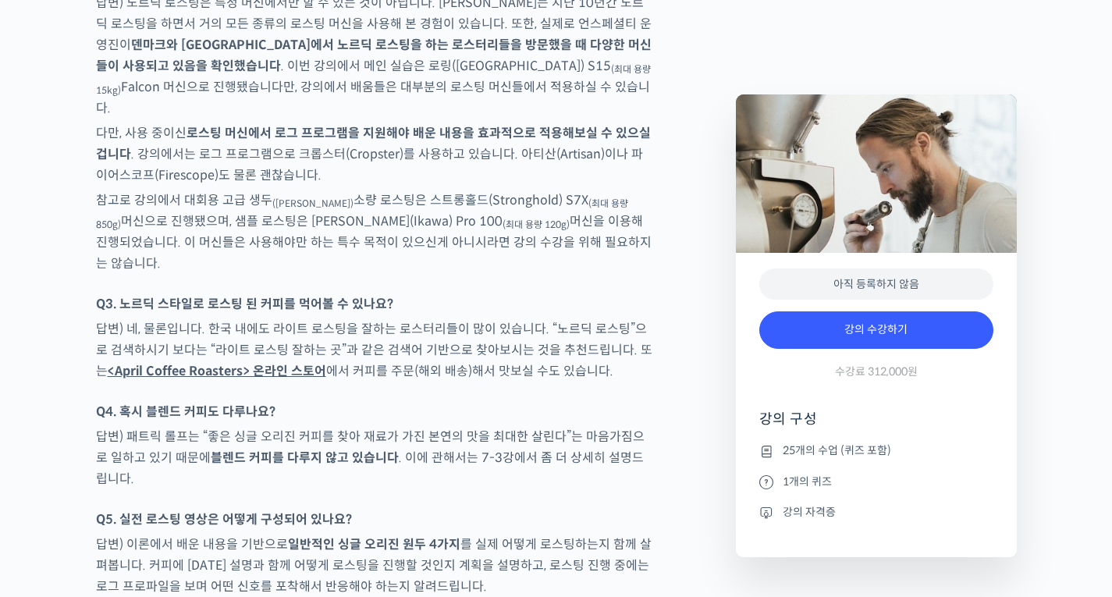
scroll to position [6946, 0]
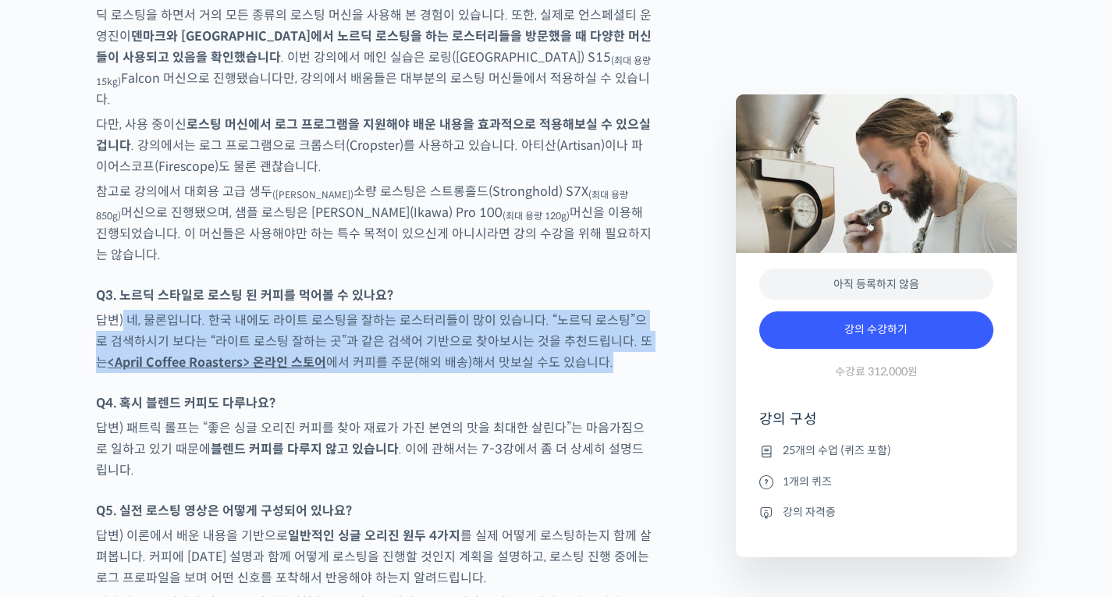
drag, startPoint x: 122, startPoint y: 272, endPoint x: 286, endPoint y: 327, distance: 173.7
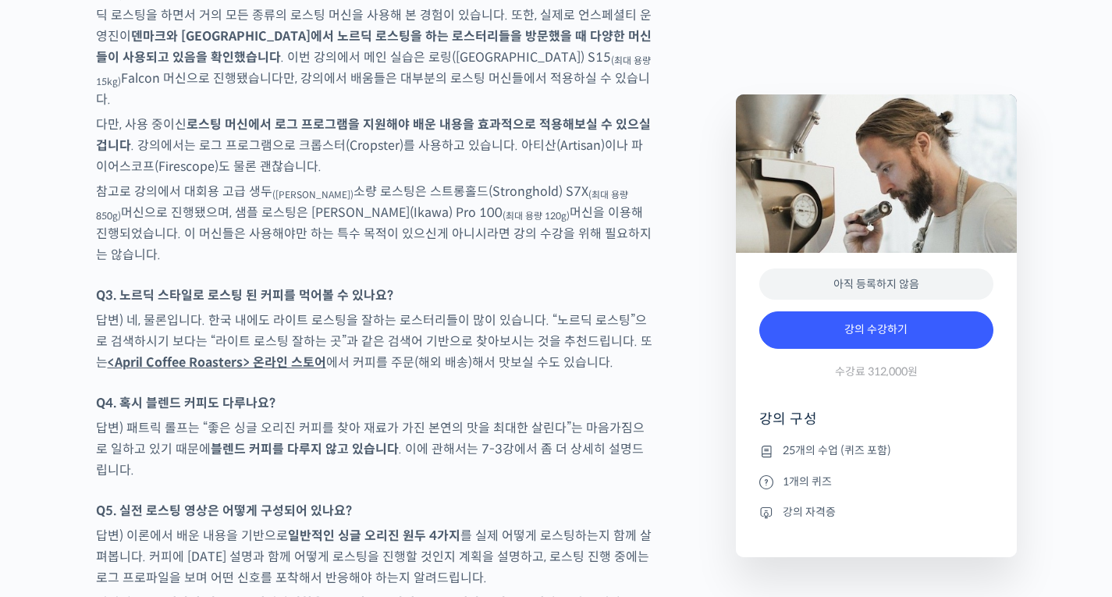
click at [339, 393] on p "Q4. 혹시 블렌드 커피도 다루나요?" at bounding box center [374, 403] width 557 height 21
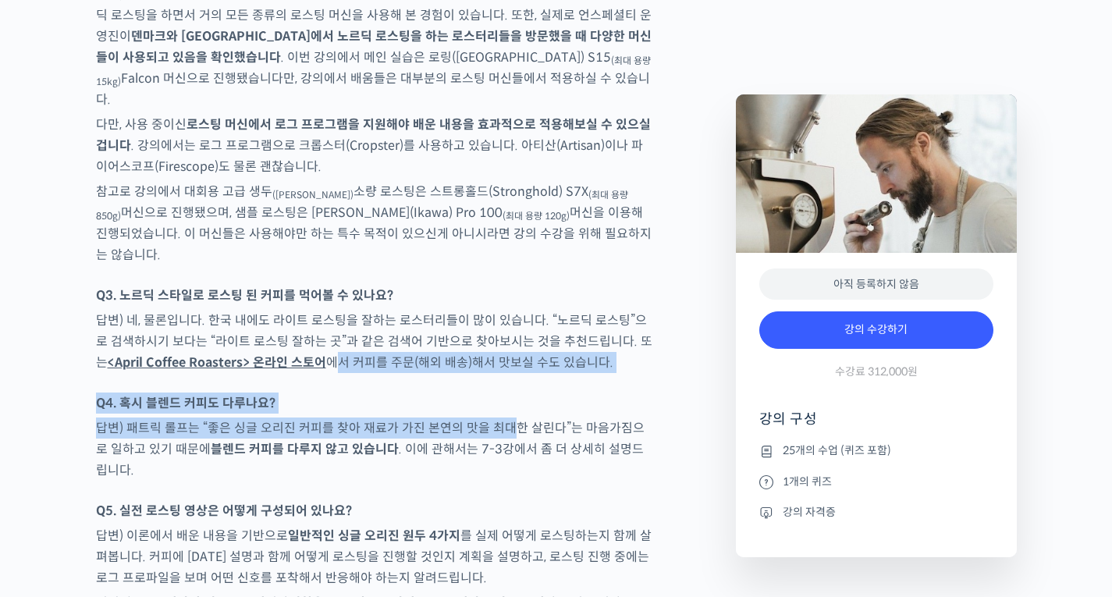
drag, startPoint x: 326, startPoint y: 325, endPoint x: 503, endPoint y: 371, distance: 182.3
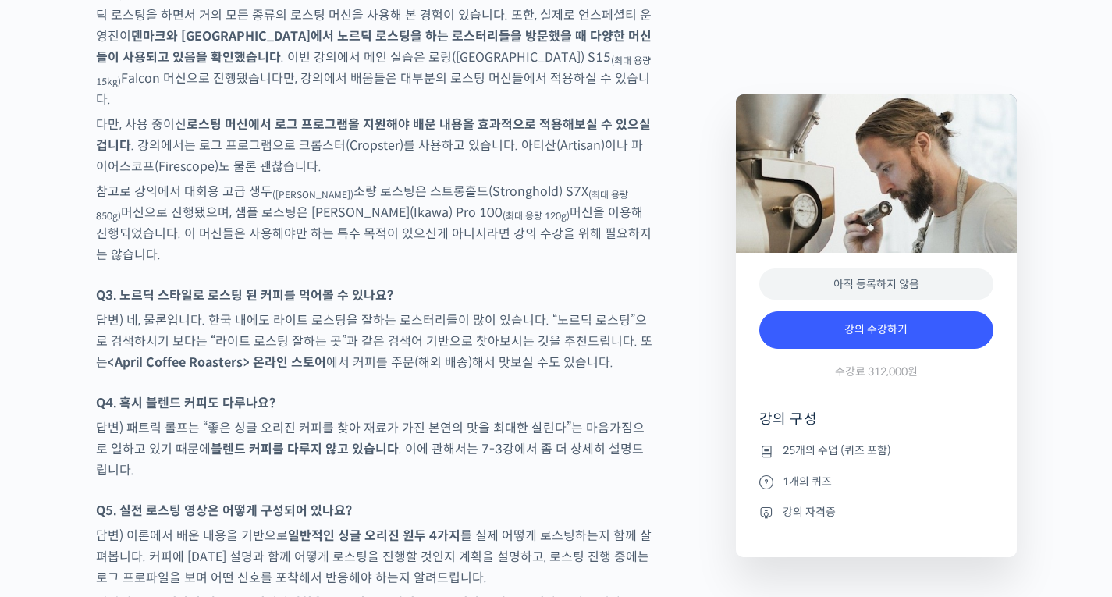
click at [523, 485] on div at bounding box center [374, 493] width 557 height 16
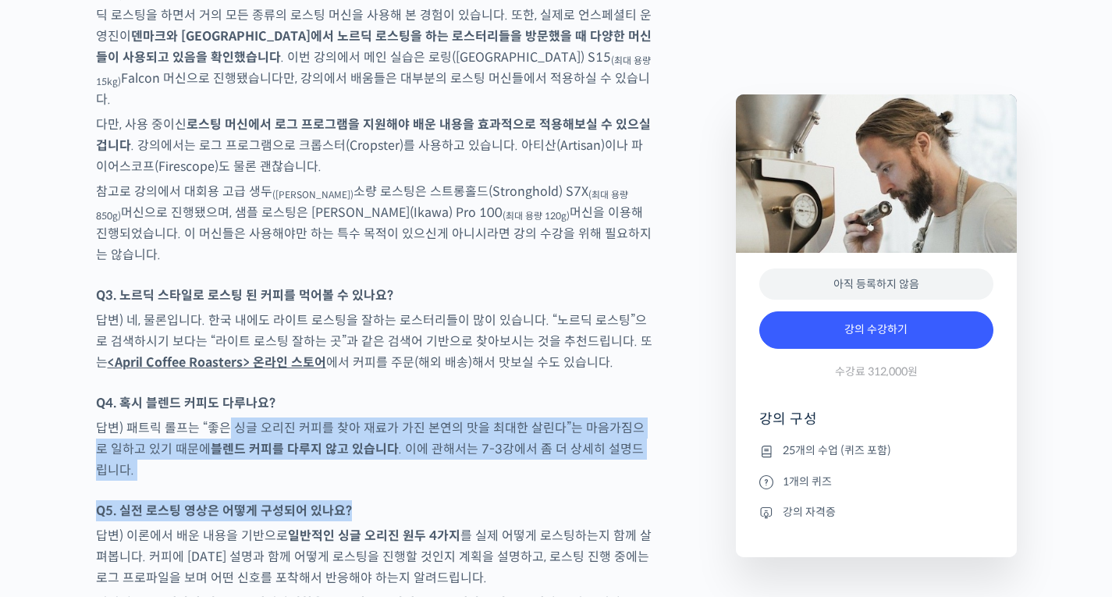
drag, startPoint x: 223, startPoint y: 385, endPoint x: 449, endPoint y: 454, distance: 236.0
click at [489, 500] on p "Q5. 실전 로스팅 영상은 어떻게 구성되어 있나요?" at bounding box center [374, 510] width 557 height 21
click at [183, 354] on strong "<April Coffee Roasters> 온라인 스토어" at bounding box center [217, 362] width 219 height 16
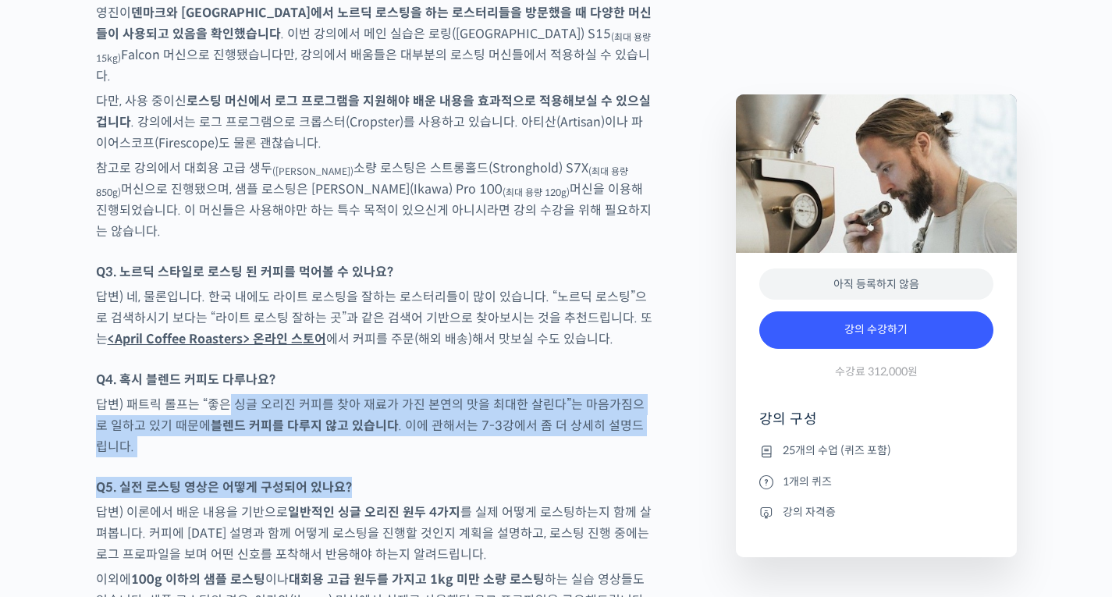
scroll to position [7102, 0]
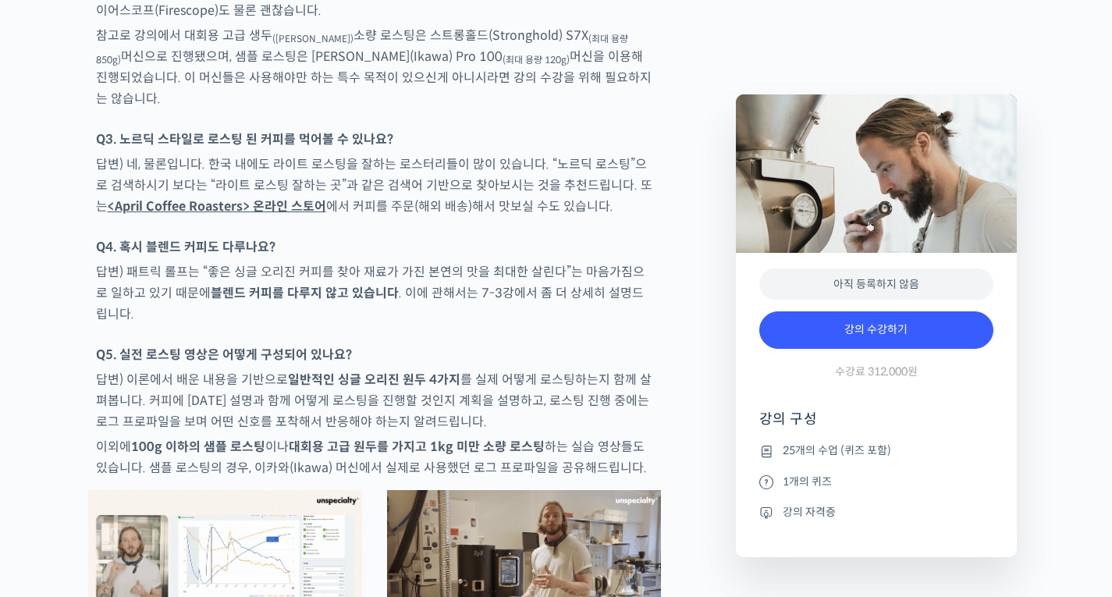
click at [440, 439] on strong "대회용 고급 원두를 가지고 1kg 미만 소량 로스팅" at bounding box center [417, 447] width 256 height 16
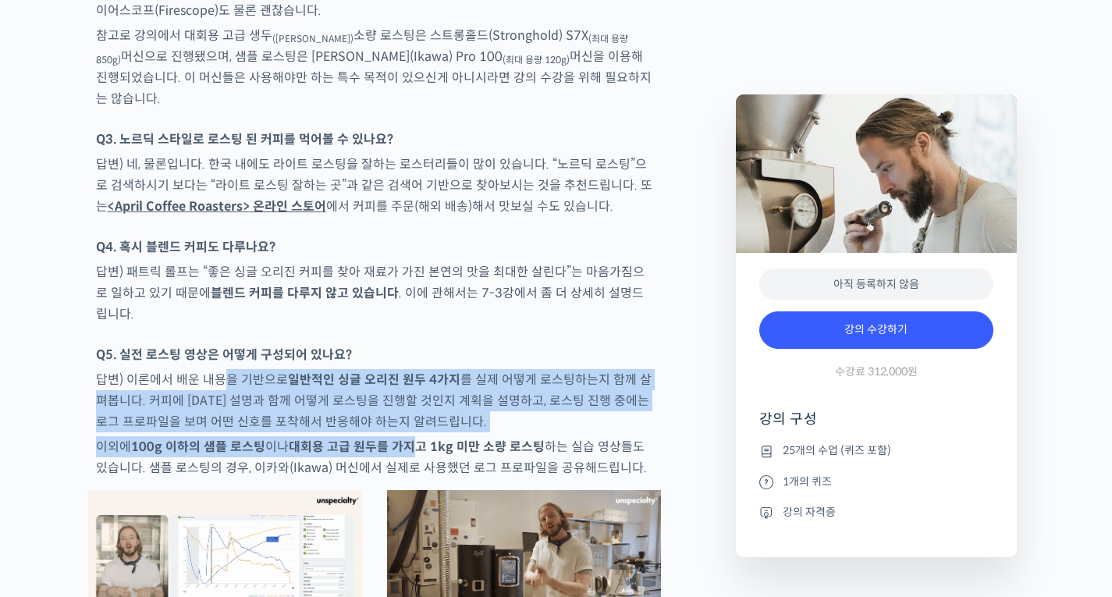
drag, startPoint x: 227, startPoint y: 339, endPoint x: 418, endPoint y: 400, distance: 199.9
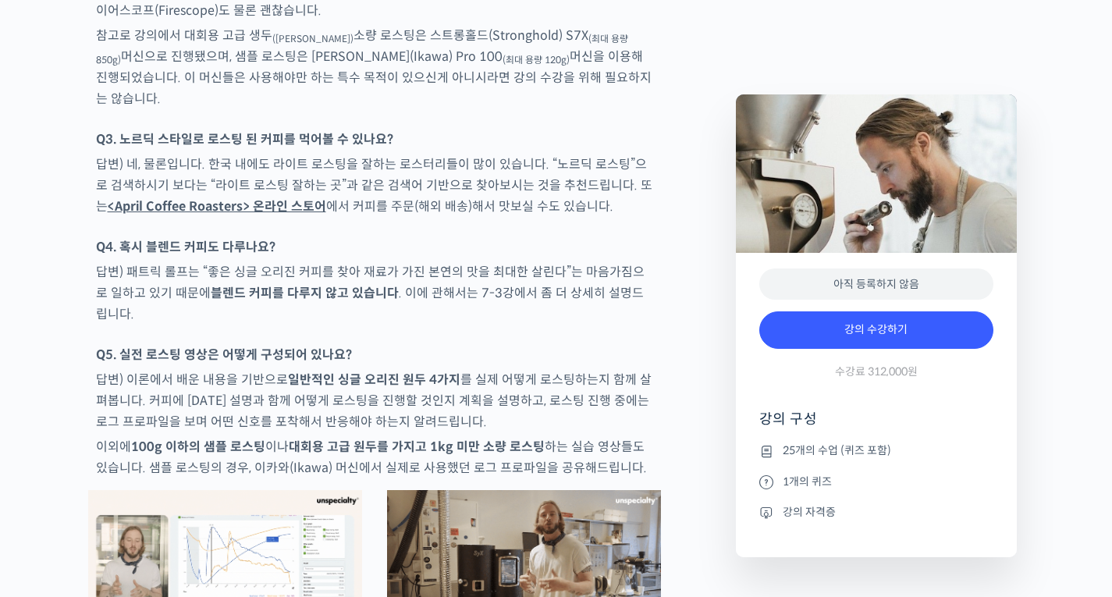
click at [534, 436] on p "이외에 100g 이하의 샘플 로스팅 이나 대회용 고급 원두를 가지고 1kg 미만 소량 로스팅 하는 실습 영상들도 있습니다. 샘플 로스팅의 경우…" at bounding box center [374, 457] width 557 height 42
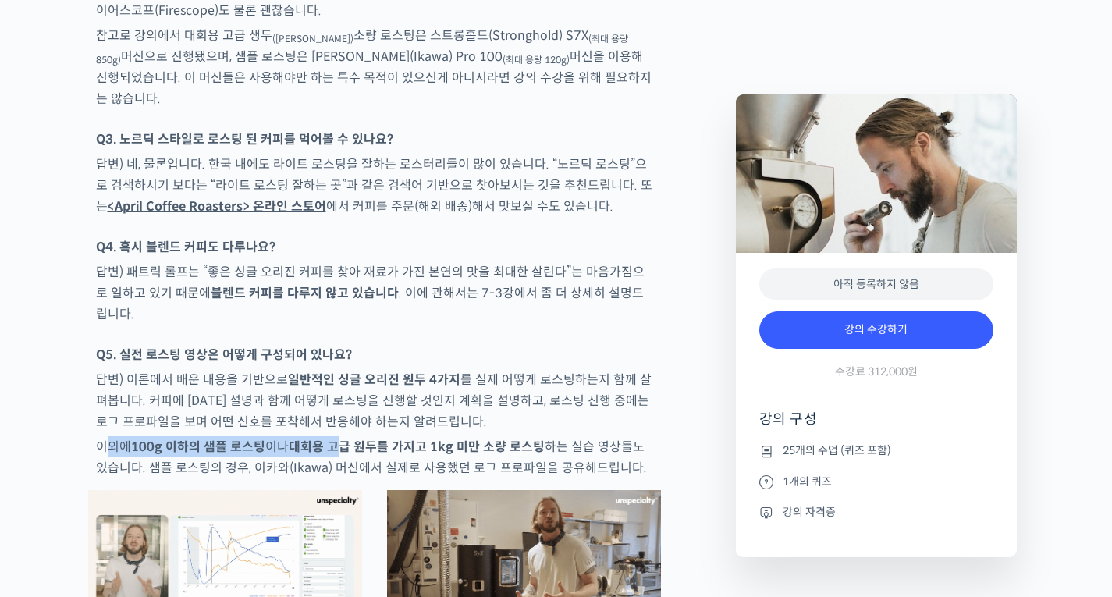
drag, startPoint x: 102, startPoint y: 398, endPoint x: 354, endPoint y: 407, distance: 252.3
click at [343, 436] on p "이외에 100g 이하의 샘플 로스팅 이나 대회용 고급 원두를 가지고 1kg 미만 소량 로스팅 하는 실습 영상들도 있습니다. 샘플 로스팅의 경우…" at bounding box center [374, 457] width 557 height 42
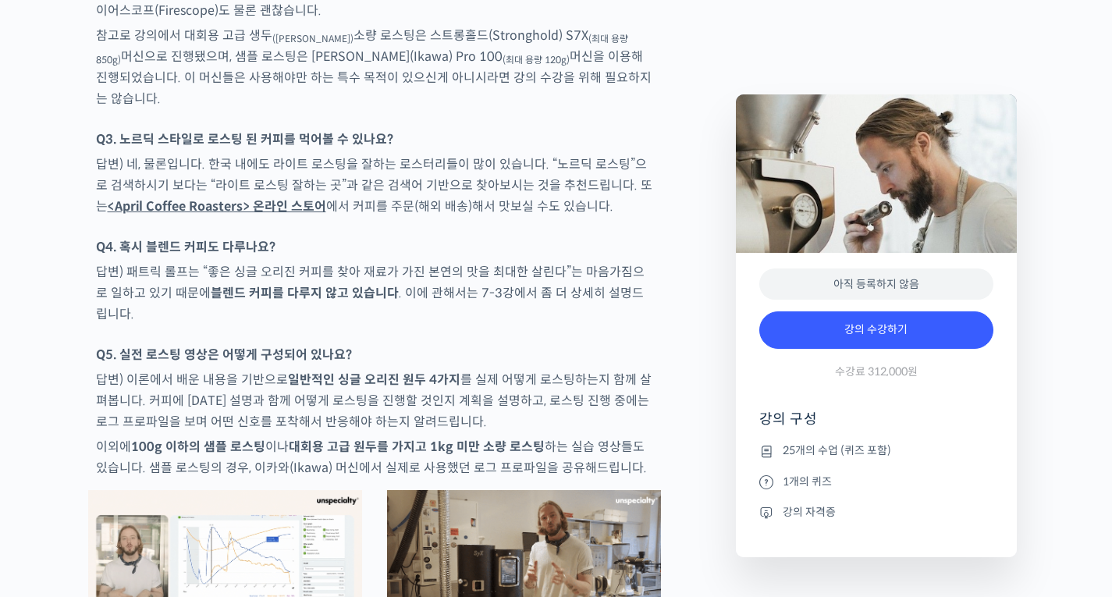
click at [418, 436] on p "이외에 100g 이하의 샘플 로스팅 이나 대회용 고급 원두를 가지고 1kg 미만 소량 로스팅 하는 실습 영상들도 있습니다. 샘플 로스팅의 경우…" at bounding box center [374, 457] width 557 height 42
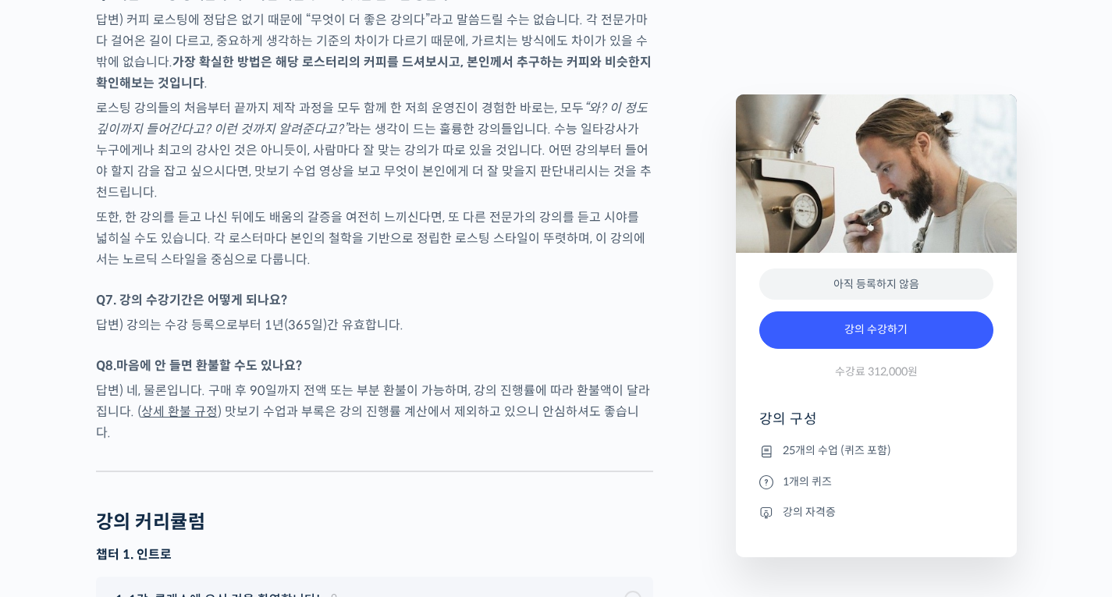
scroll to position [7570, 0]
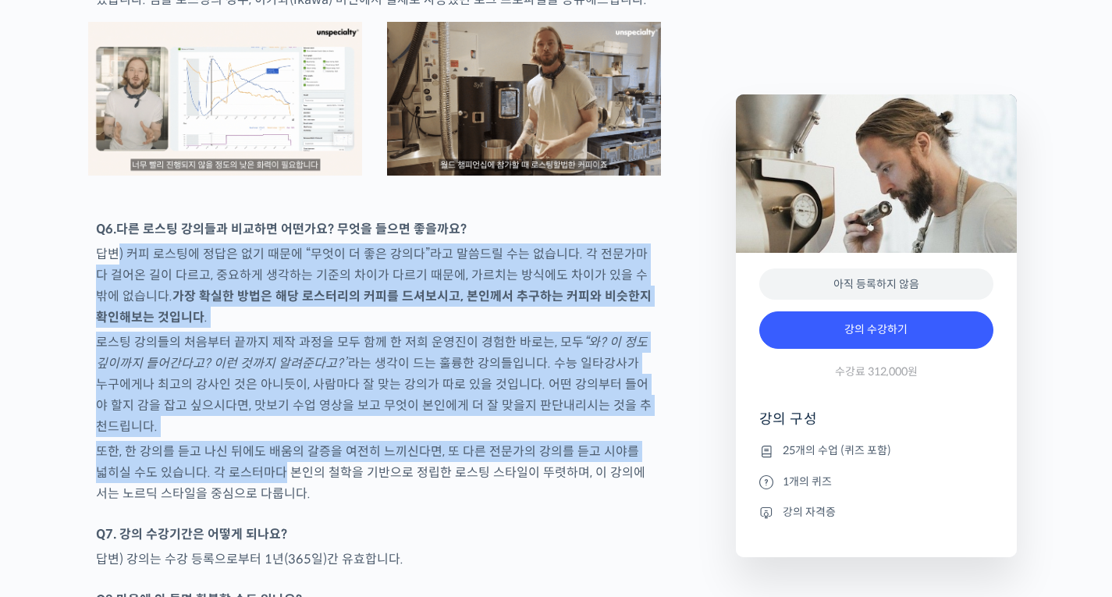
drag, startPoint x: 117, startPoint y: 197, endPoint x: 259, endPoint y: 400, distance: 247.7
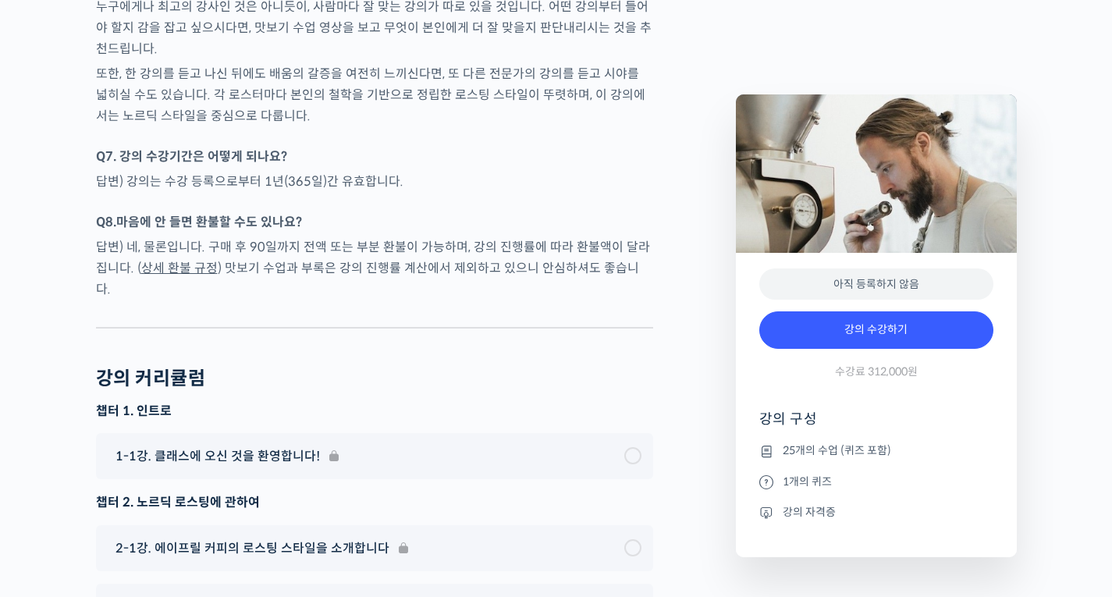
scroll to position [7883, 0]
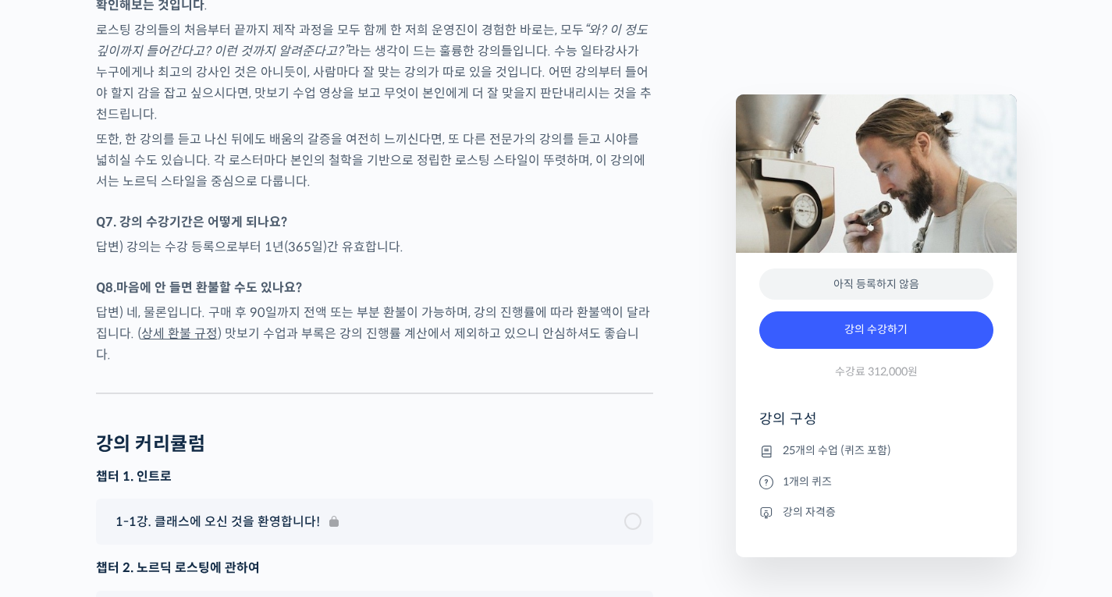
click at [236, 279] on strong "마음에 안 들면 환불할 수도 있나요?" at bounding box center [209, 287] width 186 height 16
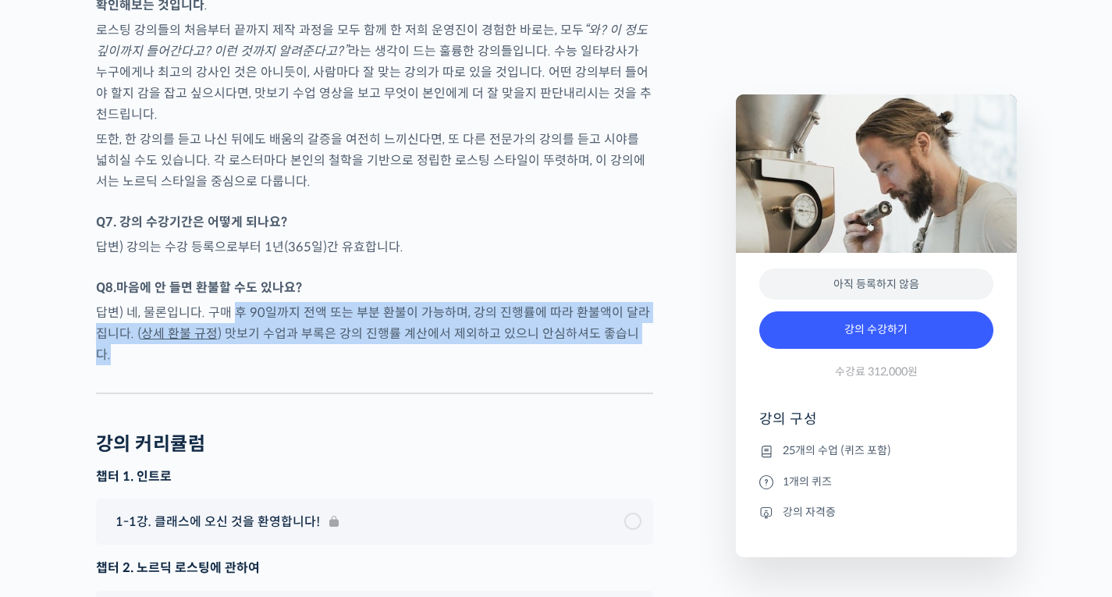
drag, startPoint x: 230, startPoint y: 252, endPoint x: 368, endPoint y: 301, distance: 145.9
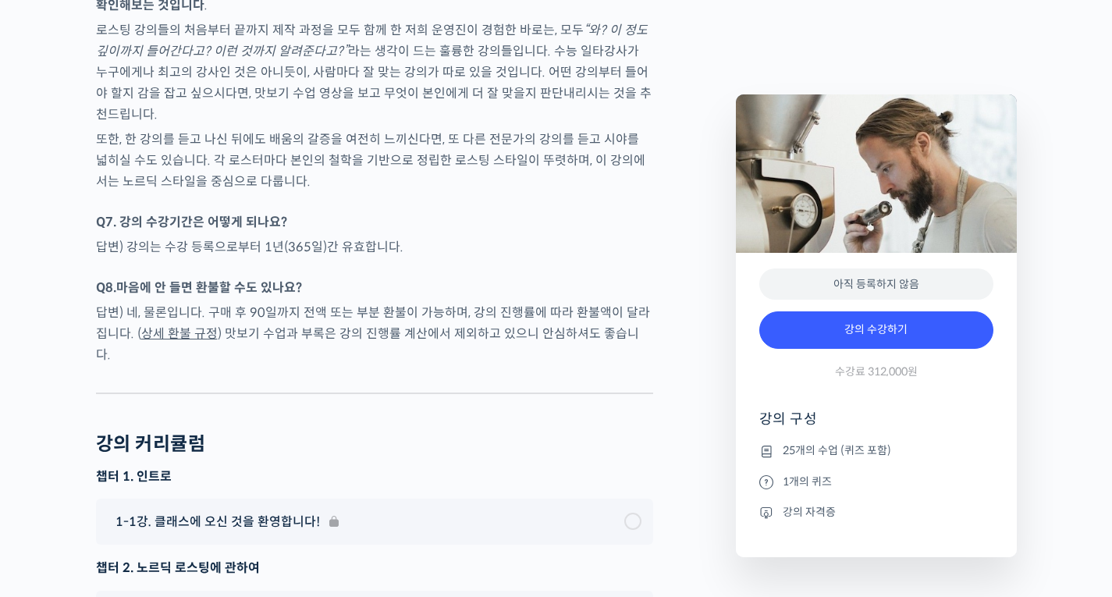
click at [445, 433] on div "강의 커리큘럼" at bounding box center [374, 444] width 557 height 23
drag, startPoint x: 518, startPoint y: 258, endPoint x: 534, endPoint y: 262, distance: 16.3
click at [533, 302] on p "답변) 네, 물론입니다. 구매 후 90일까지 전액 또는 부분 환불이 가능하며, 강의 진행률에 따라 환불액이 달라집니다. ( 상세 환불 규정 )…" at bounding box center [374, 333] width 557 height 63
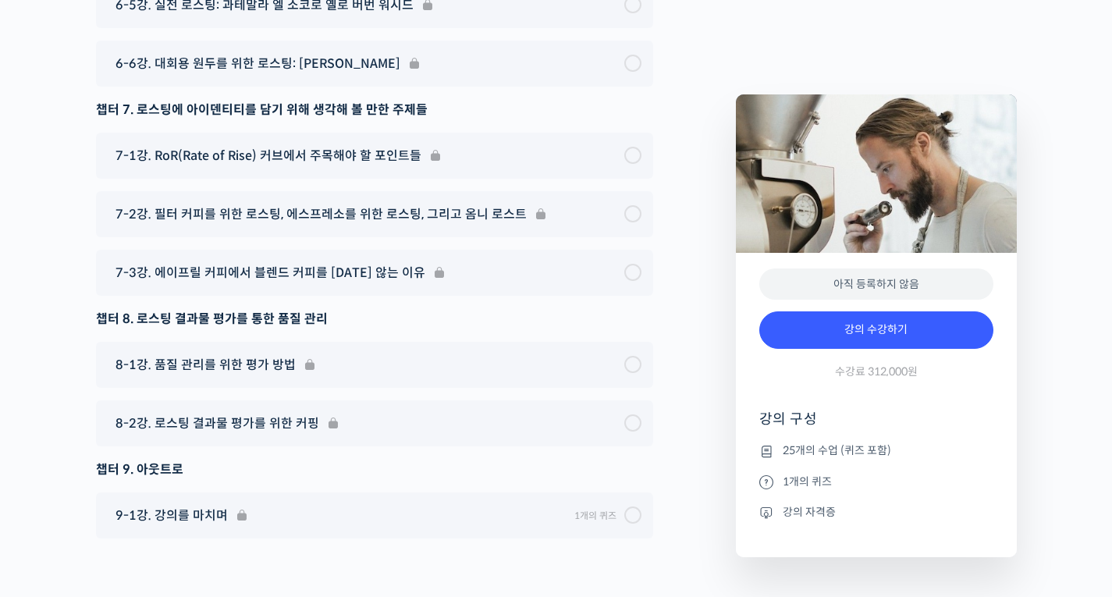
scroll to position [9643, 0]
